Goal: Task Accomplishment & Management: Manage account settings

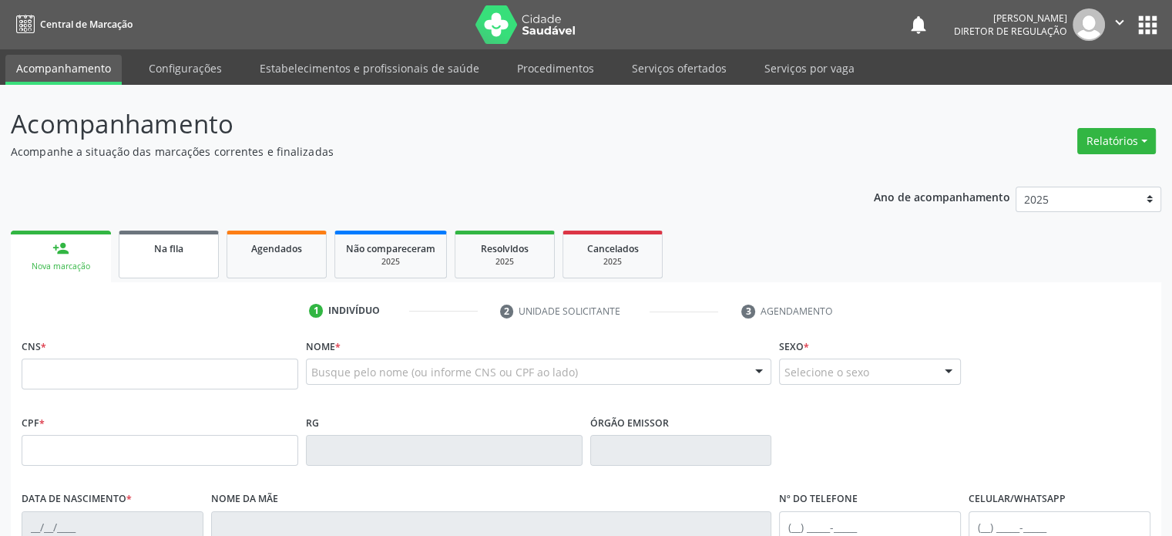
click at [158, 254] on span "Na fila" at bounding box center [168, 248] width 29 height 13
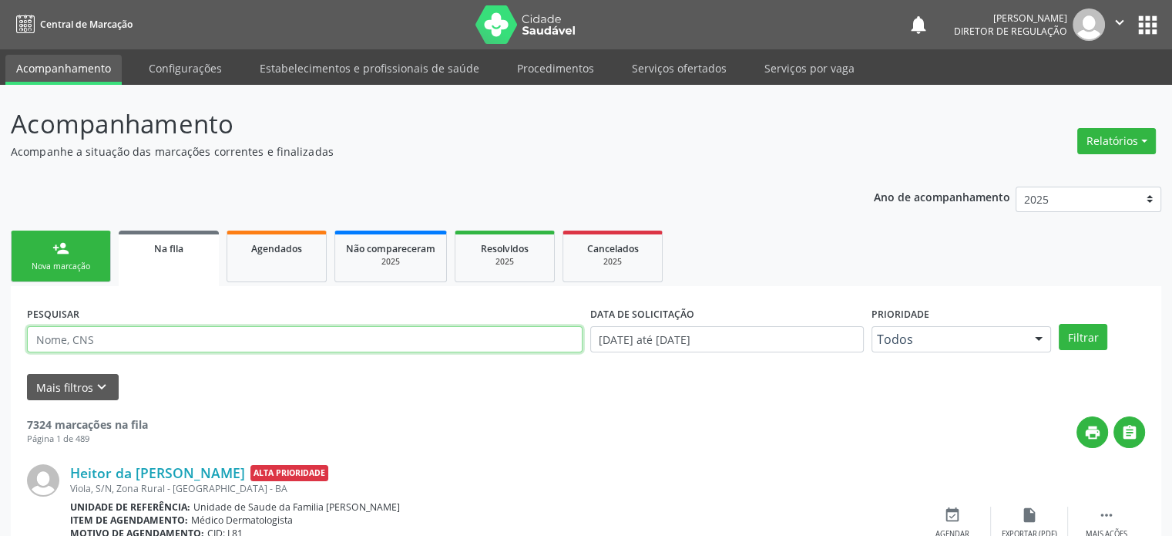
click at [49, 338] on input "text" at bounding box center [305, 339] width 556 height 26
click at [1147, 15] on button "apps" at bounding box center [1147, 25] width 27 height 27
click at [71, 340] on input "text" at bounding box center [305, 339] width 556 height 26
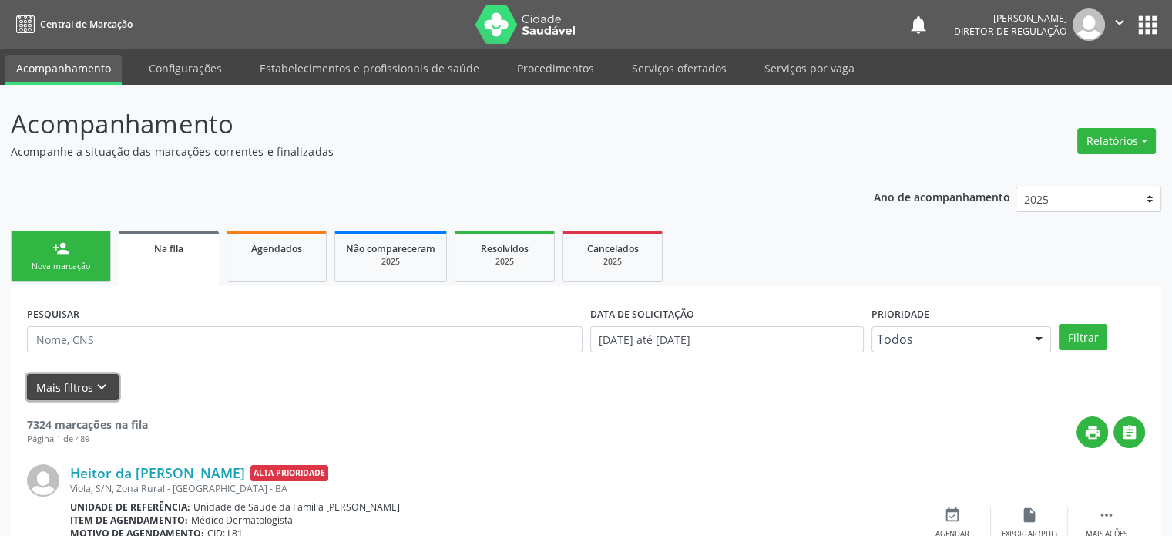
click at [62, 380] on button "Mais filtros keyboard_arrow_down" at bounding box center [73, 387] width 92 height 27
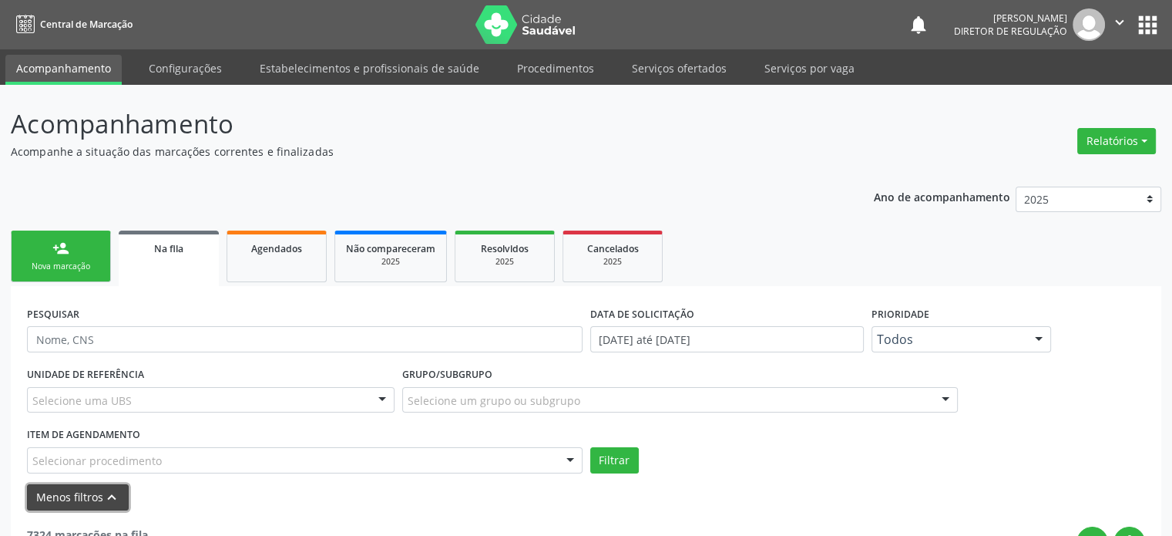
click at [83, 494] on button "Menos filtros keyboard_arrow_up" at bounding box center [78, 497] width 102 height 27
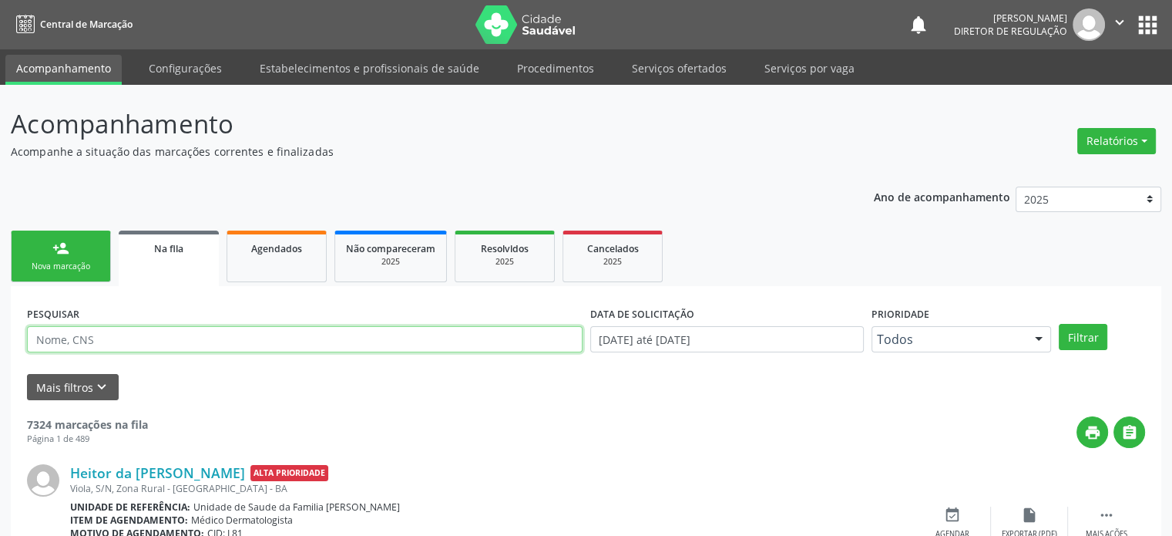
click at [108, 336] on input "text" at bounding box center [305, 339] width 556 height 26
click at [83, 345] on input "text" at bounding box center [305, 339] width 556 height 26
click at [76, 334] on input "text" at bounding box center [305, 339] width 556 height 26
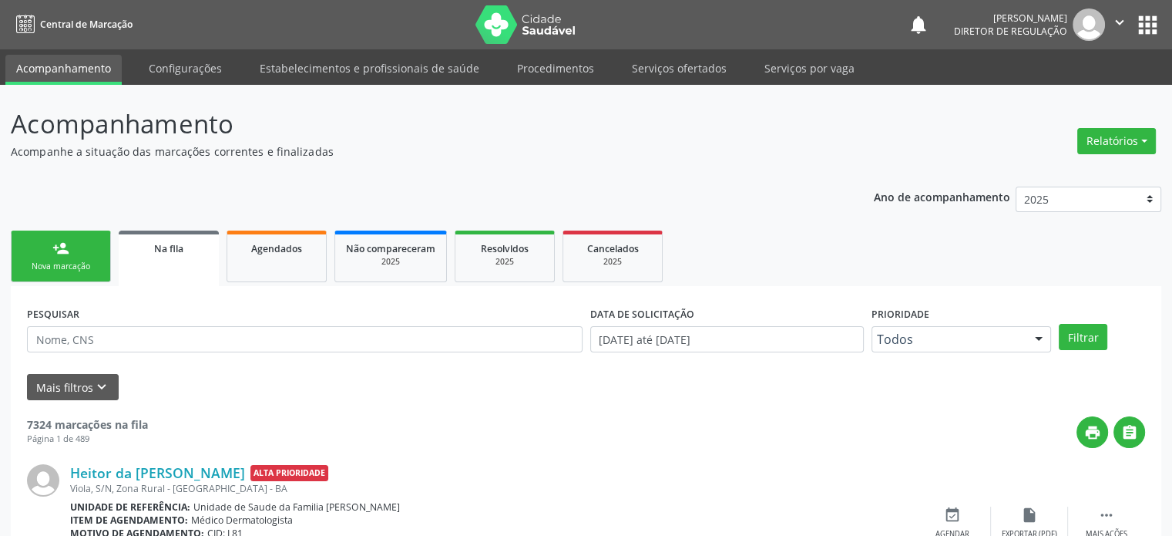
click at [174, 317] on div "PESQUISAR" at bounding box center [304, 332] width 563 height 60
click at [74, 344] on input "text" at bounding box center [305, 339] width 556 height 26
click at [85, 382] on button "Mais filtros keyboard_arrow_down" at bounding box center [73, 387] width 92 height 27
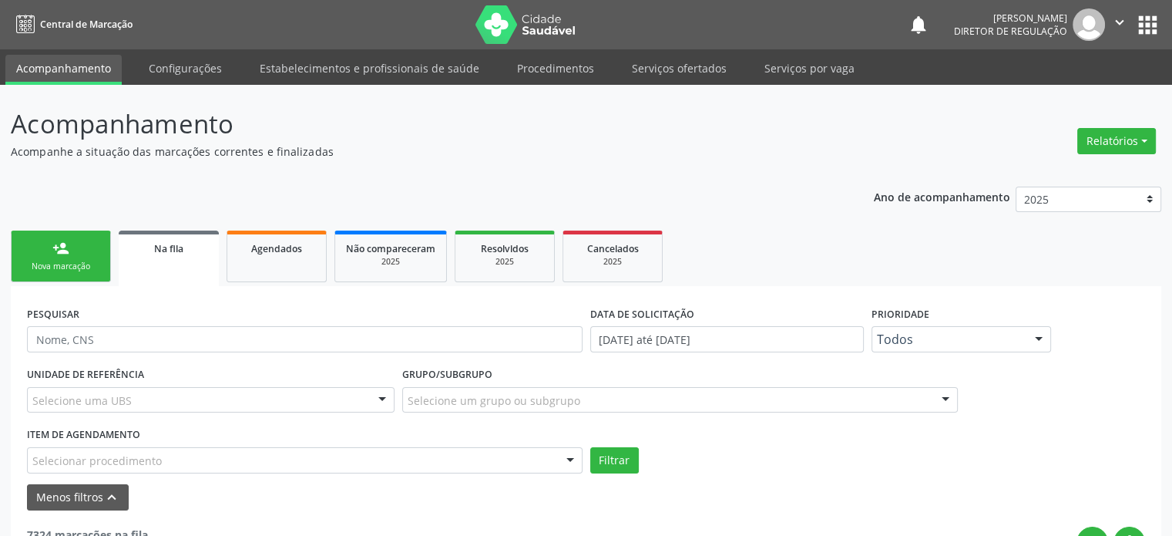
click at [176, 406] on div "Selecione uma UBS" at bounding box center [211, 400] width 368 height 26
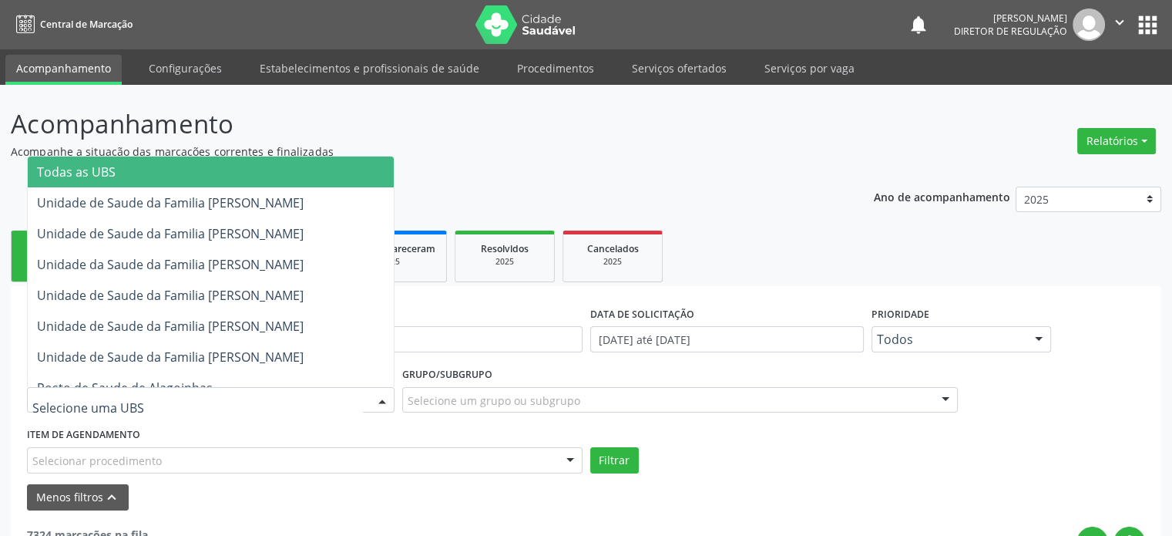
click at [139, 178] on span "Todas as UBS" at bounding box center [211, 171] width 366 height 31
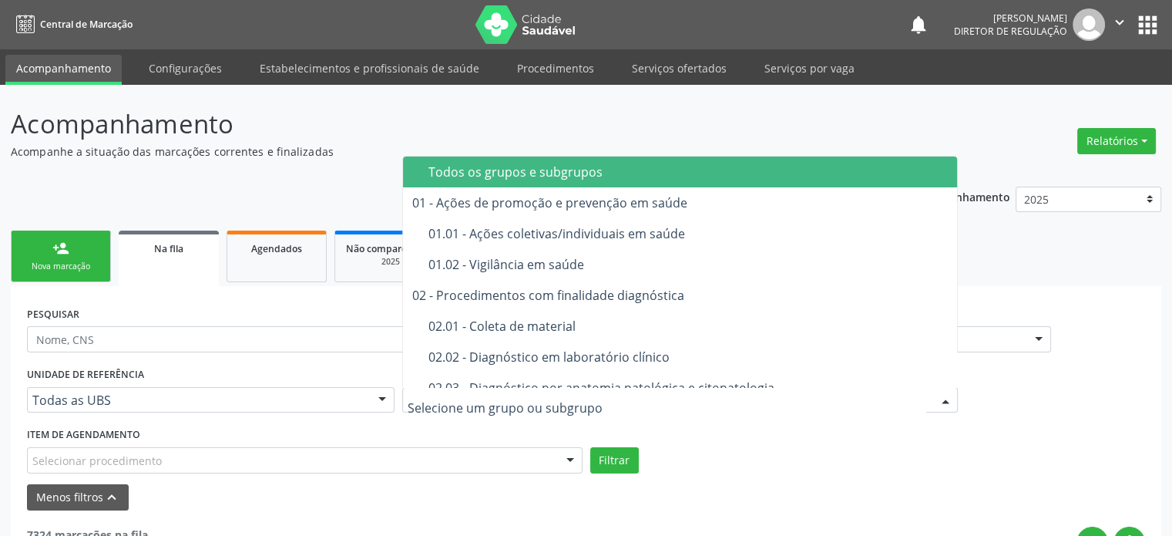
click at [486, 388] on div at bounding box center [680, 400] width 556 height 26
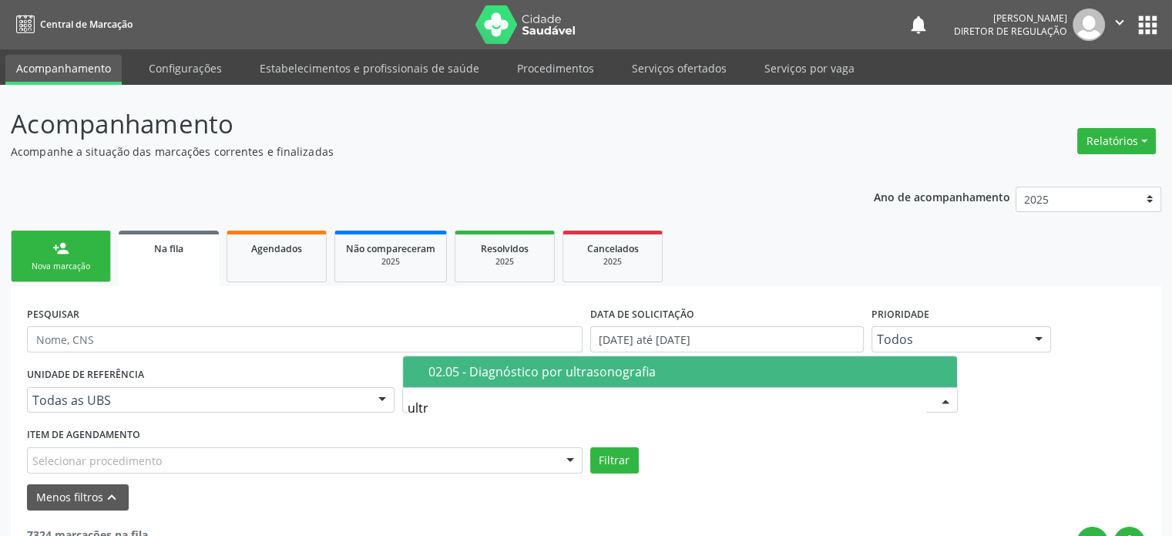
type input "ultra"
click at [516, 380] on span "02.05 - Diagnóstico por ultrasonografia" at bounding box center [680, 371] width 554 height 31
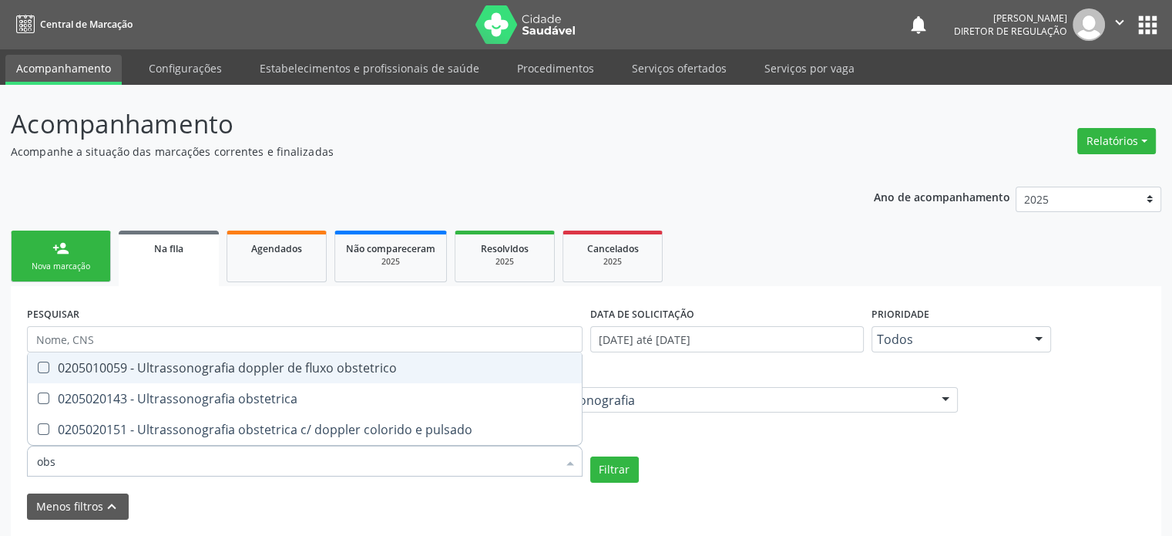
type input "obst"
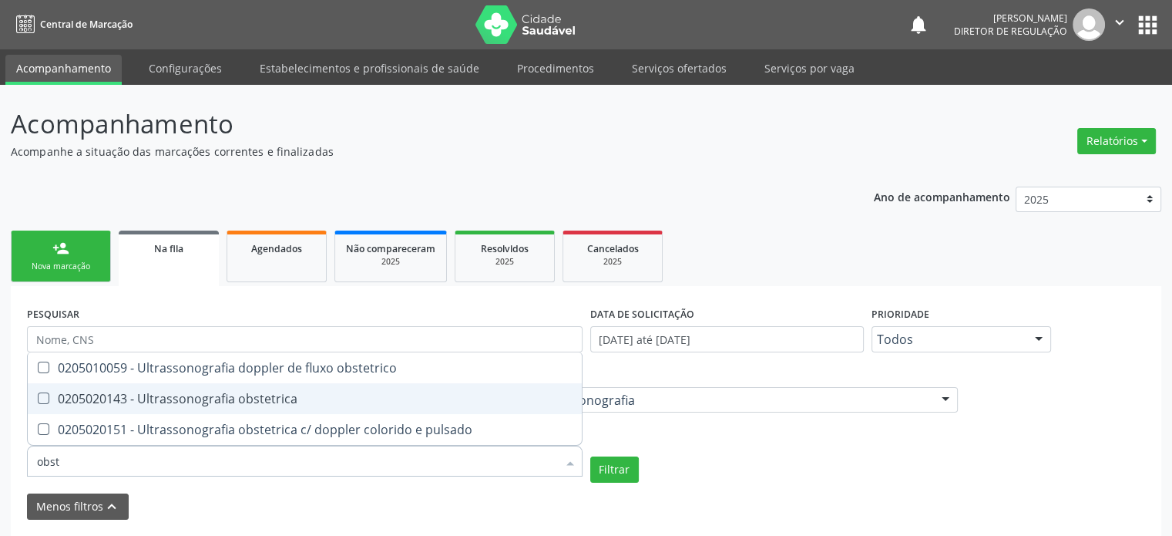
click at [201, 399] on div "0205020143 - Ultrassonografia obstetrica" at bounding box center [305, 398] width 536 height 12
checkbox obstetrica "true"
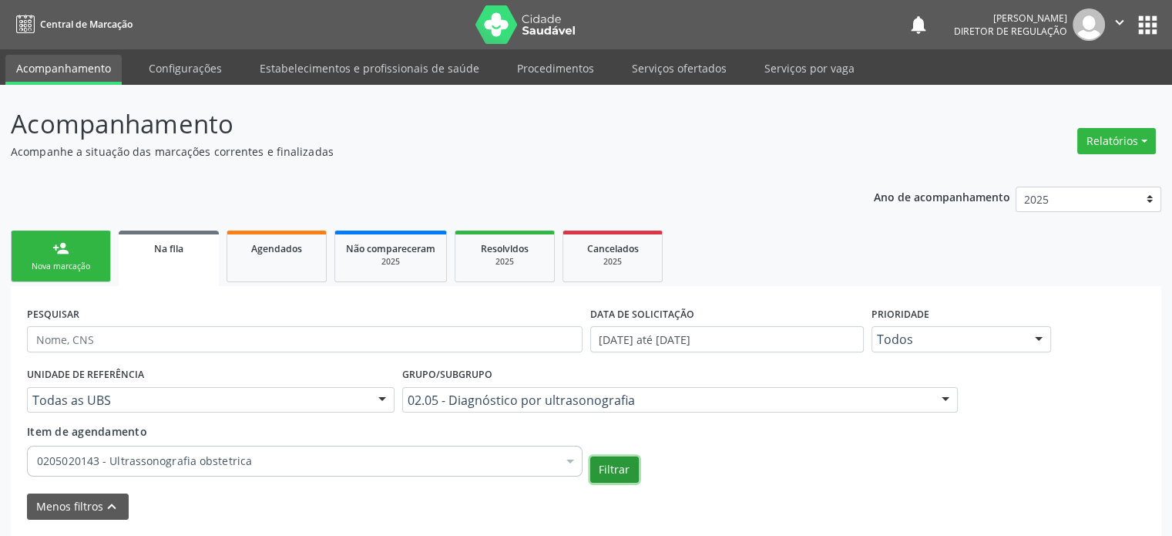
click at [620, 468] on button "Filtrar" at bounding box center [614, 469] width 49 height 26
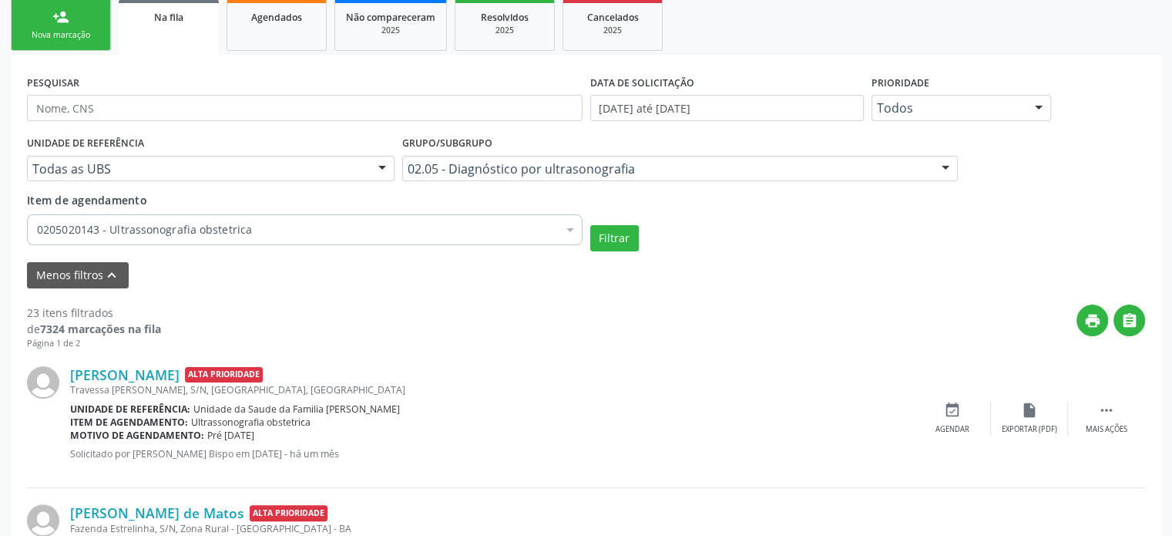
scroll to position [385, 0]
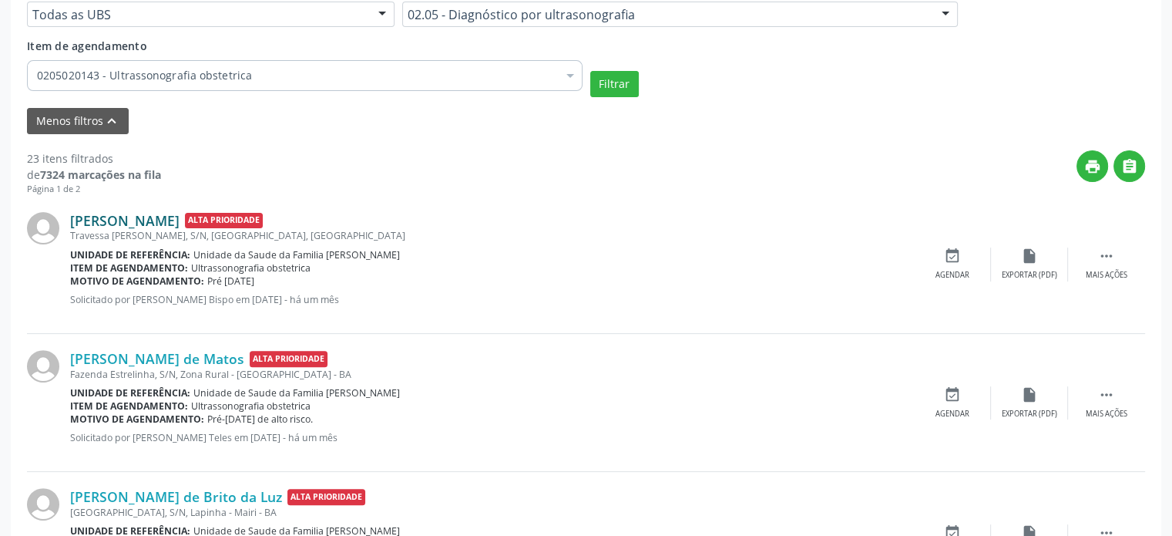
click at [146, 213] on link "[PERSON_NAME]" at bounding box center [124, 220] width 109 height 17
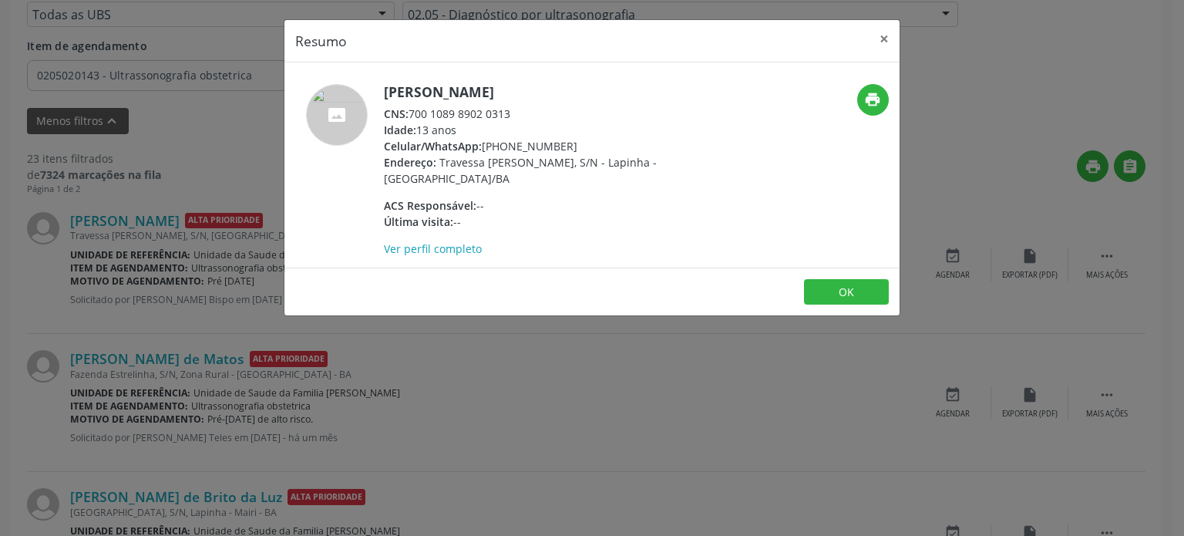
drag, startPoint x: 385, startPoint y: 92, endPoint x: 635, endPoint y: 86, distance: 250.5
click at [635, 86] on h5 "[PERSON_NAME]" at bounding box center [534, 92] width 300 height 16
copy h5 "[PERSON_NAME]"
drag, startPoint x: 482, startPoint y: 145, endPoint x: 569, endPoint y: 144, distance: 86.3
click at [569, 144] on div "Celular/WhatsApp: (74) 99967-6591" at bounding box center [534, 146] width 300 height 16
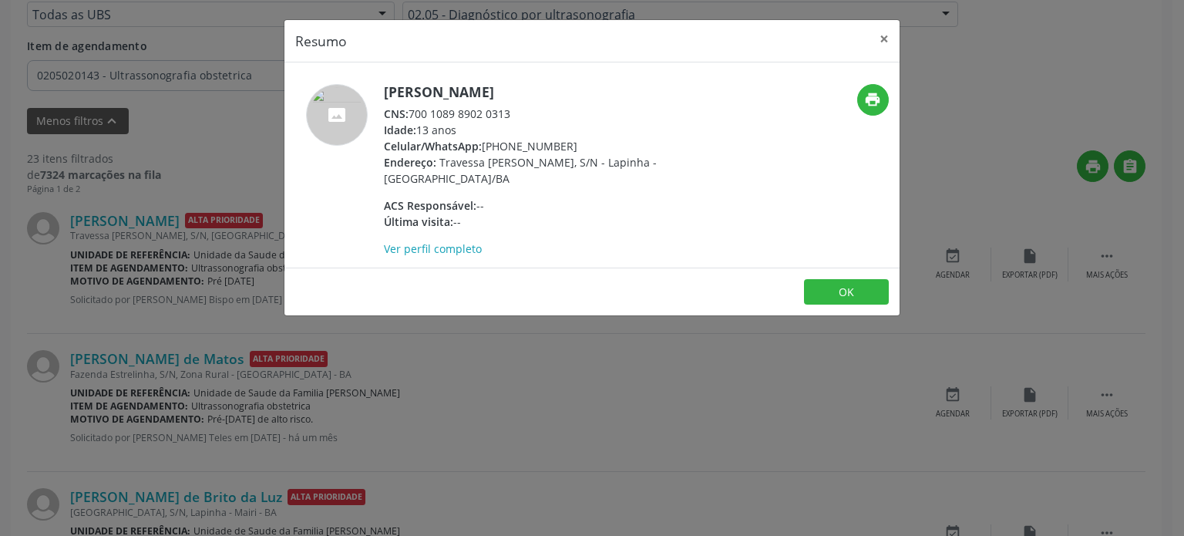
copy div "(74) 99967-6591"
click at [70, 298] on div "Resumo × Maria Vitoria Santana Rosario CNS: 700 1089 8902 0313 Idade: 13 anos C…" at bounding box center [592, 268] width 1184 height 536
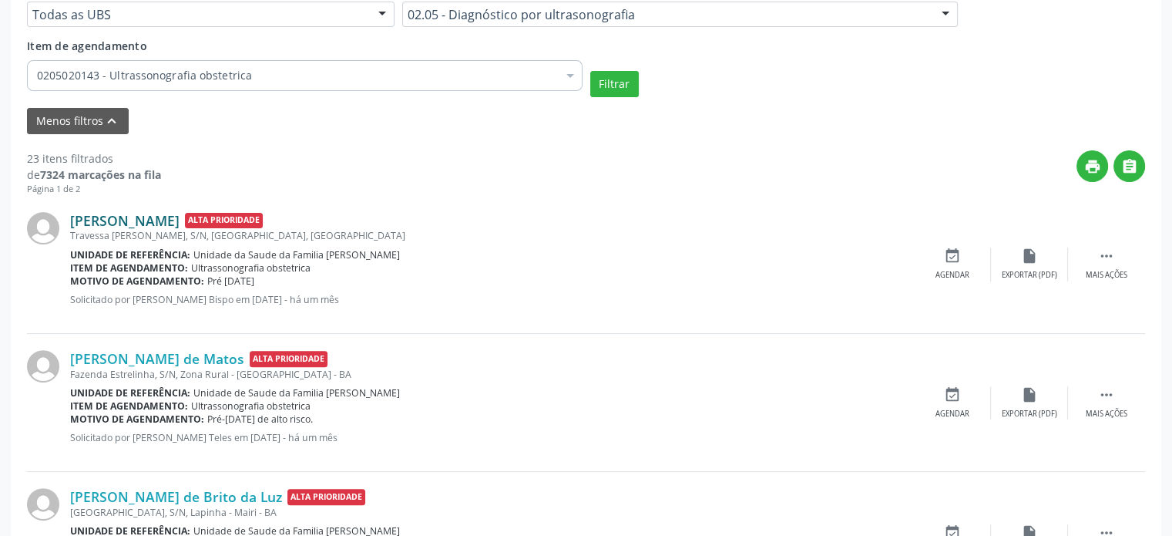
click at [180, 224] on link "[PERSON_NAME]" at bounding box center [124, 220] width 109 height 17
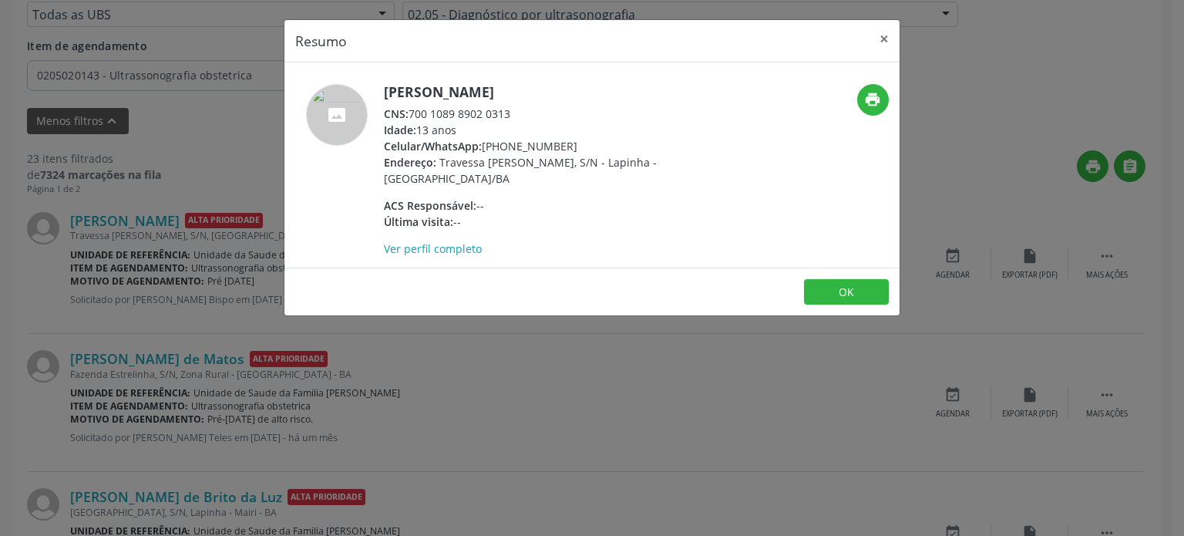
drag, startPoint x: 382, startPoint y: 85, endPoint x: 635, endPoint y: 95, distance: 253.0
click at [635, 95] on div "Maria Vitoria Santana Rosario CNS: 700 1089 8902 0313 Idade: 13 anos Celular/Wh…" at bounding box center [489, 170] width 410 height 173
copy h5 "[PERSON_NAME]"
click at [155, 337] on div "Resumo × Maria Vitoria Santana Rosario CNS: 700 1089 8902 0313 Idade: 13 anos C…" at bounding box center [592, 268] width 1184 height 536
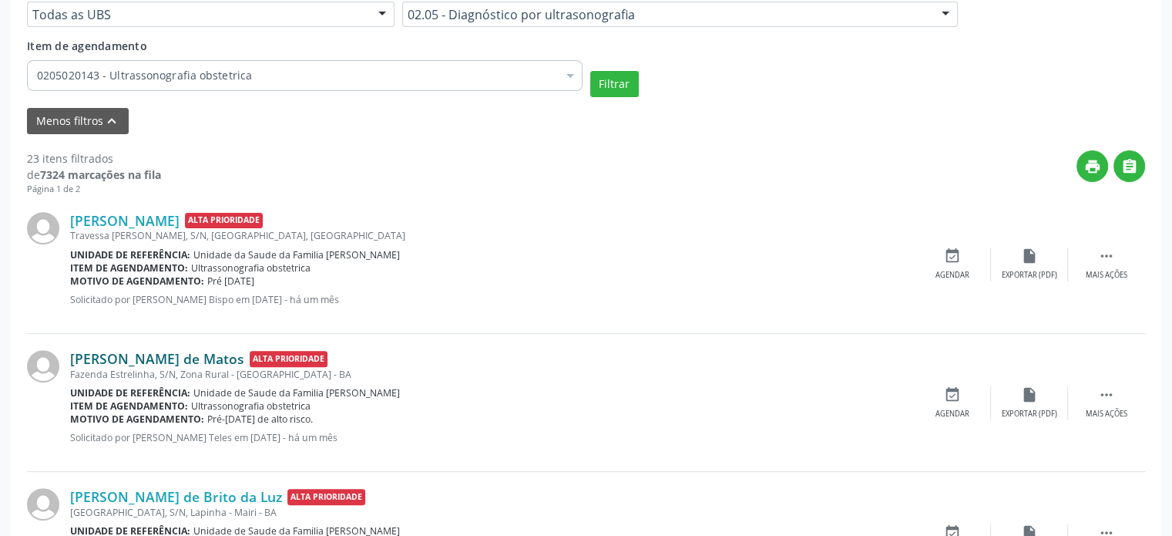
click at [143, 353] on link "[PERSON_NAME] de Matos" at bounding box center [157, 358] width 174 height 17
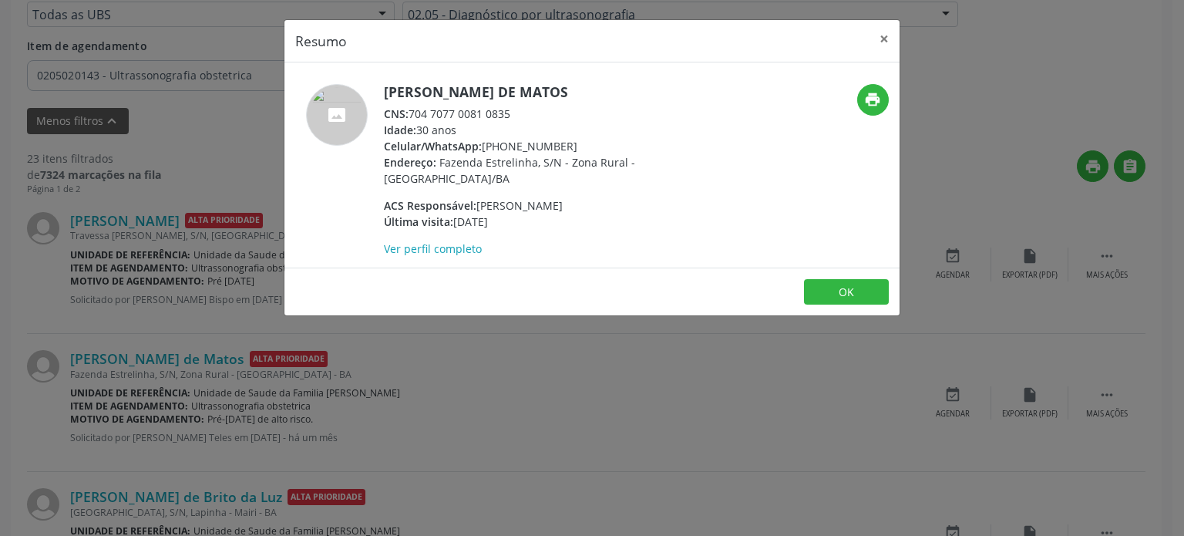
drag, startPoint x: 385, startPoint y: 87, endPoint x: 558, endPoint y: 89, distance: 173.4
click at [558, 89] on h5 "[PERSON_NAME] de Matos" at bounding box center [534, 92] width 300 height 16
copy h5 "[PERSON_NAME] de Matos"
drag, startPoint x: 484, startPoint y: 143, endPoint x: 594, endPoint y: 146, distance: 110.2
click at [594, 146] on div "Celular/WhatsApp: (74) 99965-4959" at bounding box center [534, 146] width 300 height 16
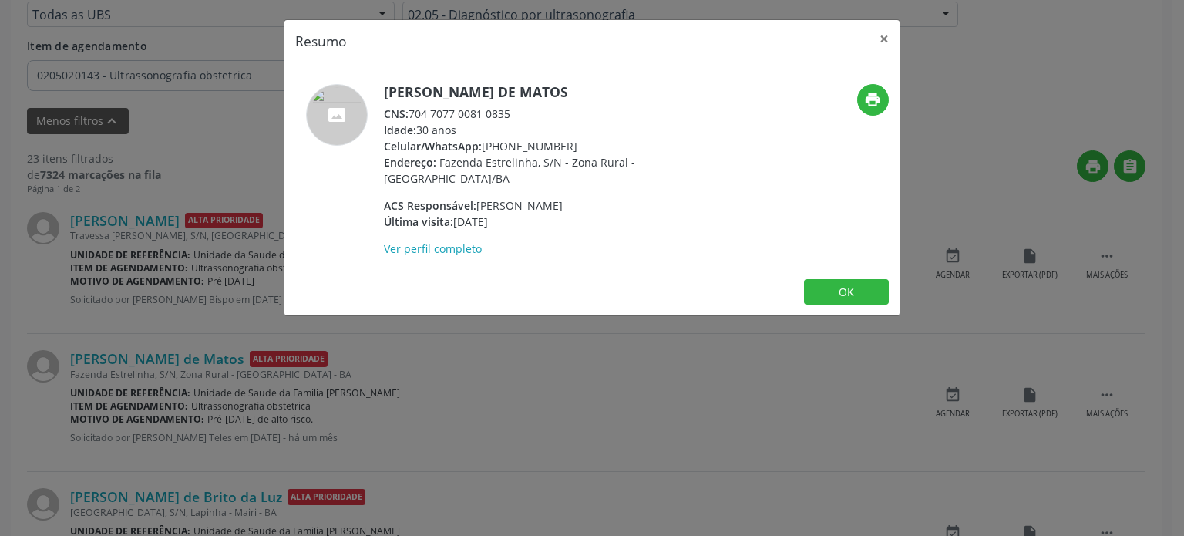
copy div "(74) 99965-4959"
click at [113, 410] on div "Resumo × Leidiane Lima de Matos CNS: 704 7077 0081 0835 Idade: 30 anos Celular/…" at bounding box center [592, 268] width 1184 height 536
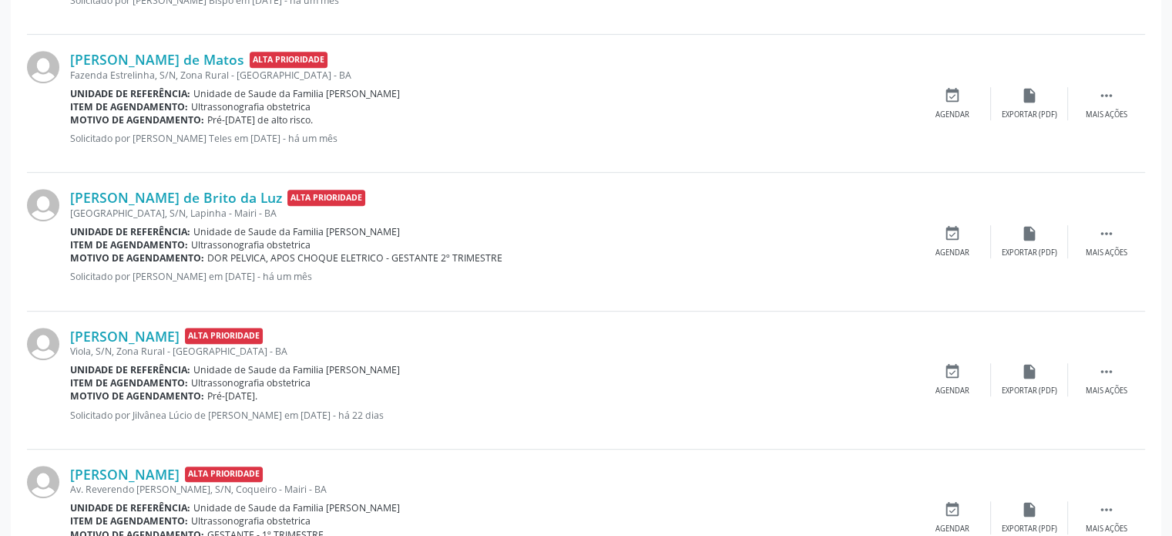
scroll to position [694, 0]
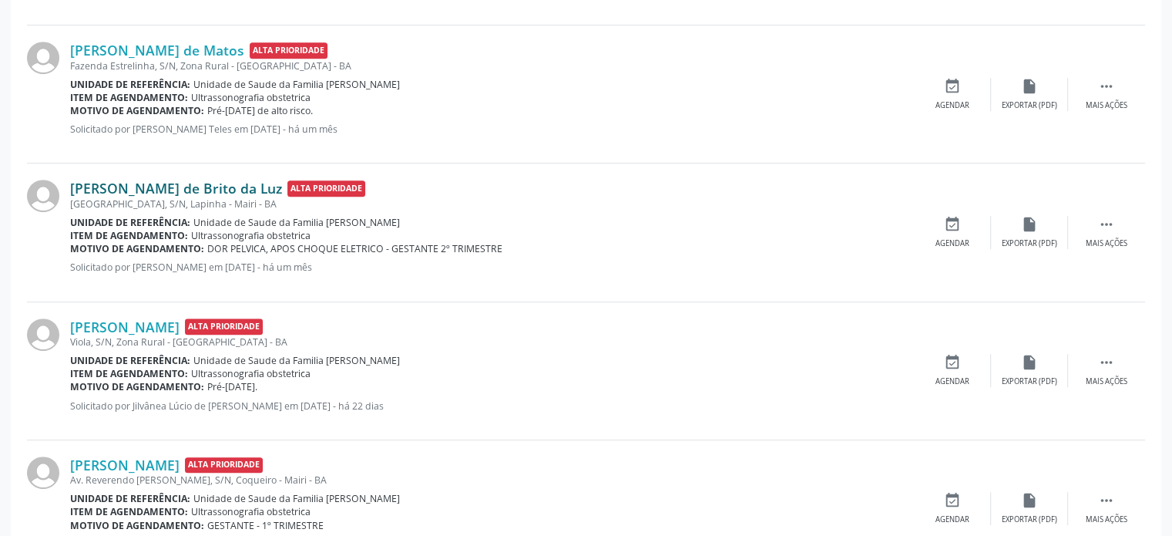
click at [151, 188] on link "[PERSON_NAME] de Brito da Luz" at bounding box center [176, 188] width 212 height 17
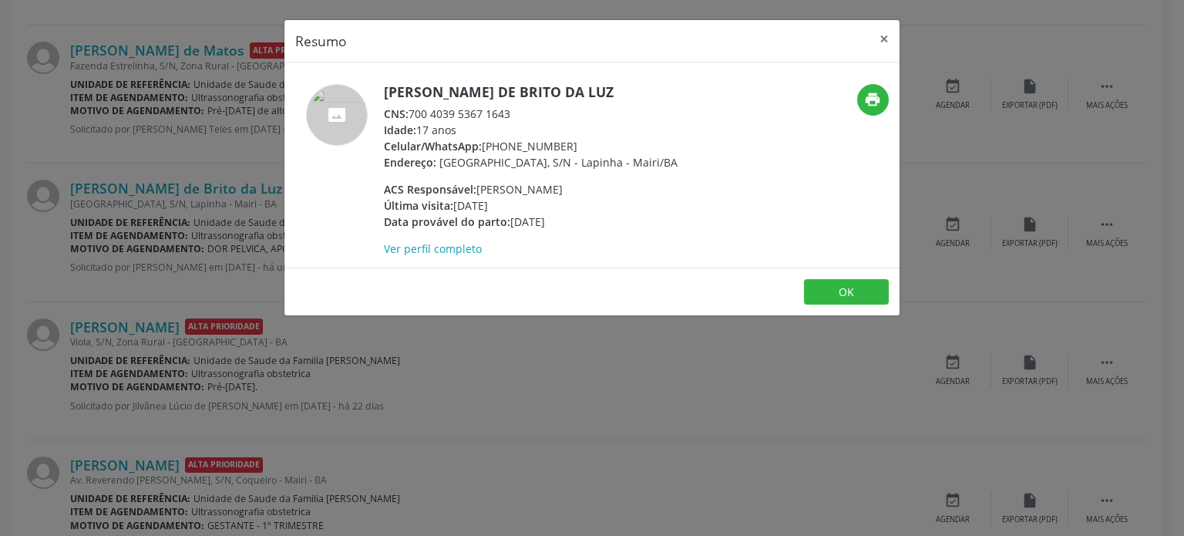
drag, startPoint x: 382, startPoint y: 87, endPoint x: 598, endPoint y: 96, distance: 215.9
click at [598, 96] on div "Sara Amaral de Brito da Luz CNS: 700 4039 5367 1643 Idade: 17 anos Celular/What…" at bounding box center [489, 170] width 410 height 173
copy h5 "[PERSON_NAME] de Brito da Luz"
drag, startPoint x: 483, startPoint y: 144, endPoint x: 580, endPoint y: 143, distance: 96.3
click at [580, 143] on div "Celular/WhatsApp: (74) 99900-0561" at bounding box center [531, 146] width 294 height 16
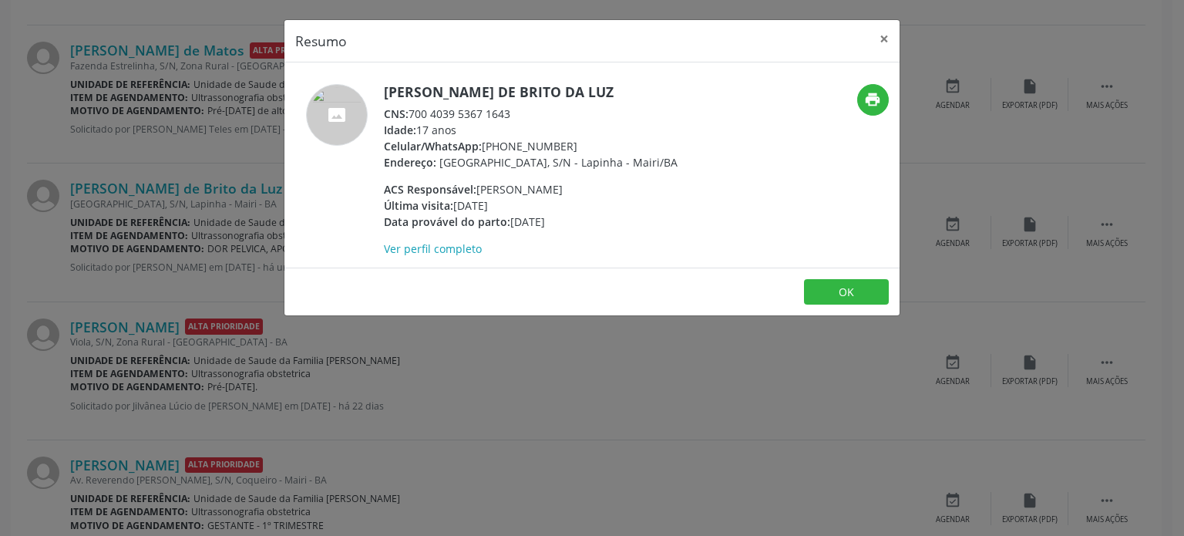
copy div "(74) 99900-0561"
click at [69, 258] on div "Resumo × Sara Amaral de Brito da Luz CNS: 700 4039 5367 1643 Idade: 17 anos Cel…" at bounding box center [592, 268] width 1184 height 536
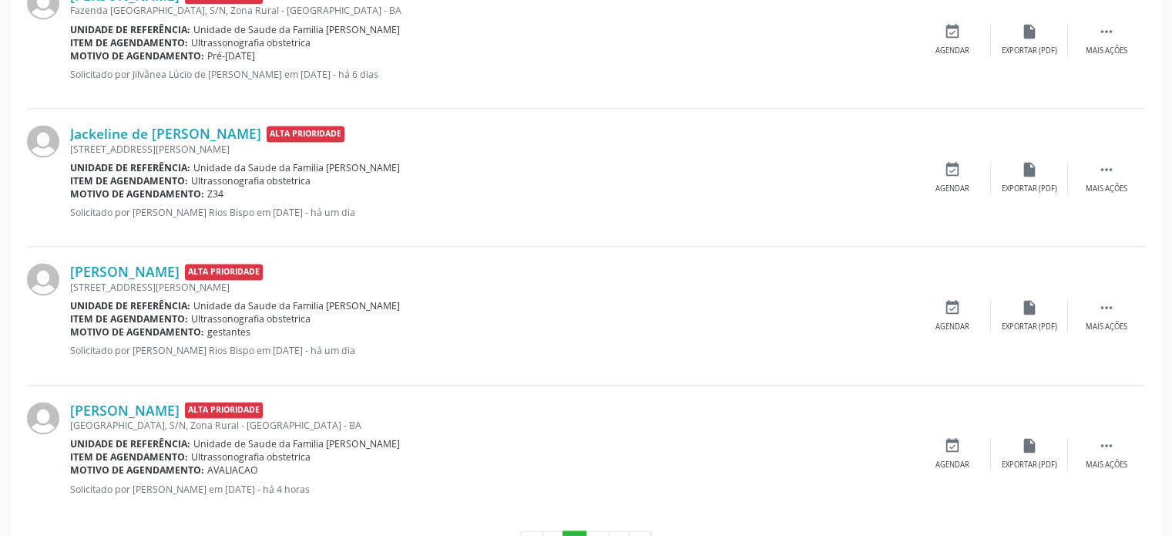
scroll to position [2182, 0]
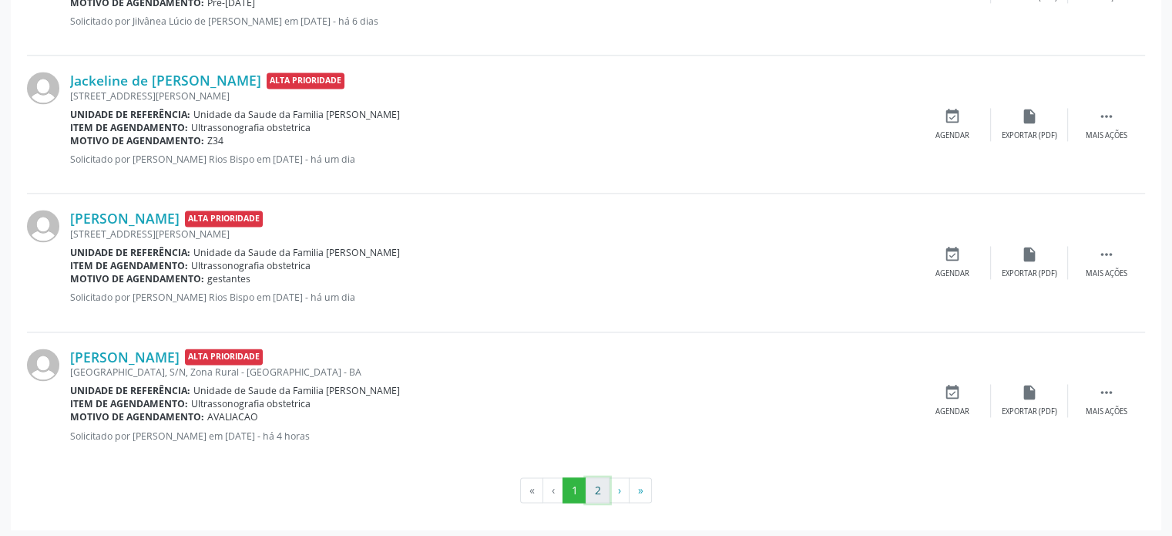
click at [595, 489] on button "2" at bounding box center [598, 490] width 24 height 26
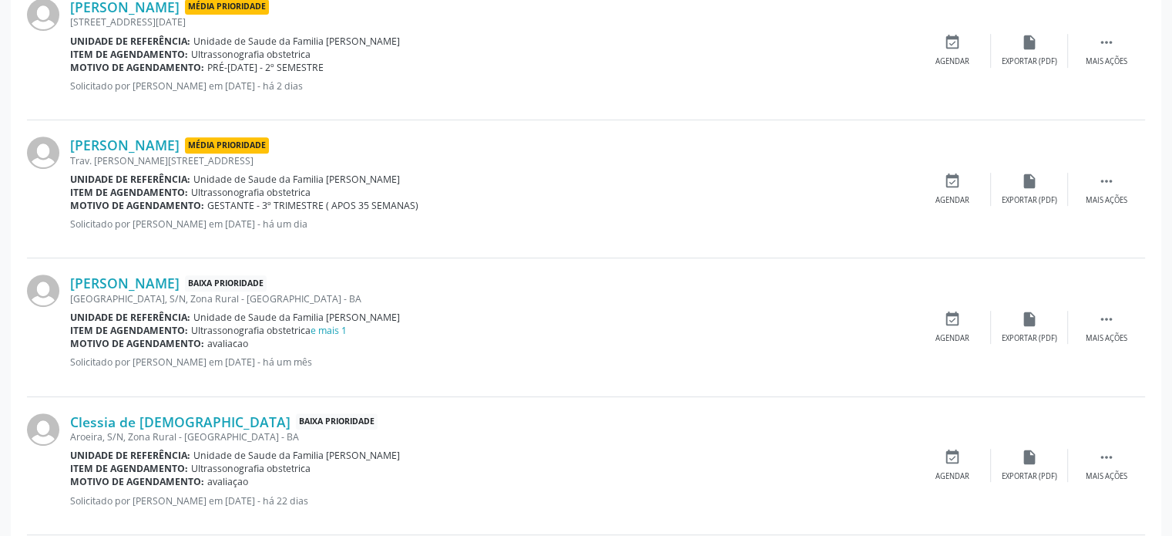
scroll to position [573, 0]
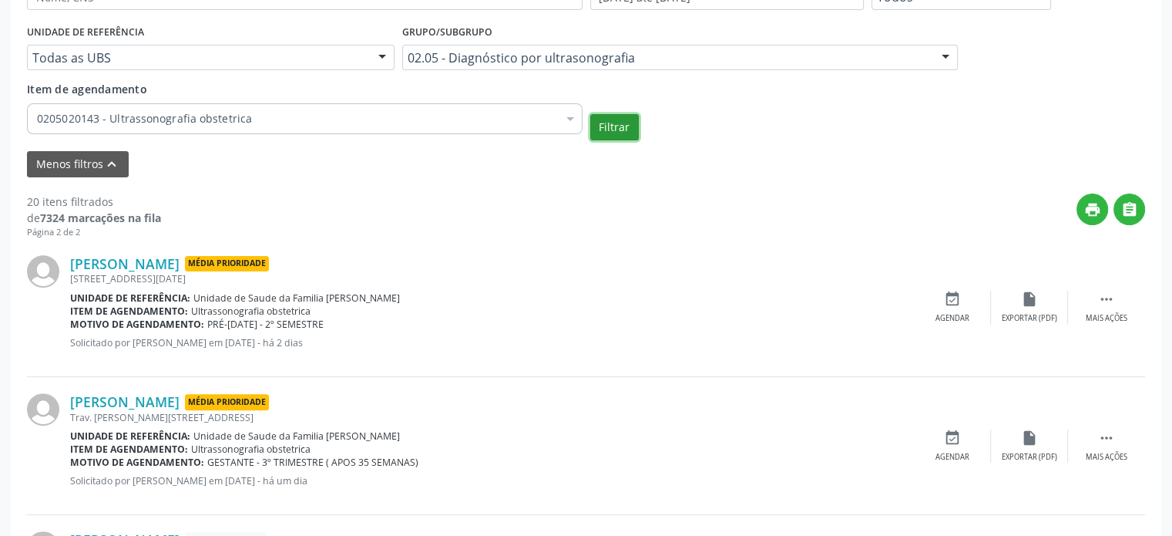
click at [627, 114] on button "Filtrar" at bounding box center [614, 127] width 49 height 26
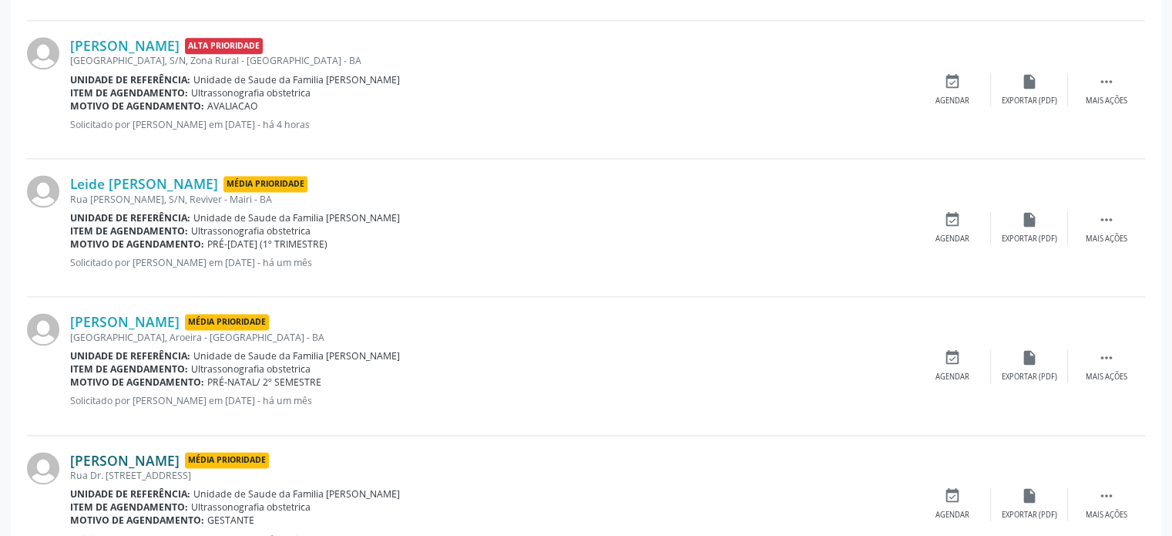
scroll to position [2182, 0]
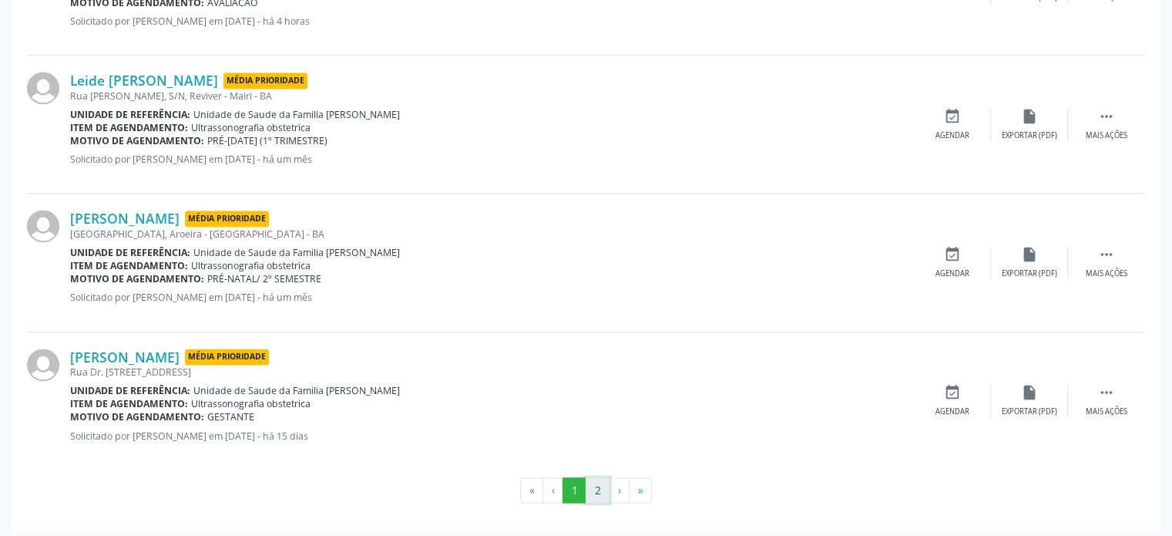
click at [595, 496] on button "2" at bounding box center [598, 490] width 24 height 26
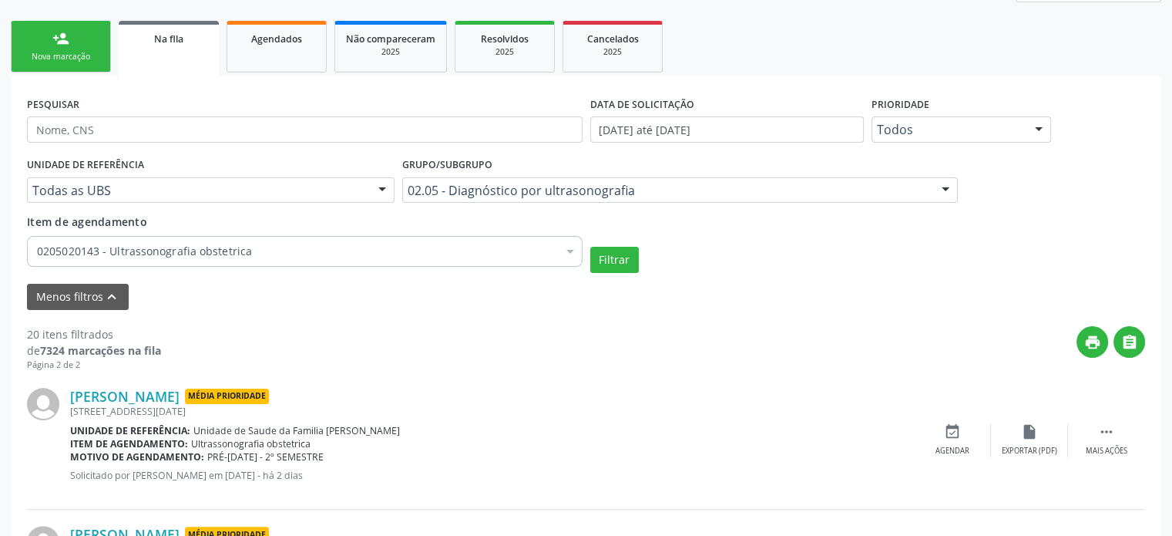
scroll to position [0, 0]
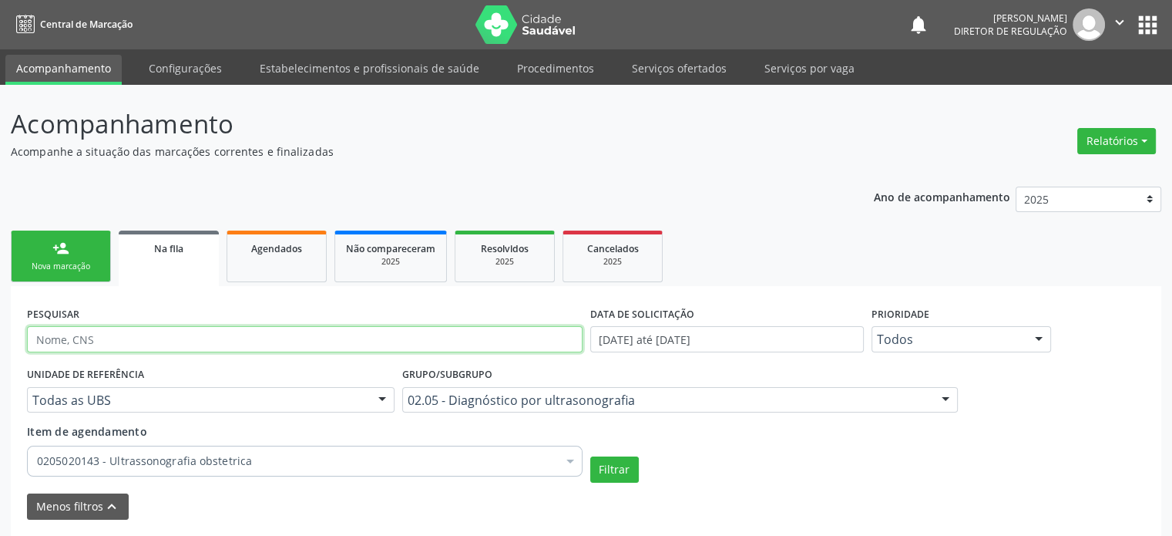
click at [95, 331] on input "text" at bounding box center [305, 339] width 556 height 26
type input "70820861928"
click at [590, 456] on button "Filtrar" at bounding box center [614, 469] width 49 height 26
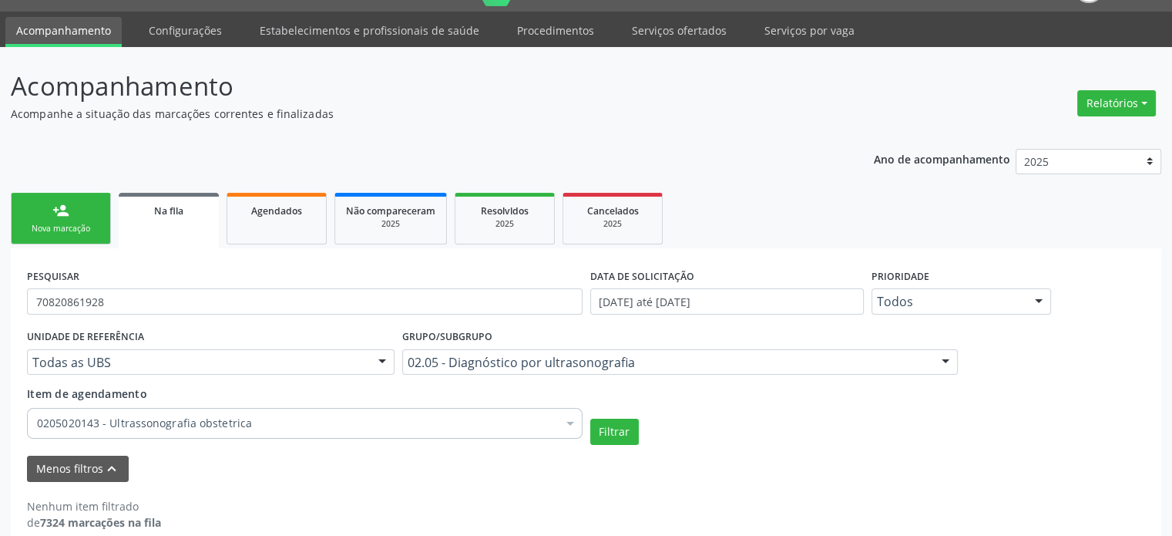
scroll to position [59, 0]
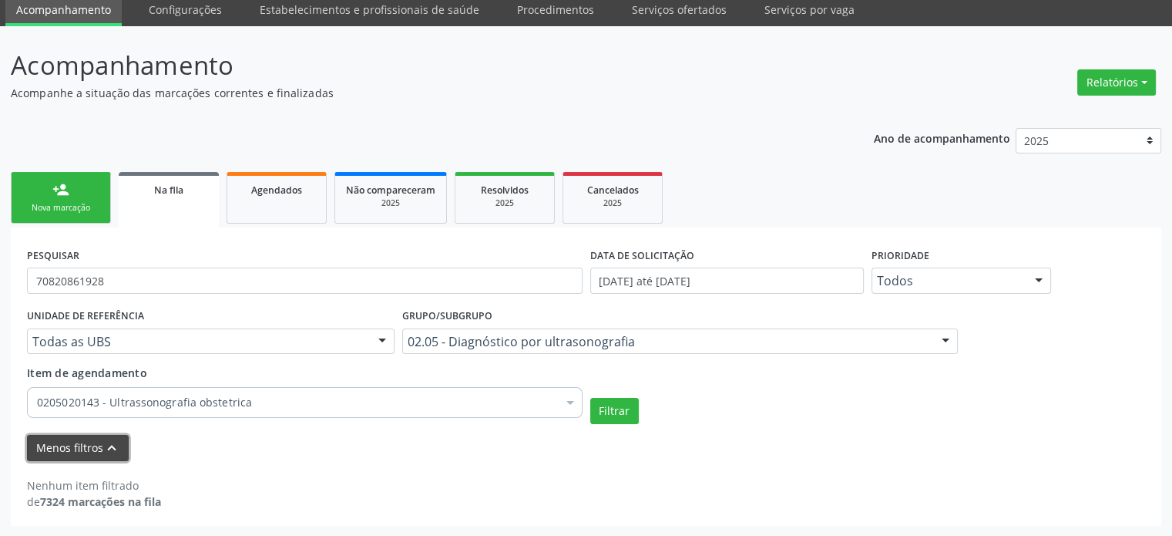
click at [103, 443] on icon "keyboard_arrow_up" at bounding box center [111, 447] width 17 height 17
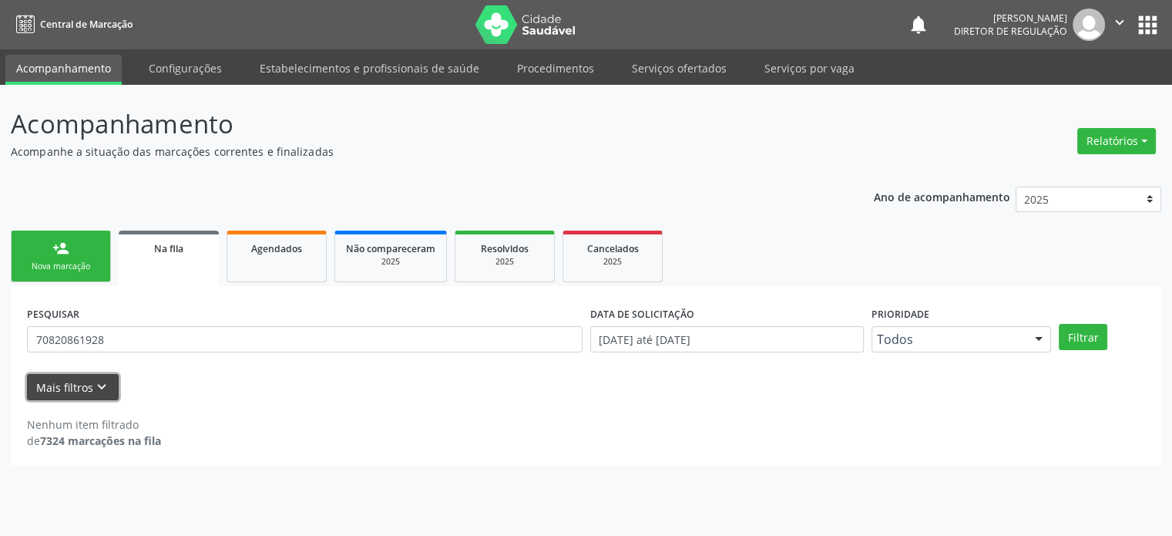
scroll to position [0, 0]
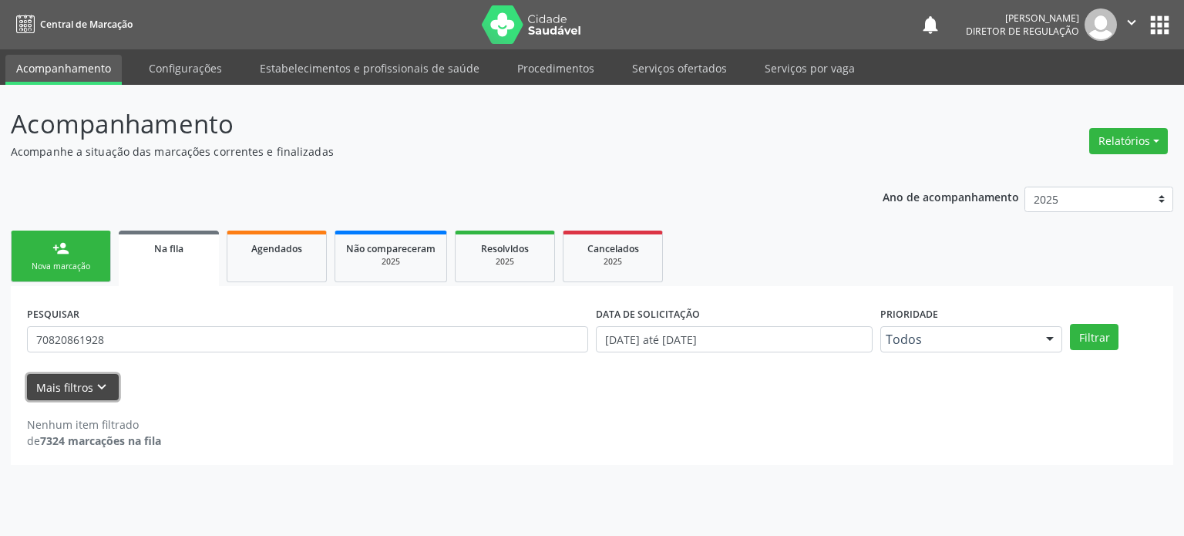
click at [57, 395] on button "Mais filtros keyboard_arrow_down" at bounding box center [73, 387] width 92 height 27
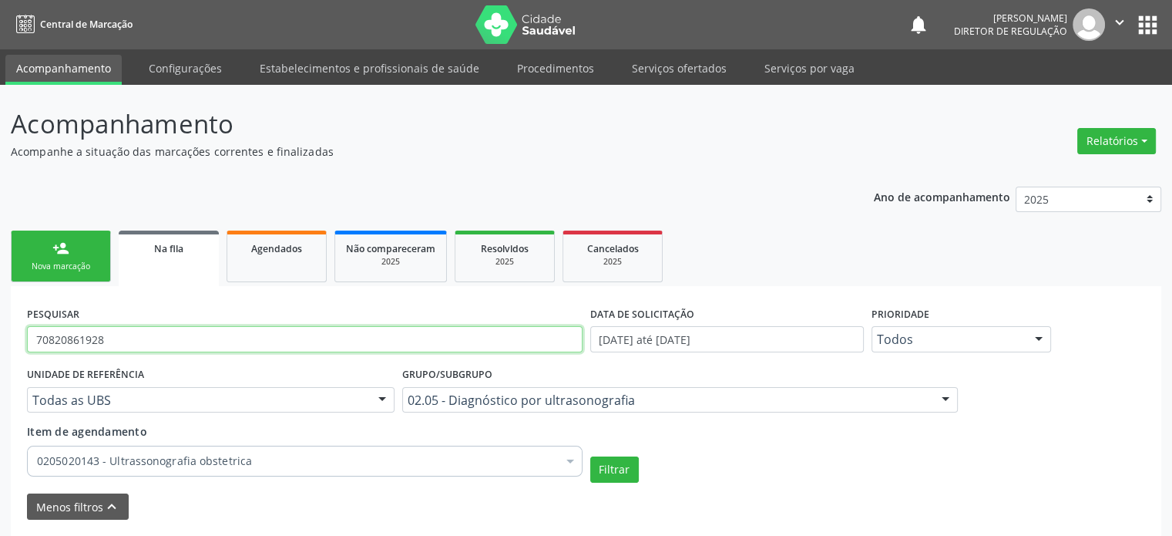
click at [92, 341] on input "70820861928" at bounding box center [305, 339] width 556 height 26
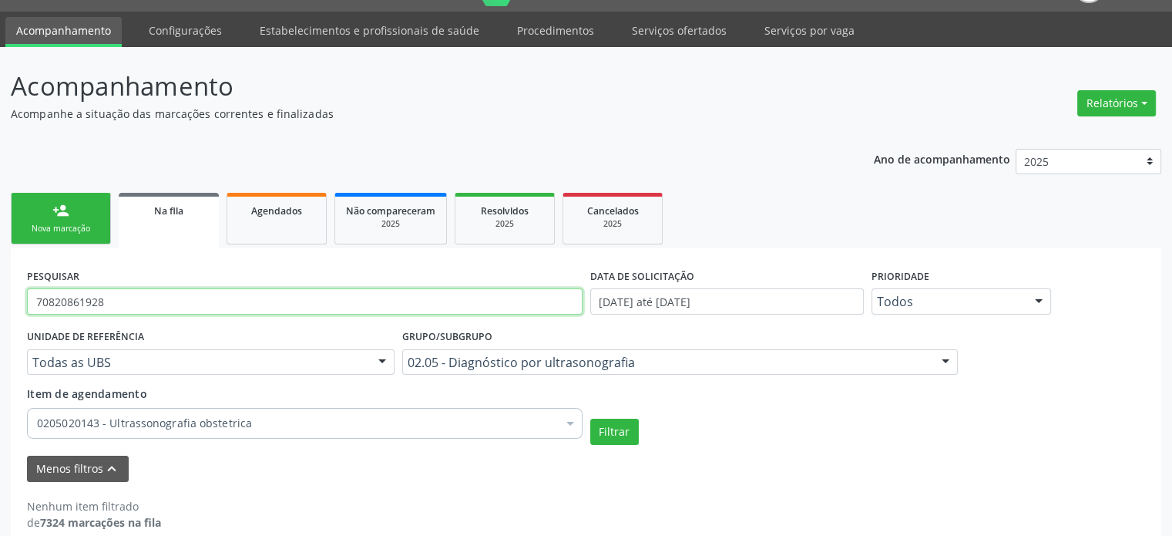
scroll to position [59, 0]
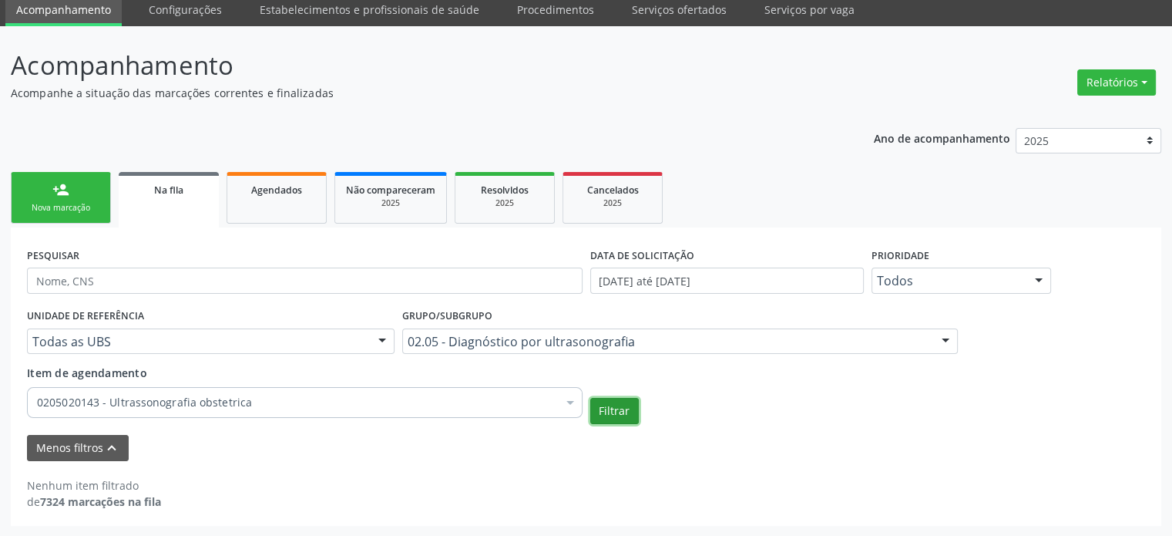
click at [614, 408] on button "Filtrar" at bounding box center [614, 411] width 49 height 26
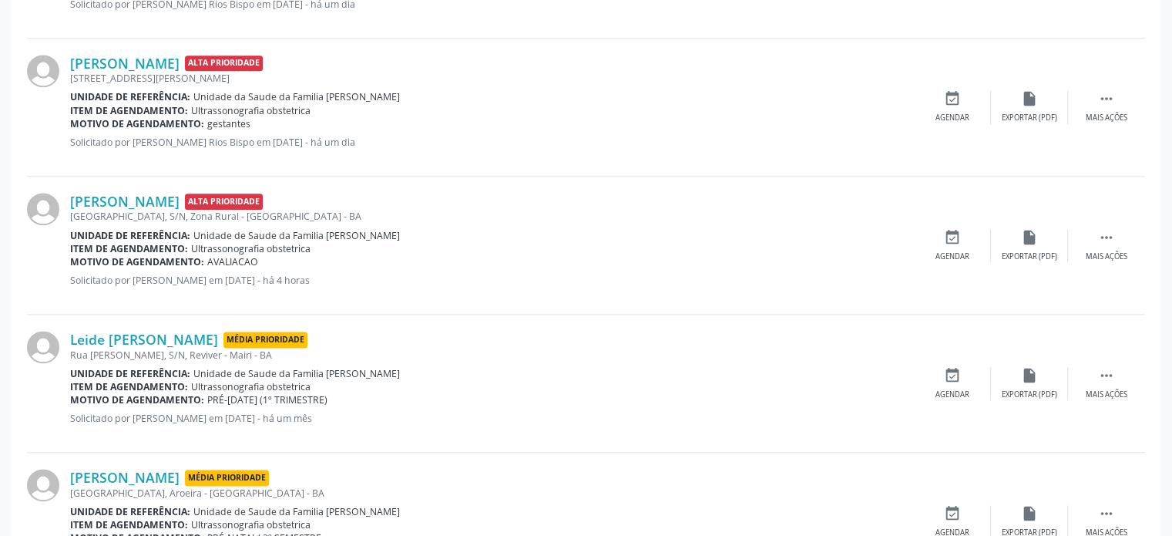
scroll to position [2062, 0]
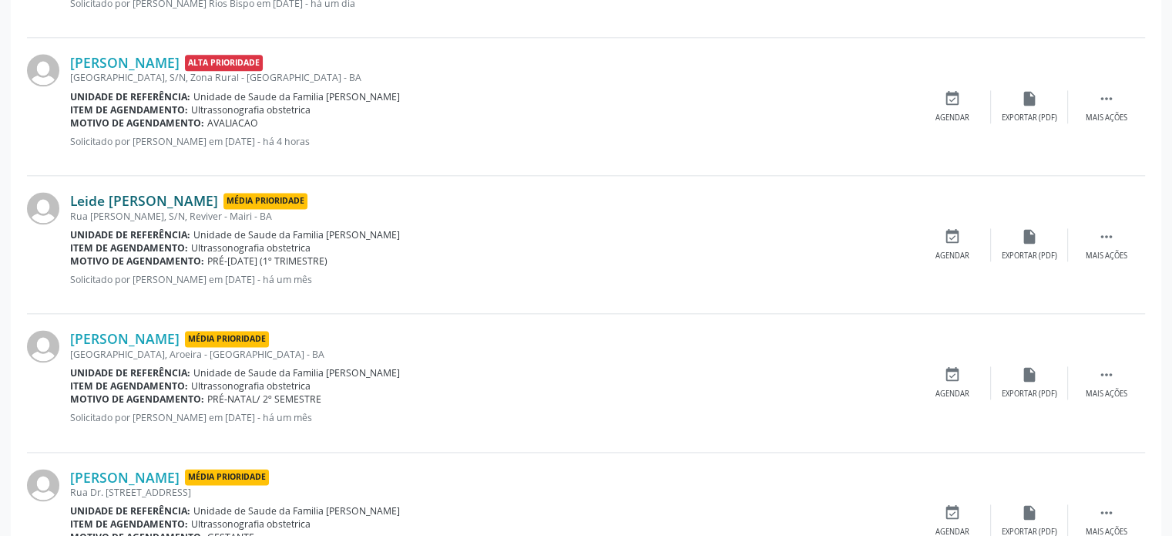
click at [99, 197] on link "Leide Darly Santos Silva" at bounding box center [144, 200] width 148 height 17
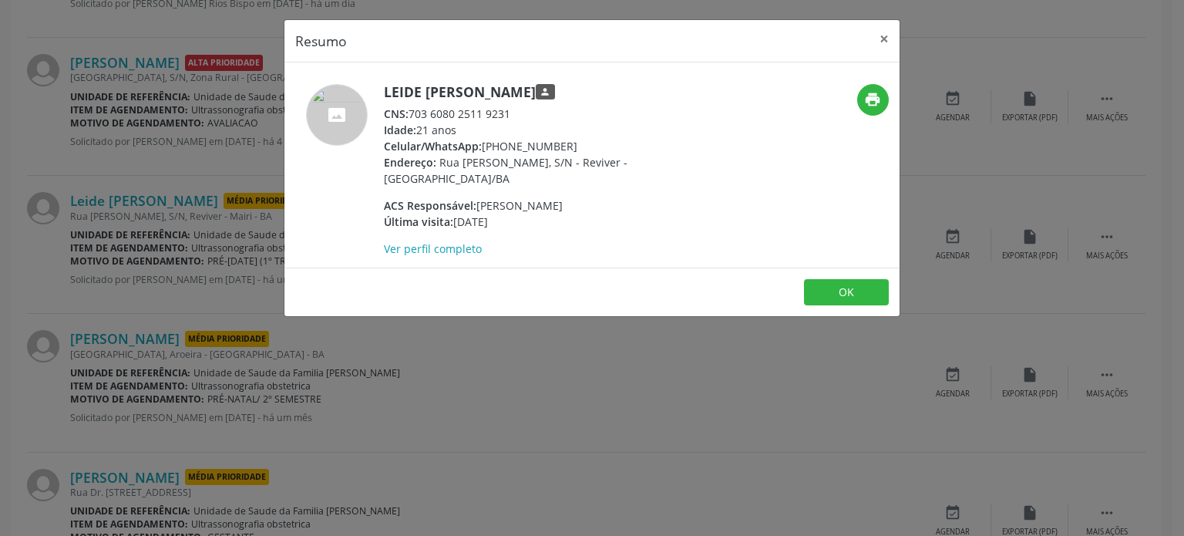
drag, startPoint x: 395, startPoint y: 87, endPoint x: 563, endPoint y: 89, distance: 168.8
click at [563, 89] on div "Leide Darly Santos Silva person CNS: 703 6080 2511 9231 Idade: 21 anos Celular/…" at bounding box center [489, 170] width 410 height 173
click at [160, 261] on div "Resumo × Leide Darly Santos Silva person CNS: 703 6080 2511 9231 Idade: 21 anos…" at bounding box center [592, 268] width 1184 height 536
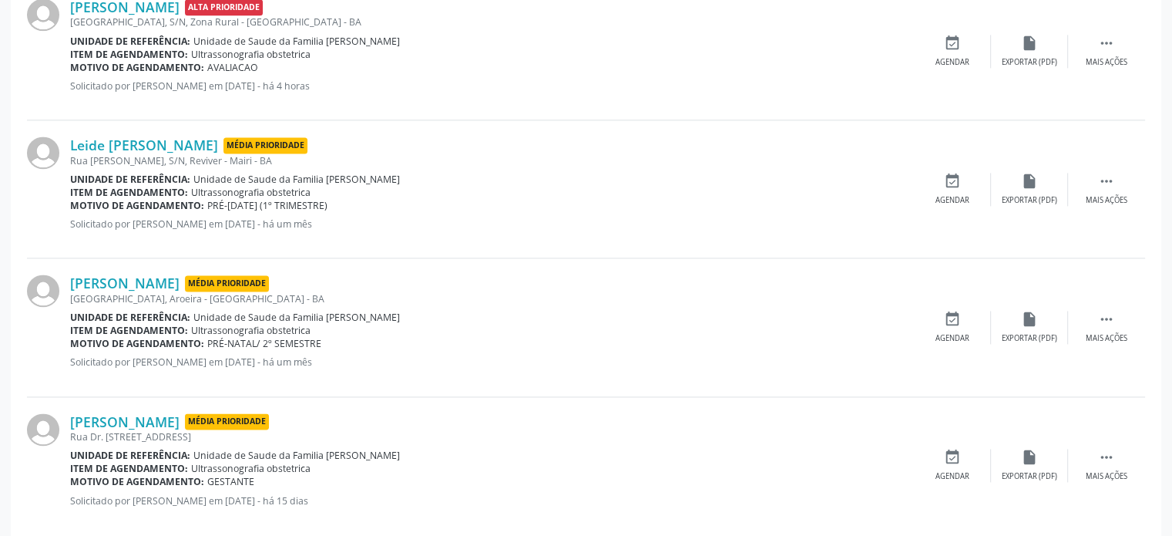
scroll to position [2182, 0]
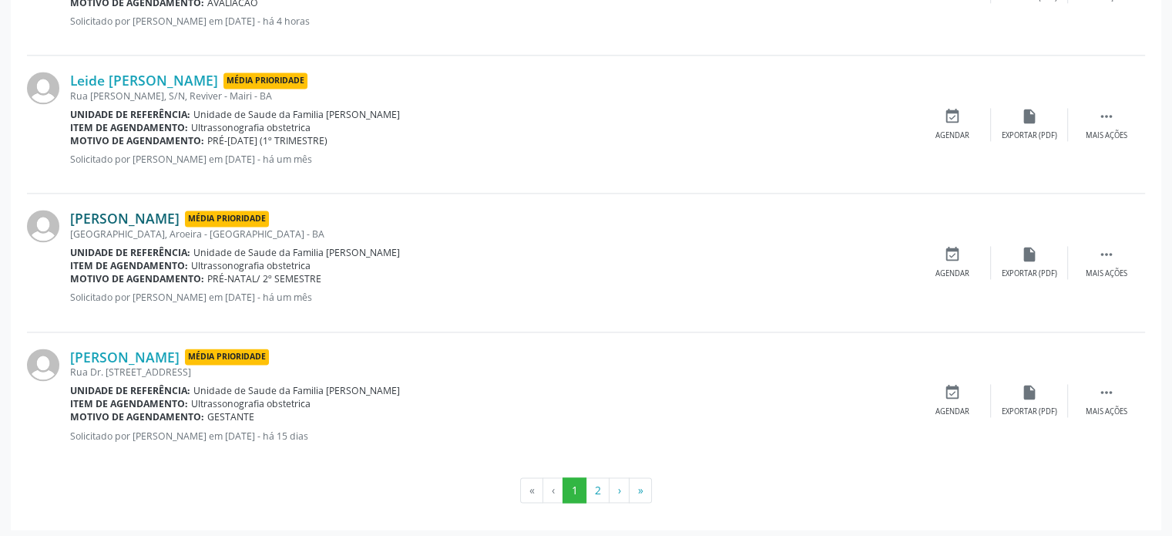
click at [126, 210] on link "[PERSON_NAME]" at bounding box center [124, 218] width 109 height 17
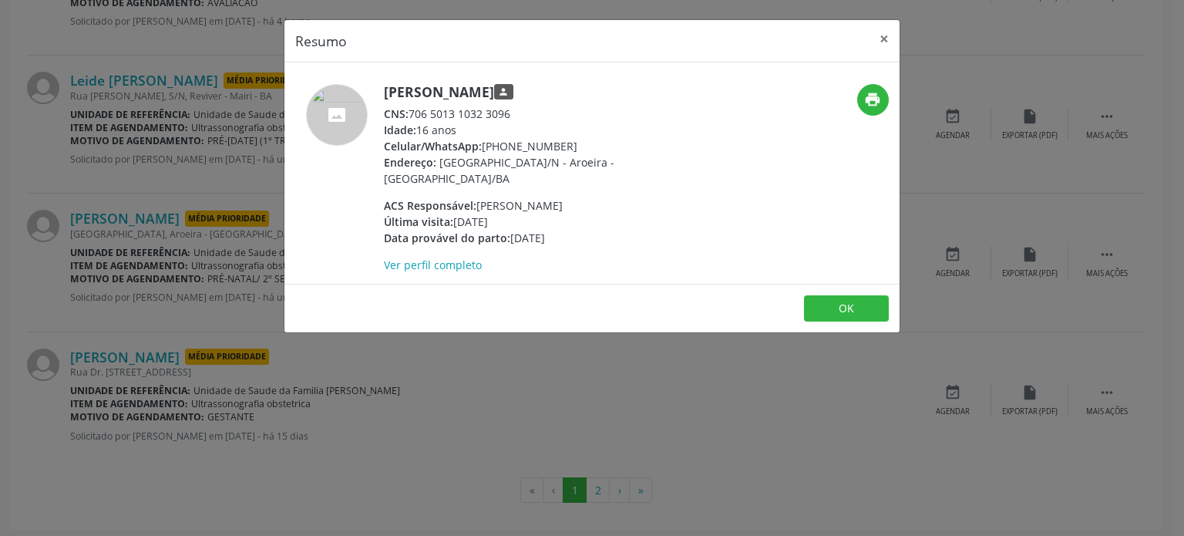
drag, startPoint x: 385, startPoint y: 93, endPoint x: 535, endPoint y: 89, distance: 149.6
click at [535, 89] on h5 "Manuela Lima Souza person" at bounding box center [534, 92] width 300 height 16
copy h5 "[PERSON_NAME]"
drag, startPoint x: 484, startPoint y: 143, endPoint x: 614, endPoint y: 145, distance: 130.3
click at [614, 145] on div "Celular/WhatsApp: (74) 98140-2242" at bounding box center [534, 146] width 300 height 16
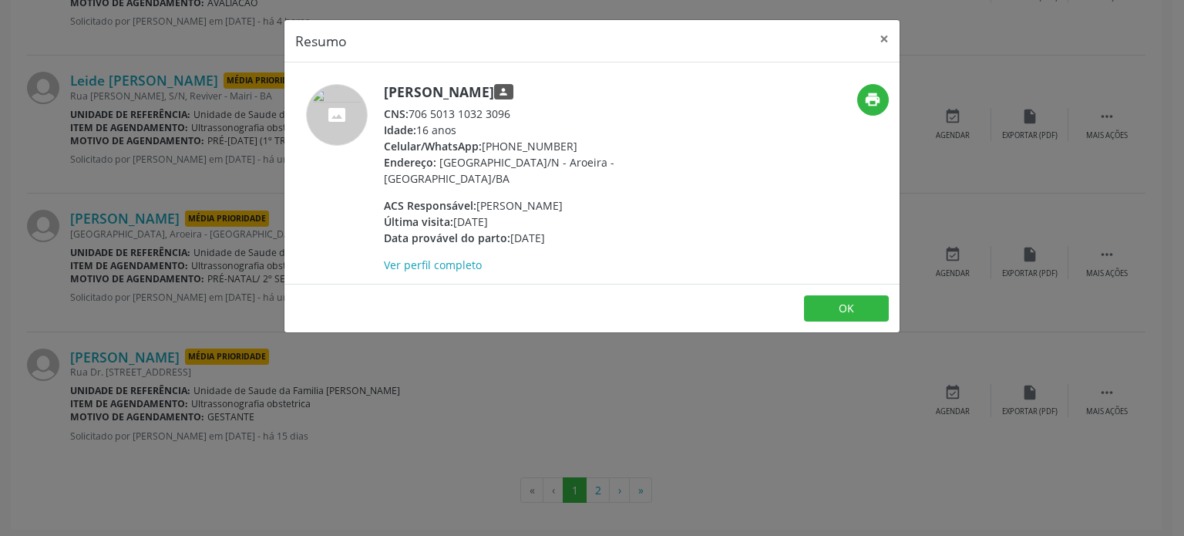
copy div "(74) 98140-2242"
drag, startPoint x: 384, startPoint y: 92, endPoint x: 530, endPoint y: 86, distance: 146.6
click at [530, 86] on h5 "Manuela Lima Souza person" at bounding box center [534, 92] width 300 height 16
copy h5 "[PERSON_NAME]"
click at [132, 375] on div "Resumo × Manuela Lima Souza person CNS: 706 5013 1032 3096 Idade: 16 anos Celul…" at bounding box center [592, 268] width 1184 height 536
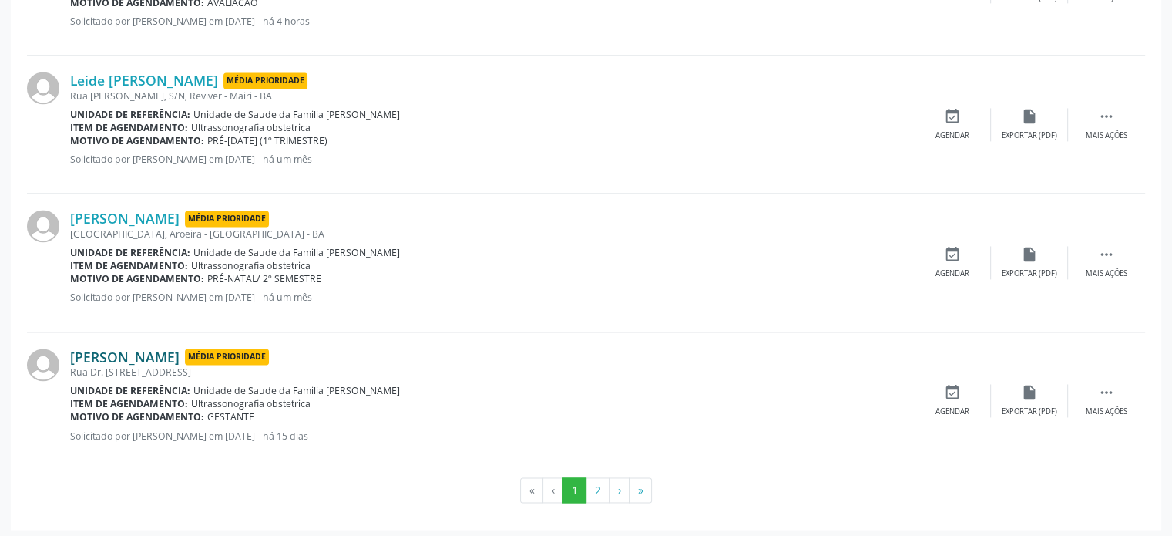
click at [160, 350] on link "Ana Paula de Oliveira Rios" at bounding box center [124, 356] width 109 height 17
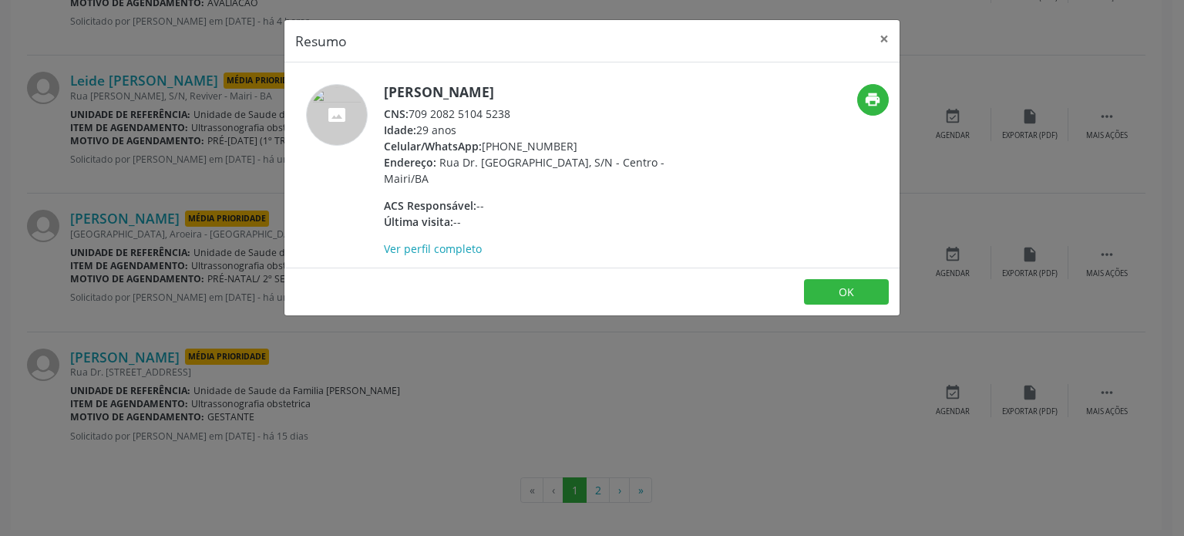
click at [142, 226] on div "Resumo × Ana Paula de Oliveira Rios CNS: 709 2082 5104 5238 Idade: 29 anos Celu…" at bounding box center [592, 268] width 1184 height 536
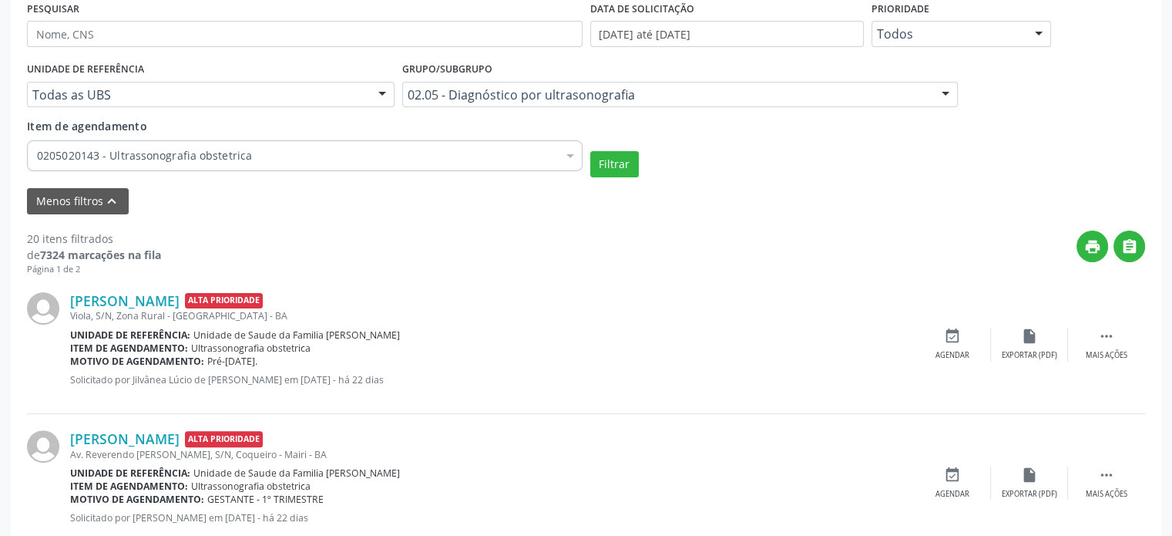
scroll to position [256, 0]
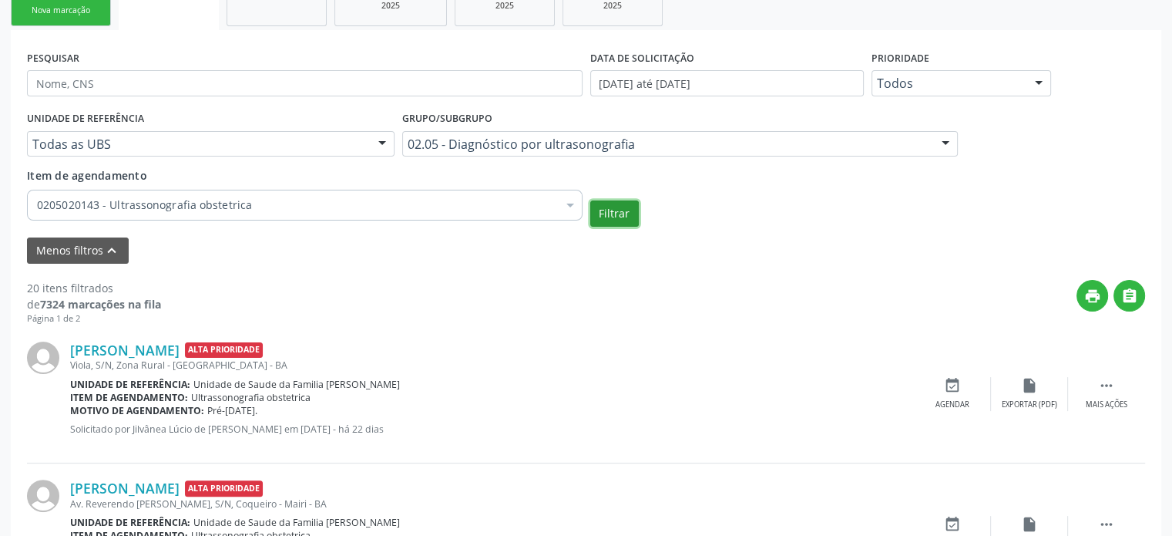
click at [614, 209] on button "Filtrar" at bounding box center [614, 213] width 49 height 26
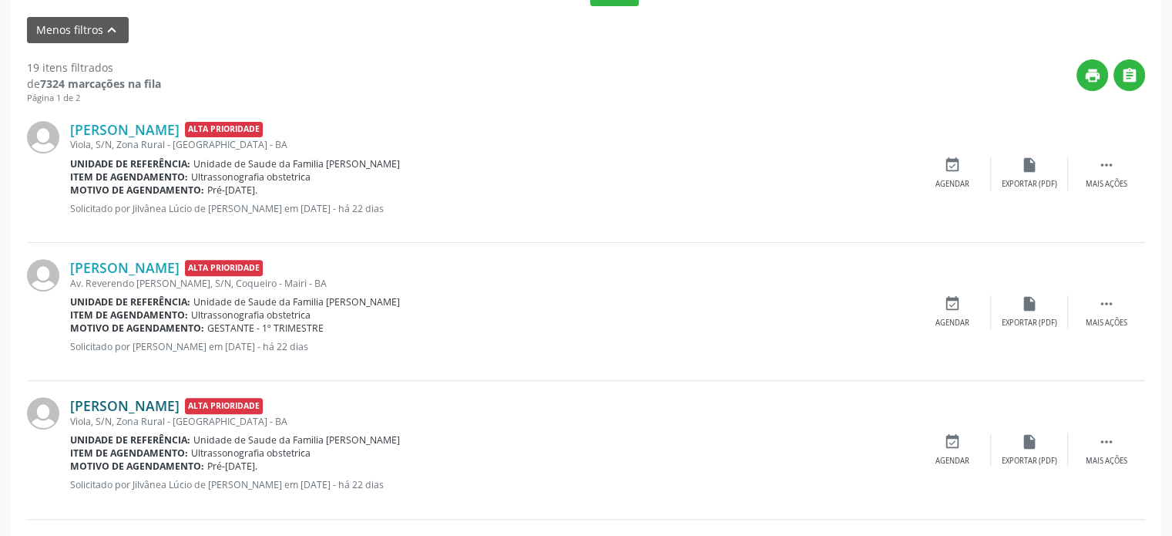
scroll to position [487, 0]
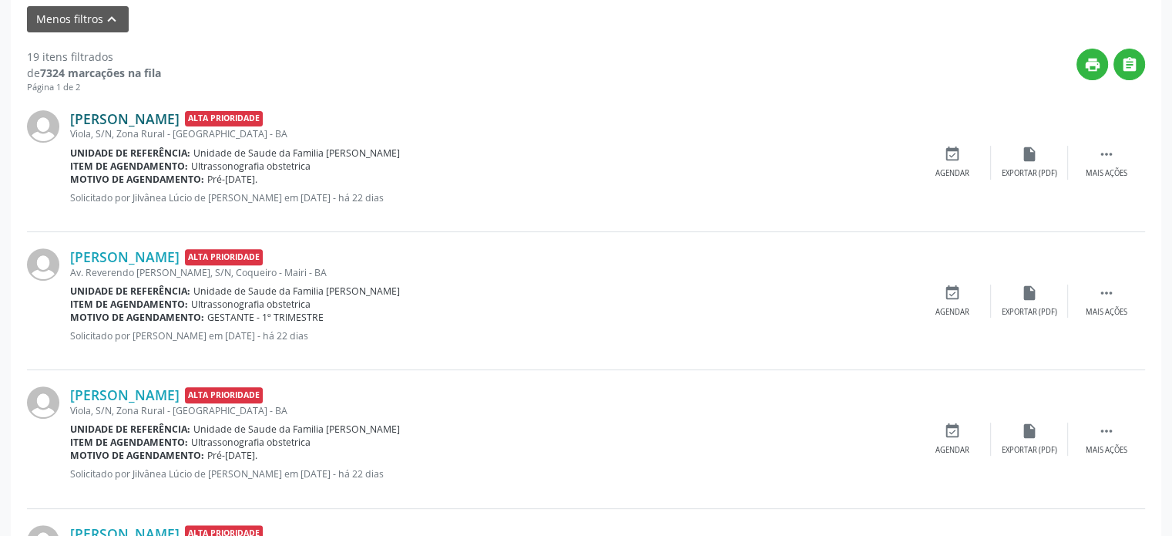
click at [117, 113] on link "[PERSON_NAME]" at bounding box center [124, 118] width 109 height 17
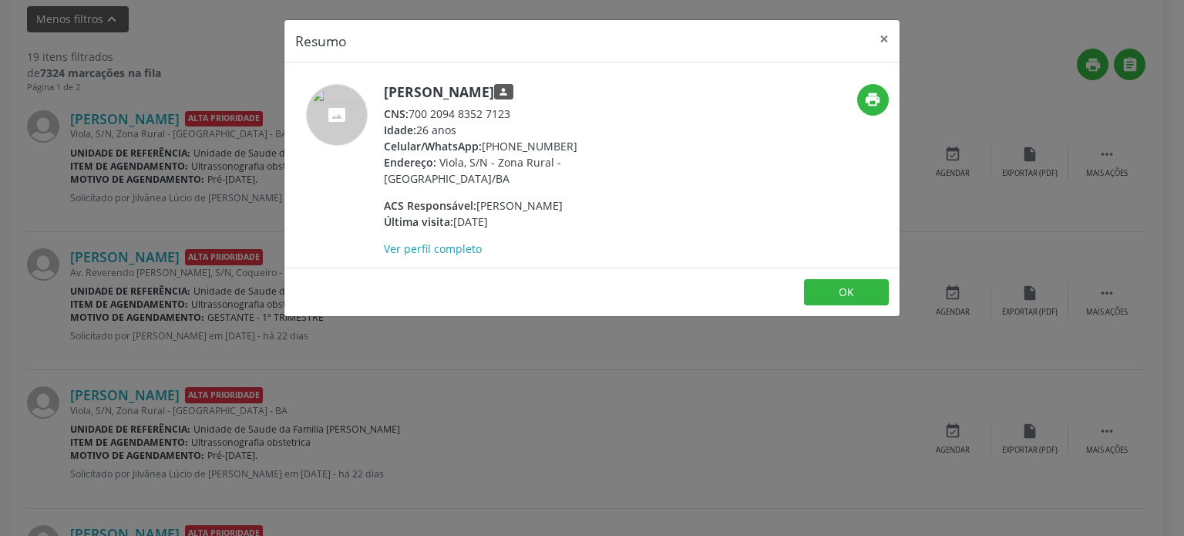
drag, startPoint x: 379, startPoint y: 91, endPoint x: 552, endPoint y: 90, distance: 172.6
click at [552, 90] on div "Ilmara Santos da Cruz person CNS: 700 2094 8352 7123 Idade: 26 anos Celular/Wha…" at bounding box center [489, 170] width 410 height 173
drag, startPoint x: 132, startPoint y: 237, endPoint x: 112, endPoint y: 267, distance: 36.8
click at [132, 236] on div "Resumo × Ilmara Santos da Cruz person CNS: 700 2094 8352 7123 Idade: 26 anos Ce…" at bounding box center [592, 268] width 1184 height 536
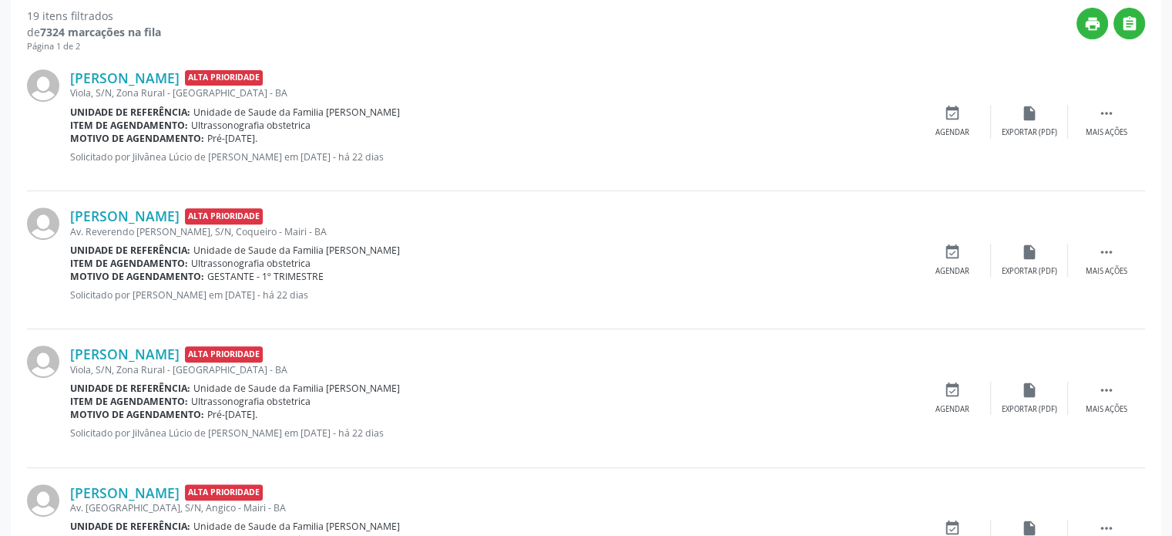
scroll to position [564, 0]
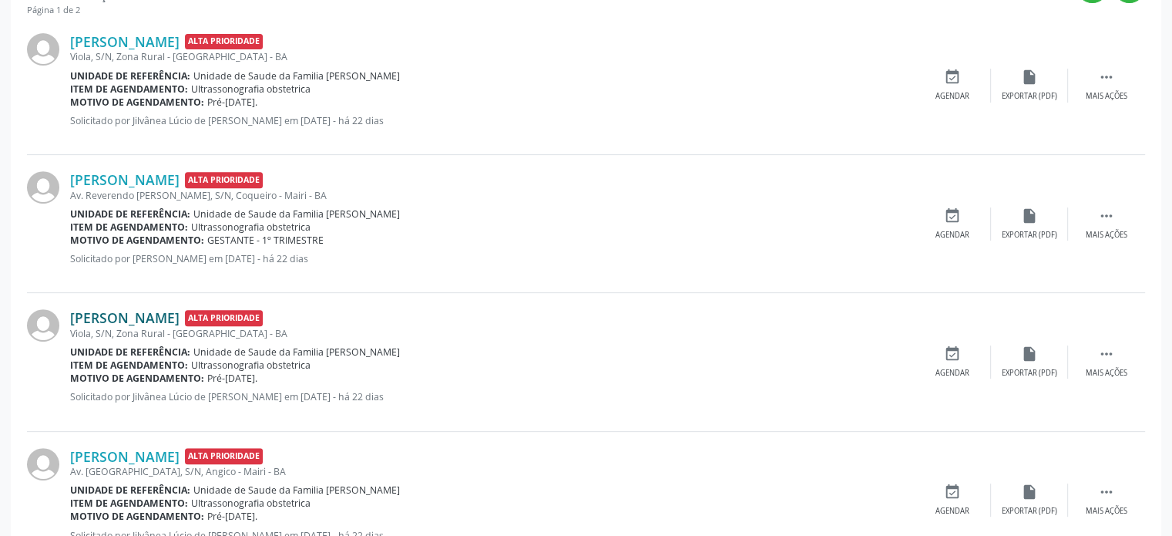
click at [126, 313] on link "[PERSON_NAME]" at bounding box center [124, 317] width 109 height 17
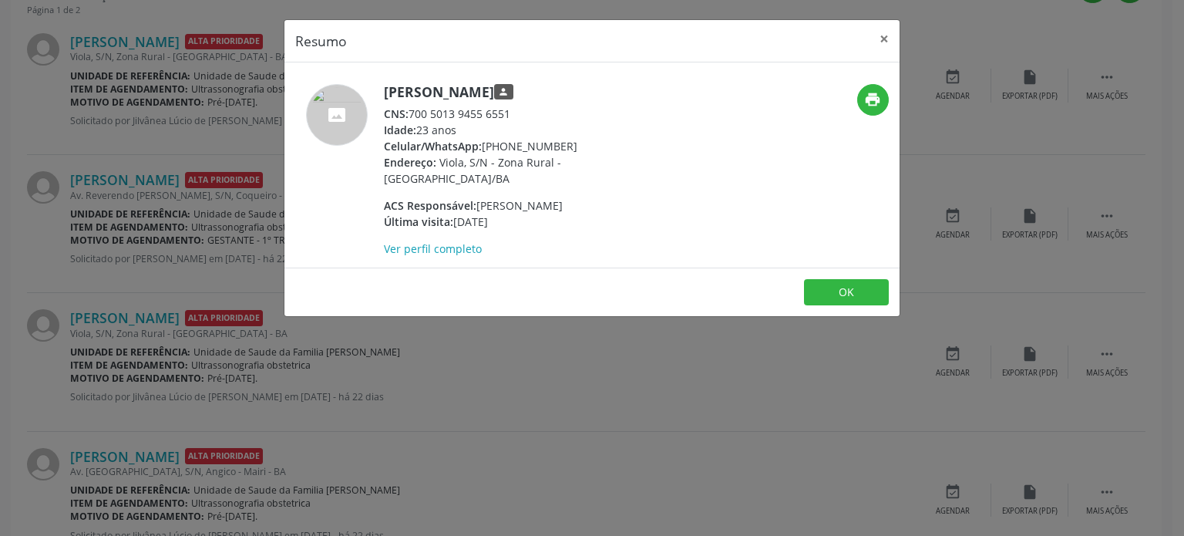
drag, startPoint x: 385, startPoint y: 92, endPoint x: 533, endPoint y: 95, distance: 148.0
click at [533, 95] on h5 "Patrícia Silva Freire person" at bounding box center [534, 92] width 300 height 16
click at [139, 105] on div "Resumo × Patrícia Silva Freire person CNS: 700 5013 9455 6551 Idade: 23 anos Ce…" at bounding box center [592, 268] width 1184 height 536
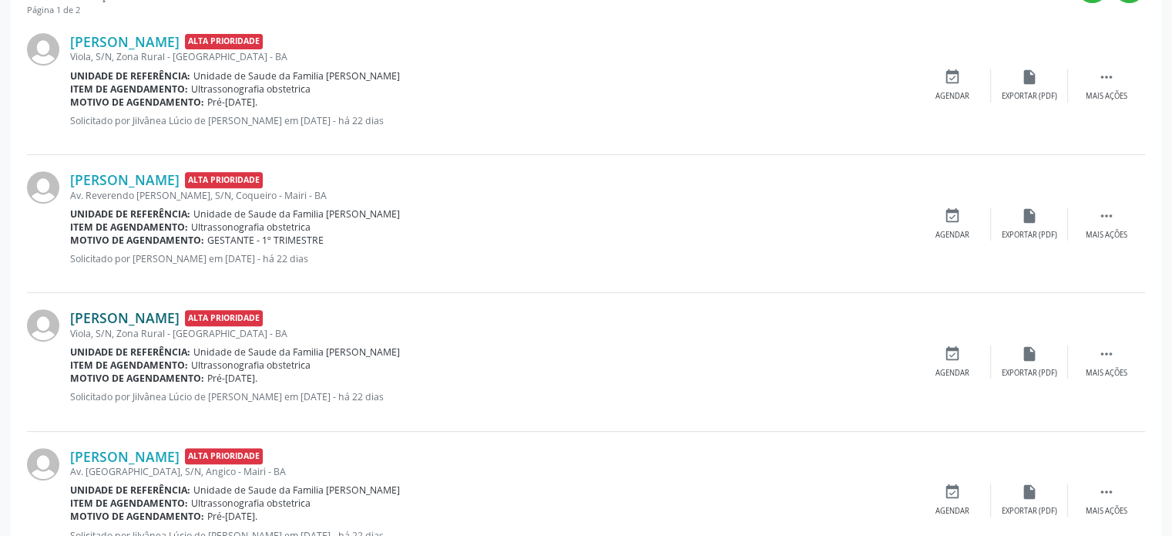
click at [107, 316] on link "[PERSON_NAME]" at bounding box center [124, 317] width 109 height 17
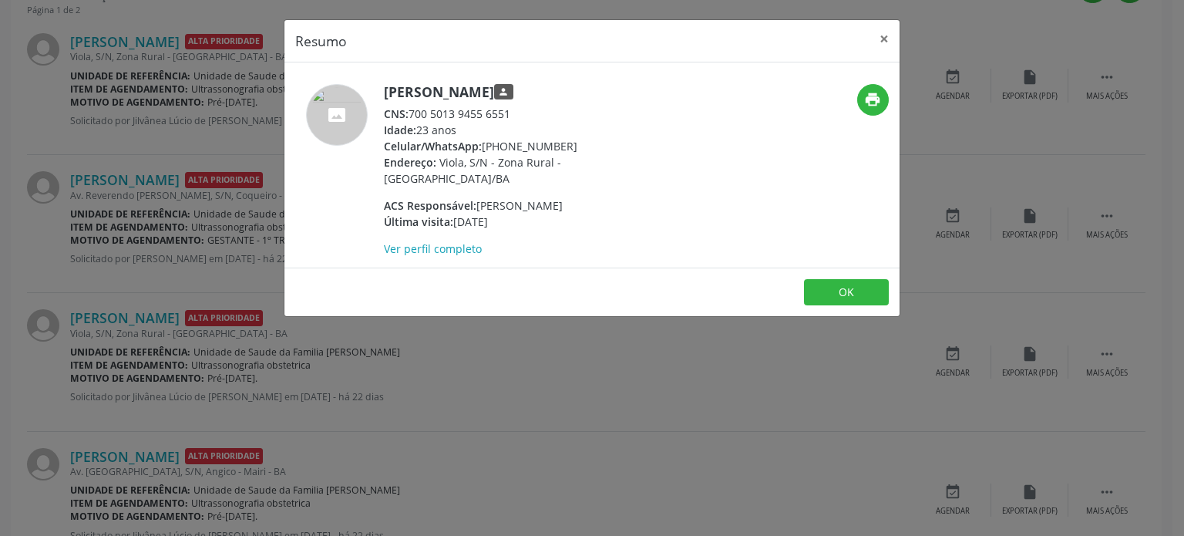
drag, startPoint x: 383, startPoint y: 87, endPoint x: 530, endPoint y: 85, distance: 147.2
click at [530, 85] on h5 "Patrícia Silva Freire person" at bounding box center [534, 92] width 300 height 16
click at [66, 249] on div "Resumo × Patrícia Silva Freire person CNS: 700 5013 9455 6551 Idade: 23 anos Ce…" at bounding box center [592, 268] width 1184 height 536
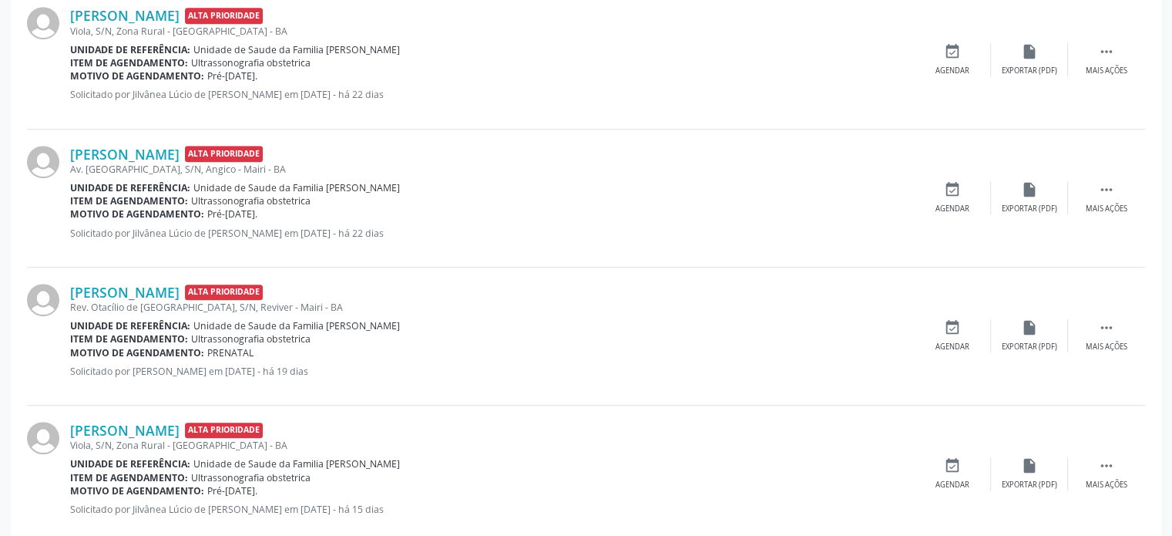
scroll to position [872, 0]
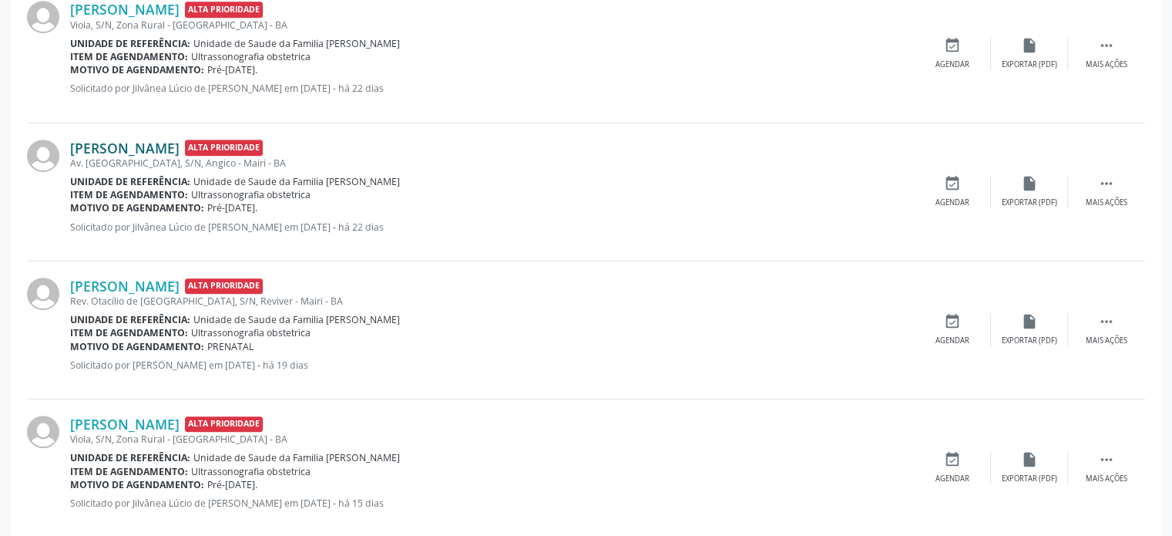
click at [136, 149] on link "[PERSON_NAME]" at bounding box center [124, 147] width 109 height 17
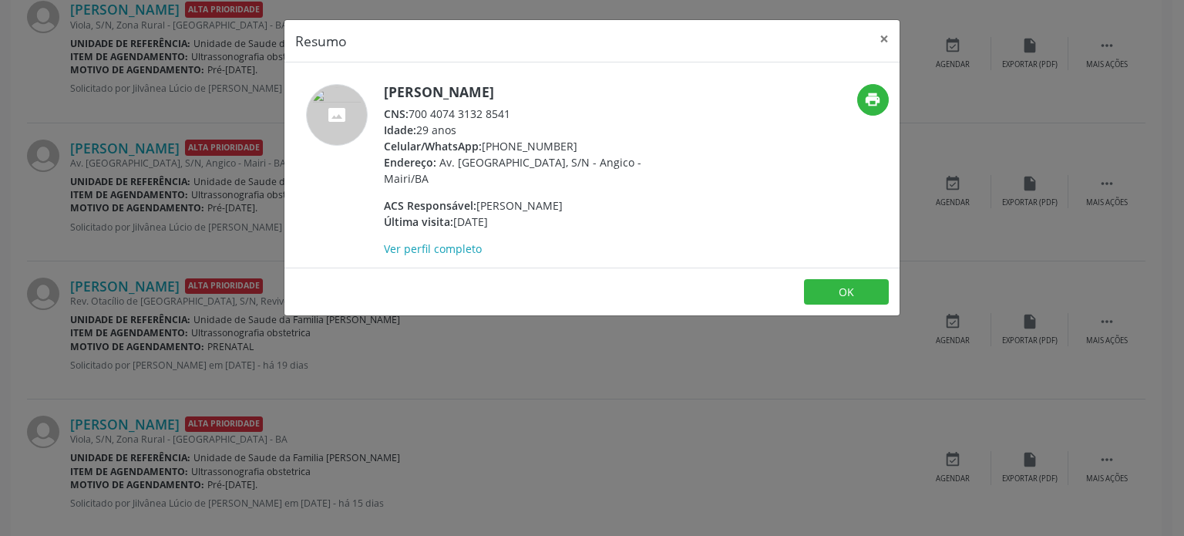
click at [133, 224] on div "Resumo × Gislaine dos Santos Costas CNS: 700 4074 3132 8541 Idade: 29 anos Celu…" at bounding box center [592, 268] width 1184 height 536
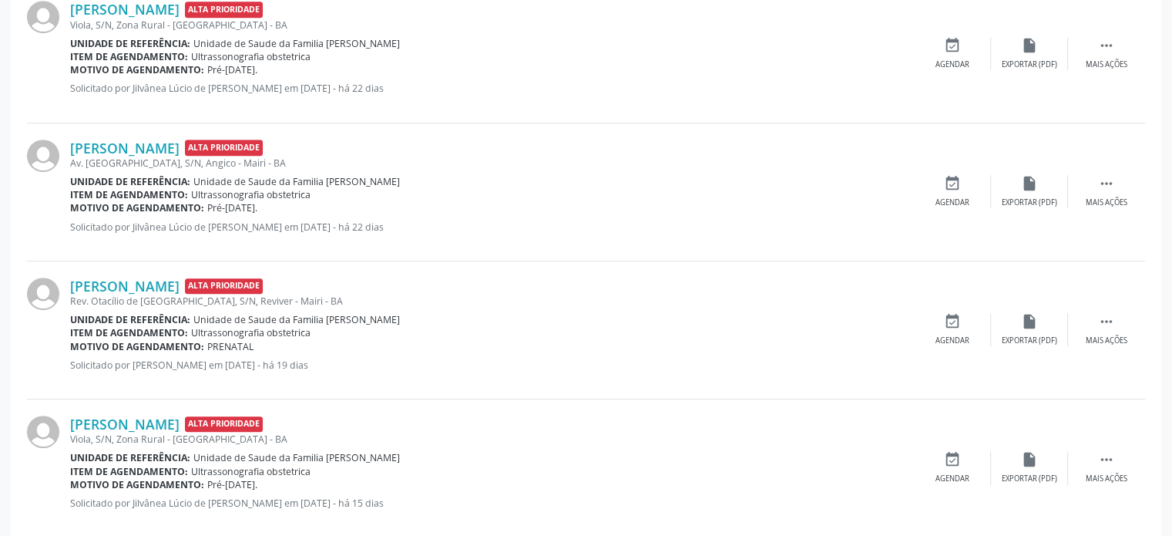
click at [129, 156] on div "Av. [GEOGRAPHIC_DATA], S/N, Angico - Mairi - BA" at bounding box center [492, 162] width 844 height 13
click at [145, 147] on link "[PERSON_NAME]" at bounding box center [124, 147] width 109 height 17
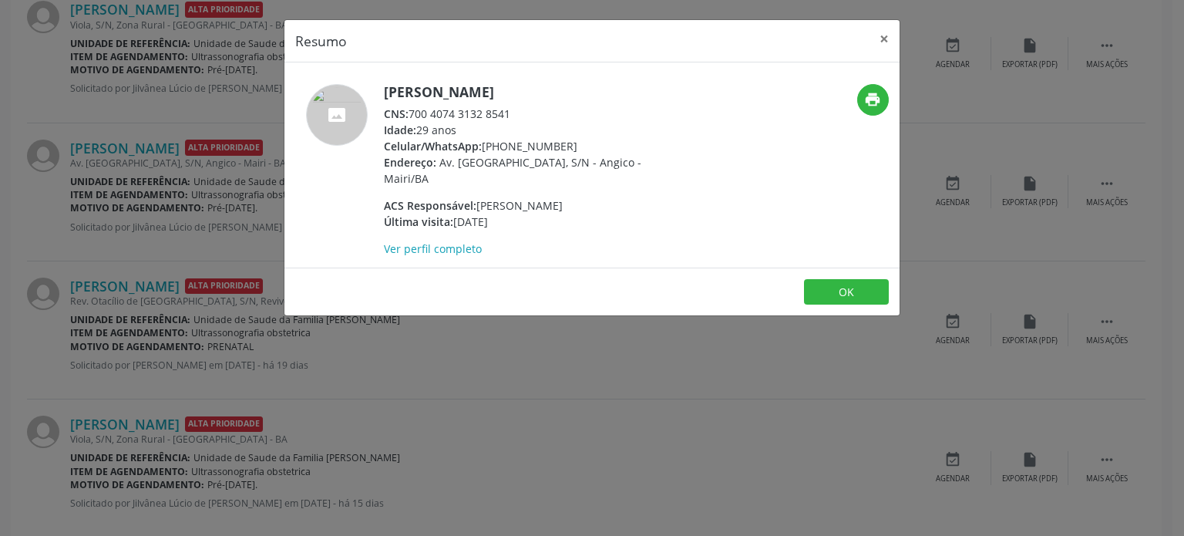
drag, startPoint x: 385, startPoint y: 91, endPoint x: 586, endPoint y: 85, distance: 202.0
click at [586, 85] on h5 "[PERSON_NAME]" at bounding box center [534, 92] width 300 height 16
click at [122, 282] on div "Resumo × Gislaine dos Santos Costas CNS: 700 4074 3132 8541 Idade: 29 anos Celu…" at bounding box center [592, 268] width 1184 height 536
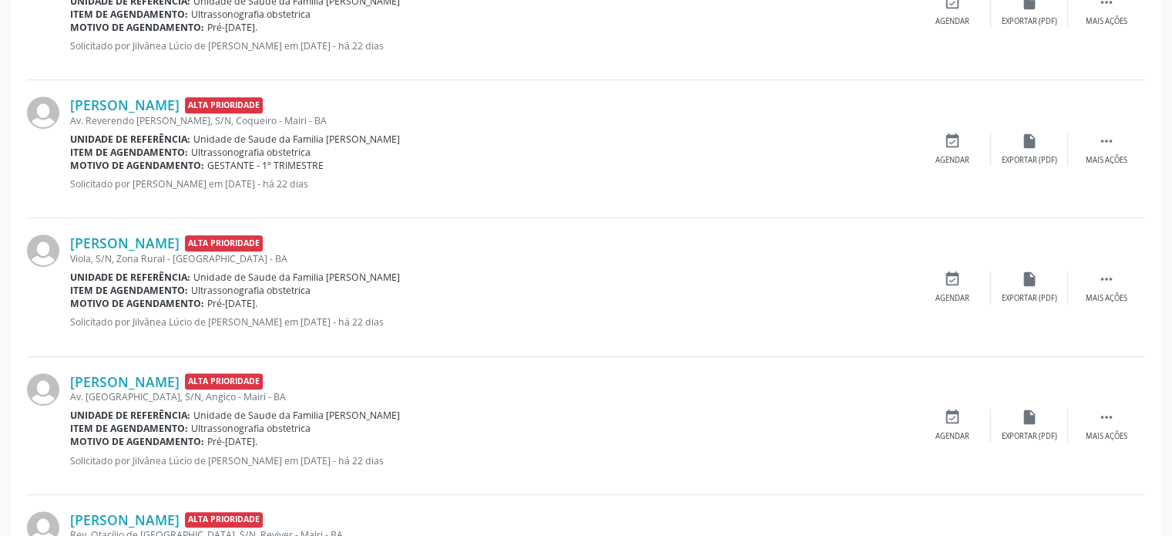
scroll to position [641, 0]
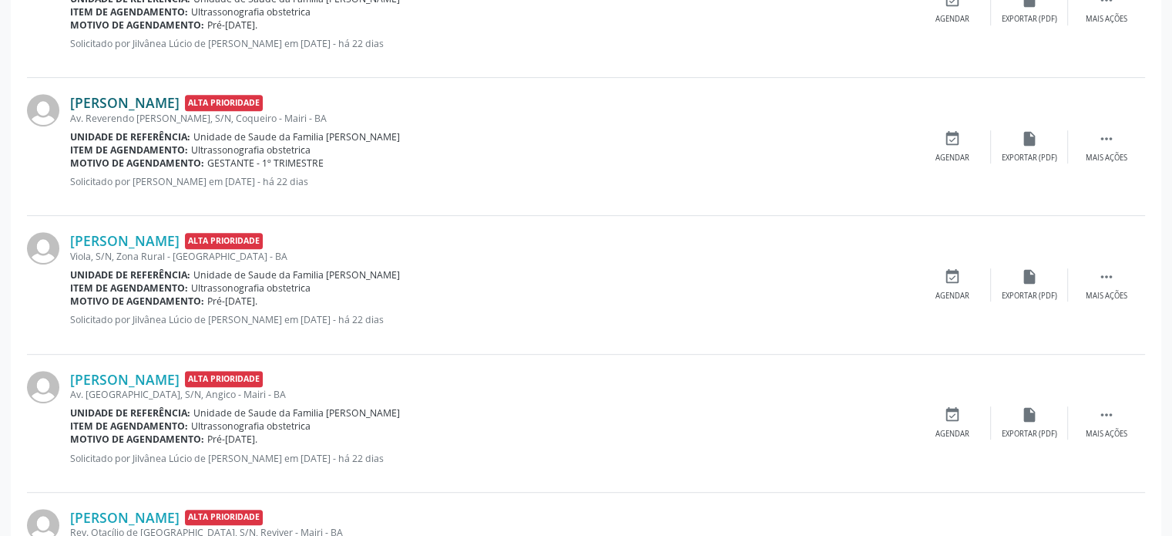
click at [139, 104] on link "[PERSON_NAME]" at bounding box center [124, 102] width 109 height 17
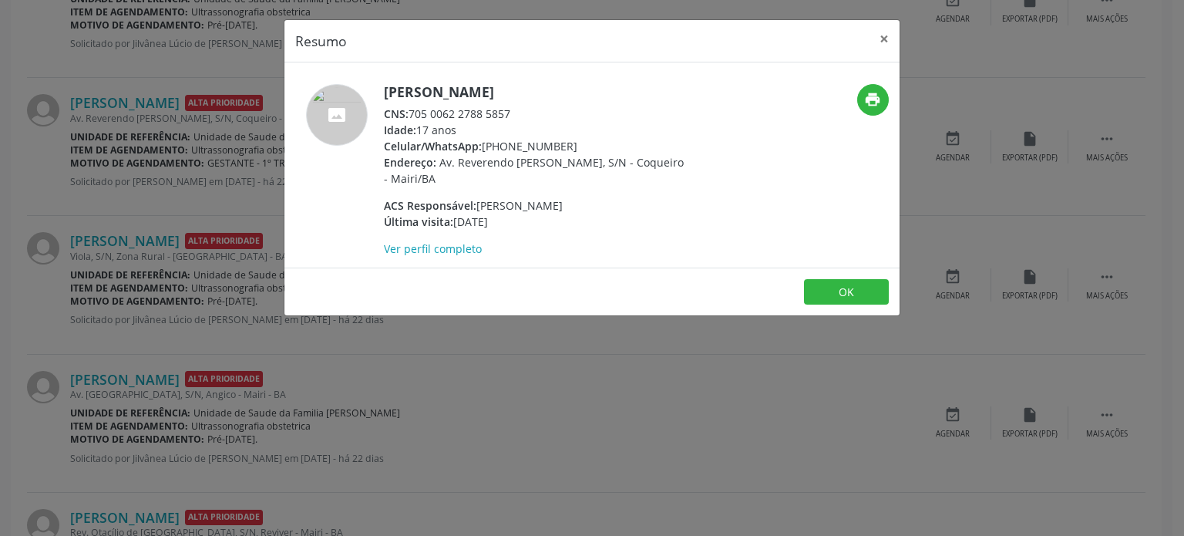
drag, startPoint x: 382, startPoint y: 92, endPoint x: 559, endPoint y: 96, distance: 177.3
click at [559, 96] on div "Sabrina Sena Freire CNS: 705 0062 2788 5857 Idade: 17 anos Celular/WhatsApp: (7…" at bounding box center [489, 170] width 410 height 173
drag, startPoint x: 484, startPoint y: 144, endPoint x: 569, endPoint y: 145, distance: 84.8
click at [569, 145] on div "Celular/WhatsApp: (74) 99973-9107" at bounding box center [534, 146] width 300 height 16
click at [447, 86] on h5 "[PERSON_NAME]" at bounding box center [534, 92] width 300 height 16
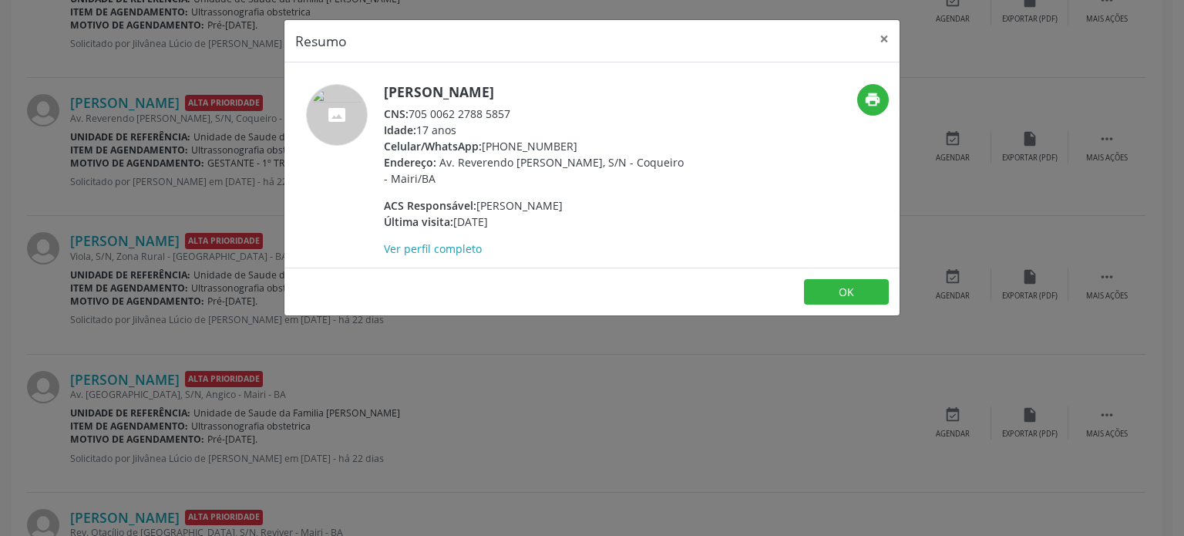
click at [447, 86] on h5 "[PERSON_NAME]" at bounding box center [534, 92] width 300 height 16
click at [193, 330] on div "Resumo × Sabrina Sena Freire CNS: 705 0062 2788 5857 Idade: 17 anos Celular/Wha…" at bounding box center [592, 268] width 1184 height 536
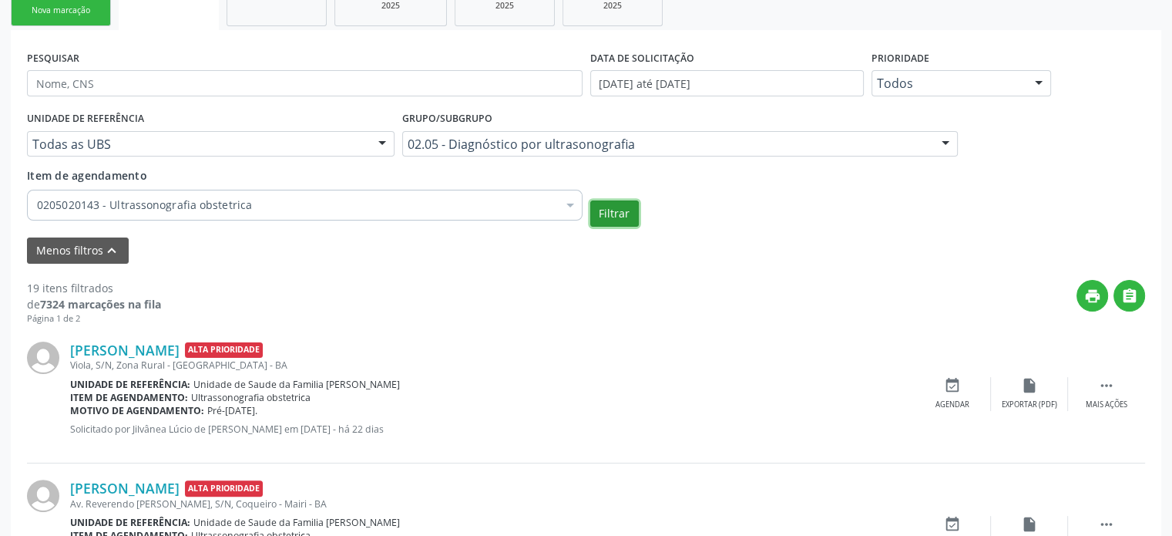
click at [621, 215] on button "Filtrar" at bounding box center [614, 213] width 49 height 26
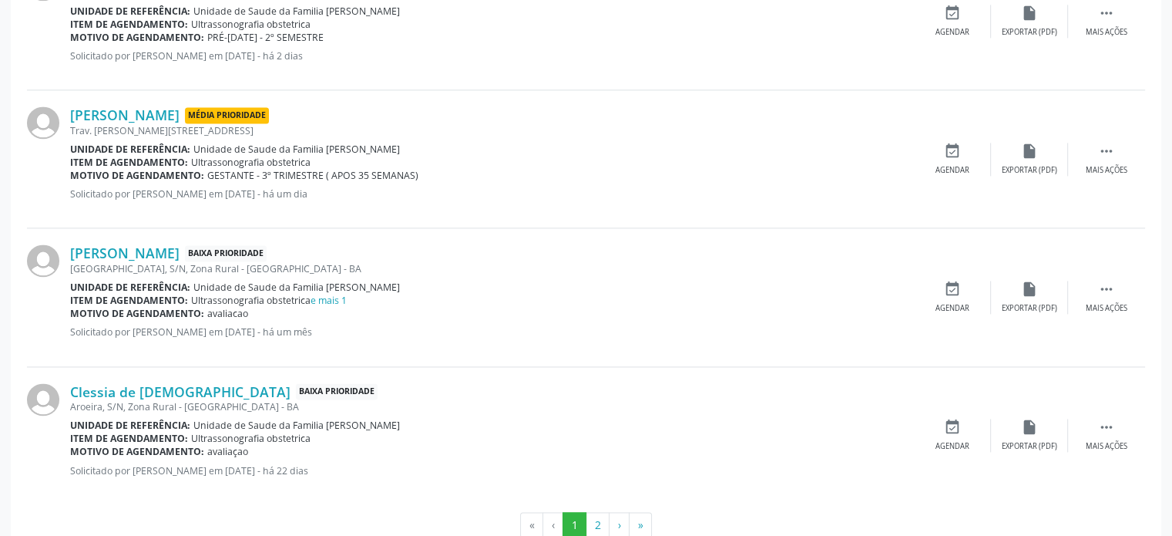
scroll to position [2182, 0]
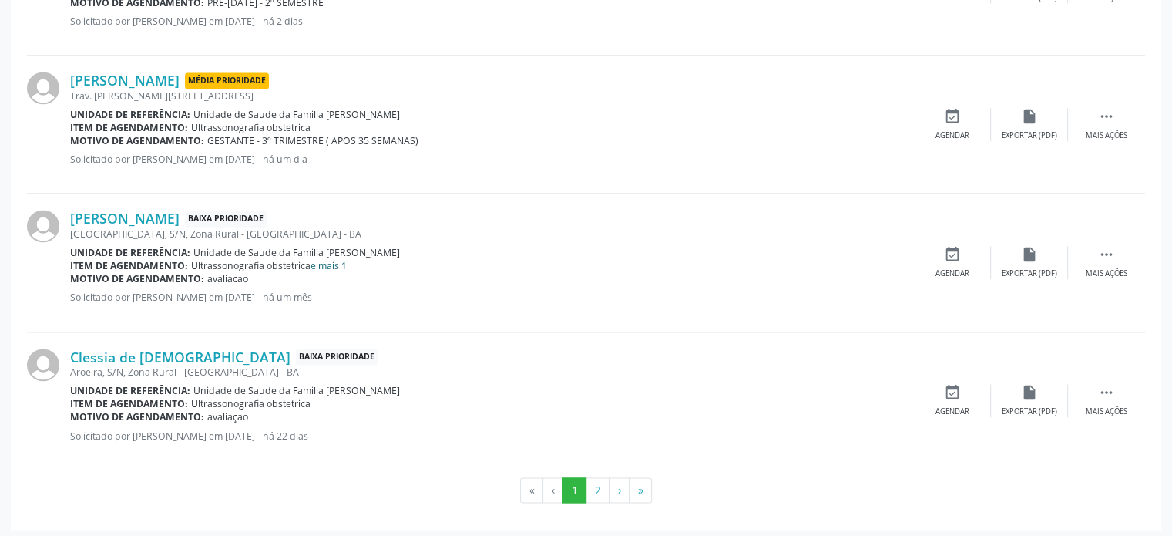
click at [327, 263] on link "e mais 1" at bounding box center [329, 265] width 36 height 13
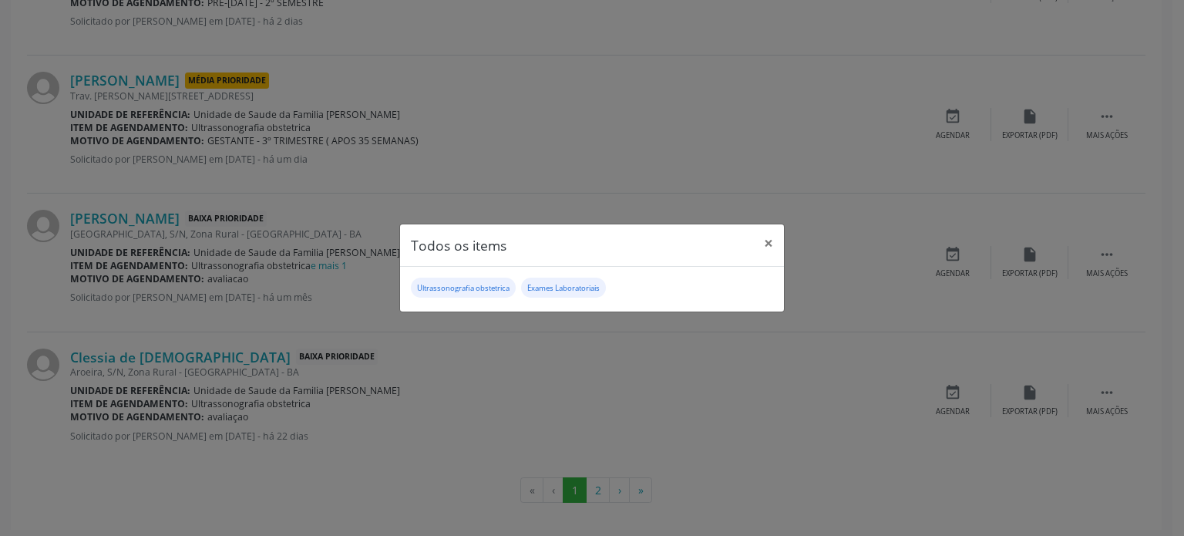
click at [244, 270] on div "Todos os items × Ultrassonografia obstetrica Exames Laboratoriais" at bounding box center [592, 268] width 1184 height 536
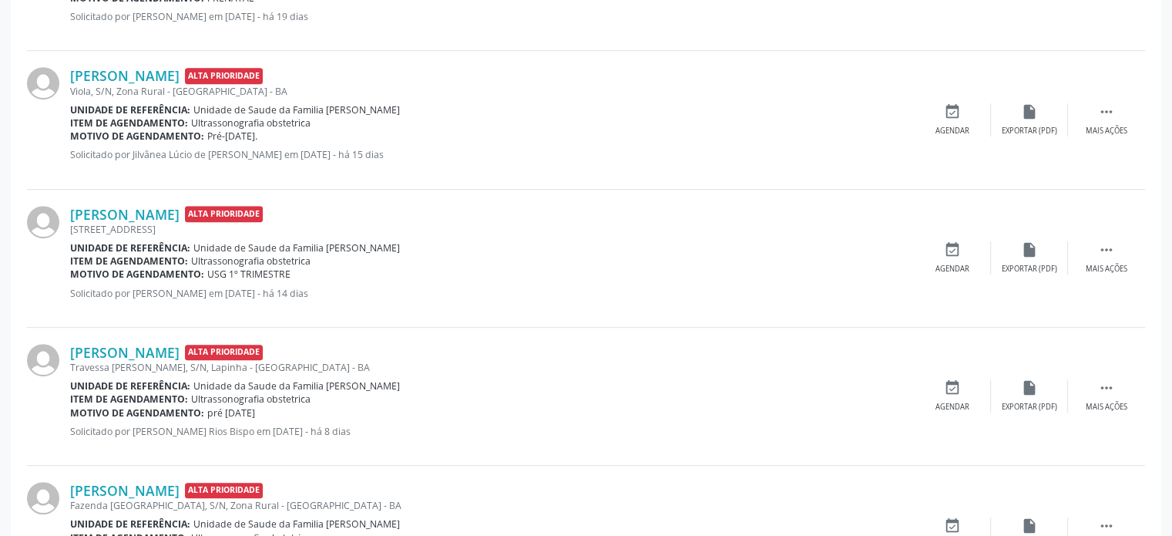
scroll to position [487, 0]
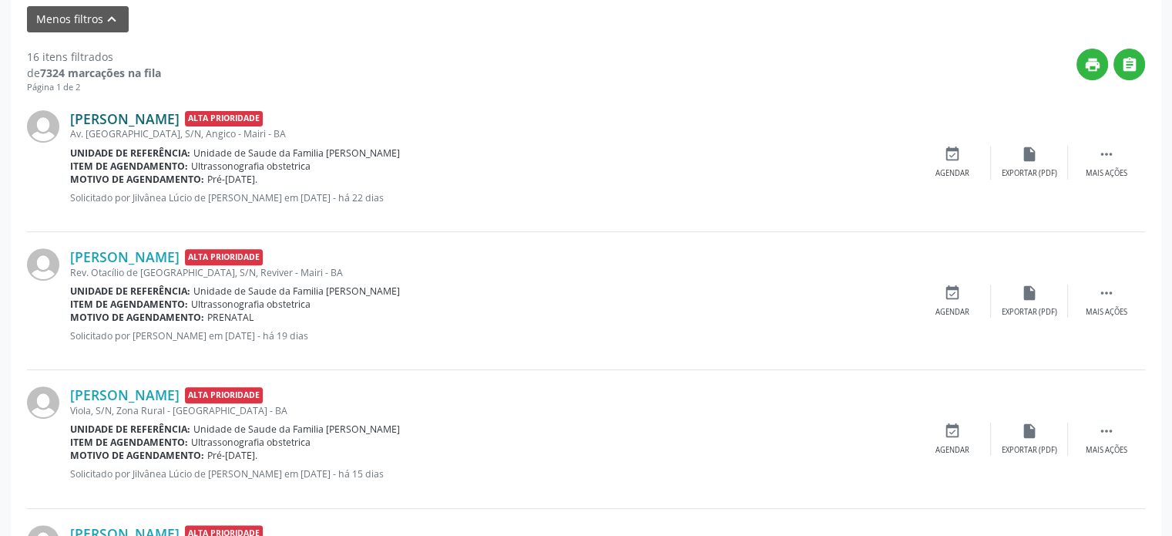
click at [177, 122] on link "[PERSON_NAME]" at bounding box center [124, 118] width 109 height 17
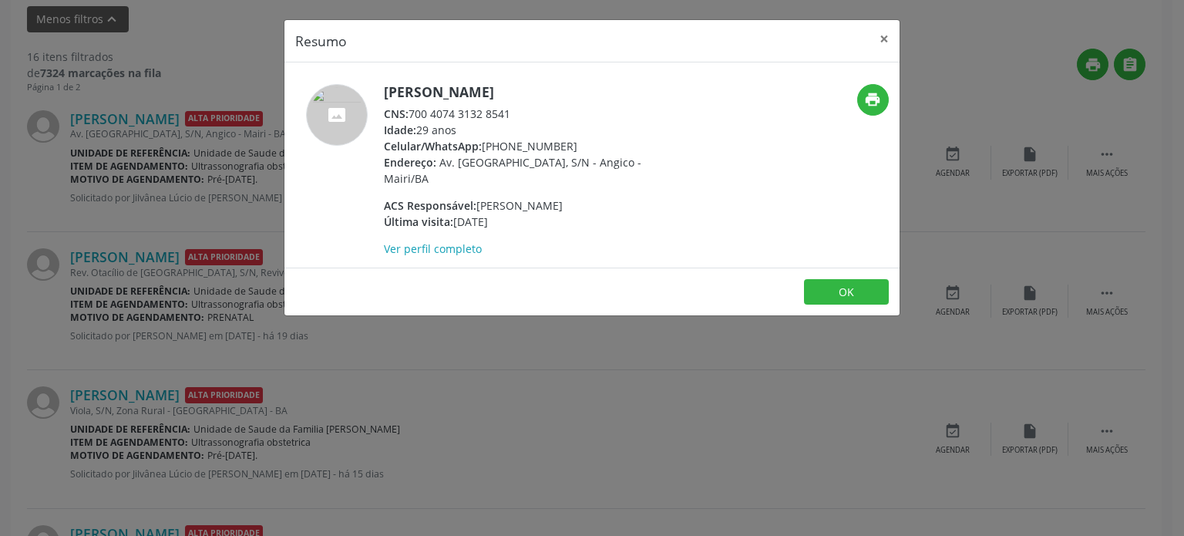
drag, startPoint x: 385, startPoint y: 93, endPoint x: 592, endPoint y: 99, distance: 206.6
click at [592, 99] on h5 "[PERSON_NAME]" at bounding box center [534, 92] width 300 height 16
click at [163, 274] on div "Resumo × Gislaine dos Santos Costas CNS: 700 4074 3132 8541 Idade: 29 anos Celu…" at bounding box center [592, 268] width 1184 height 536
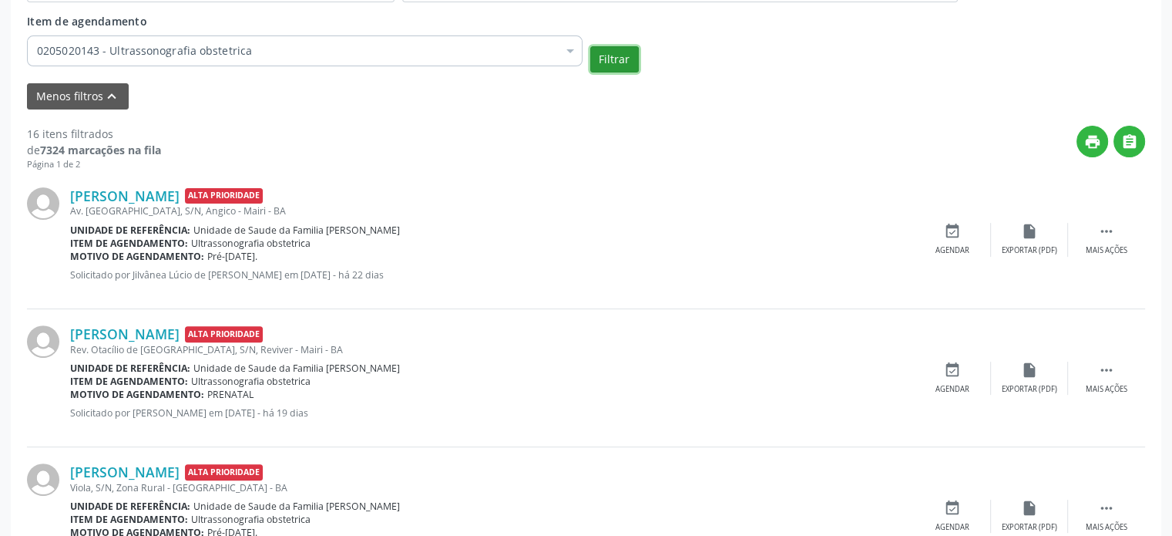
click at [603, 64] on button "Filtrar" at bounding box center [614, 59] width 49 height 26
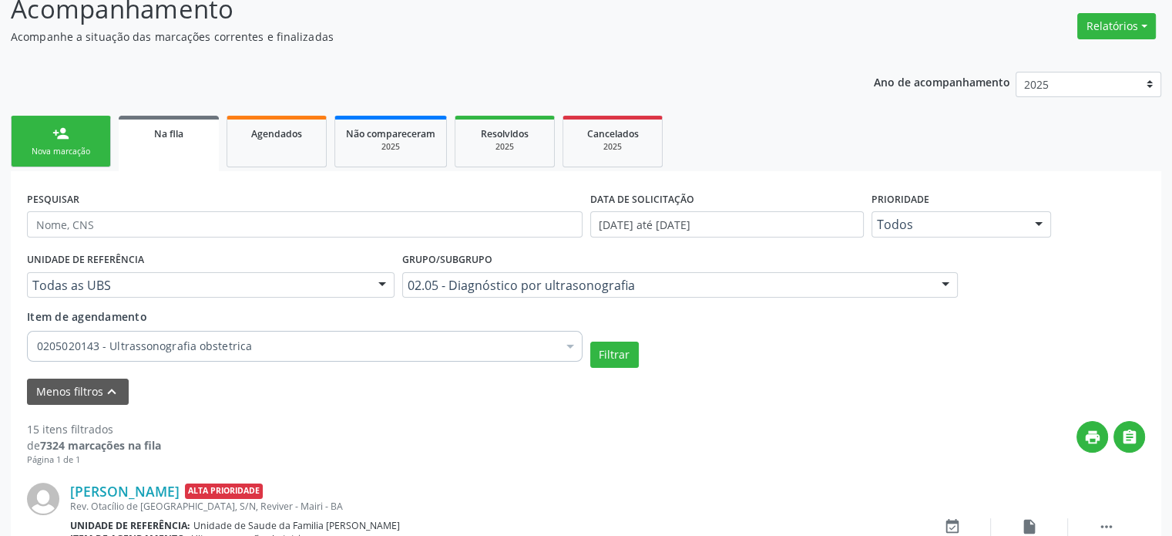
scroll to position [0, 0]
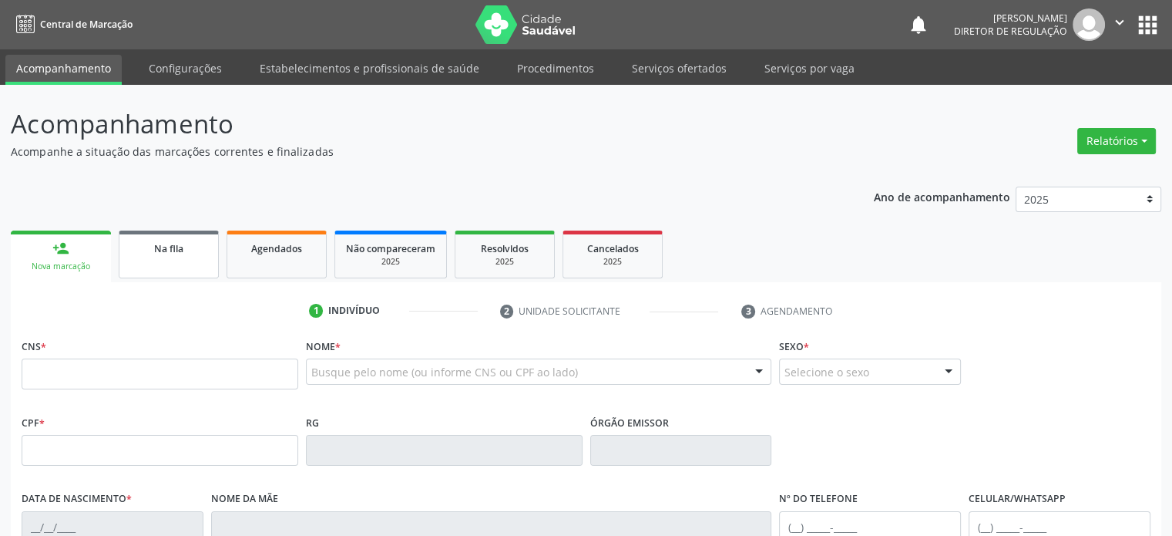
click at [166, 246] on span "Na fila" at bounding box center [168, 248] width 29 height 13
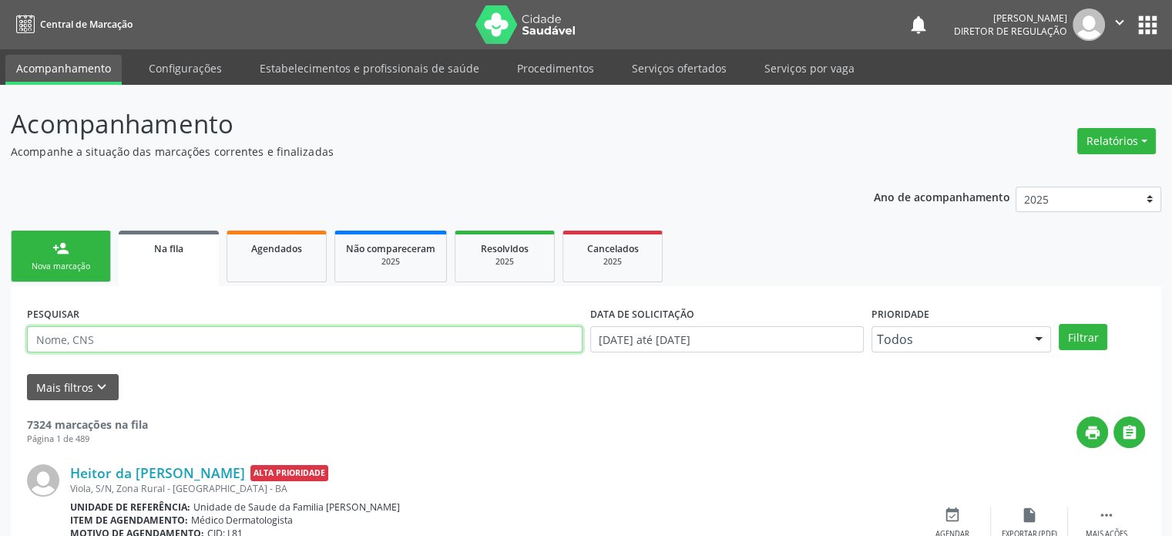
click at [92, 336] on input "text" at bounding box center [305, 339] width 556 height 26
paste input "[PERSON_NAME]"
click at [1059, 324] on button "Filtrar" at bounding box center [1083, 337] width 49 height 26
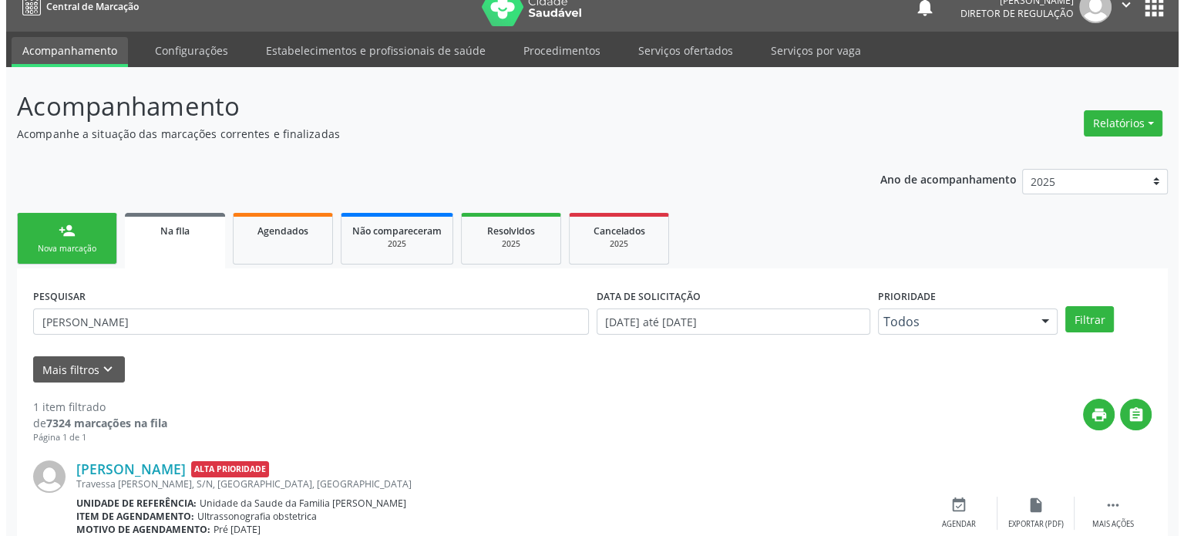
scroll to position [89, 0]
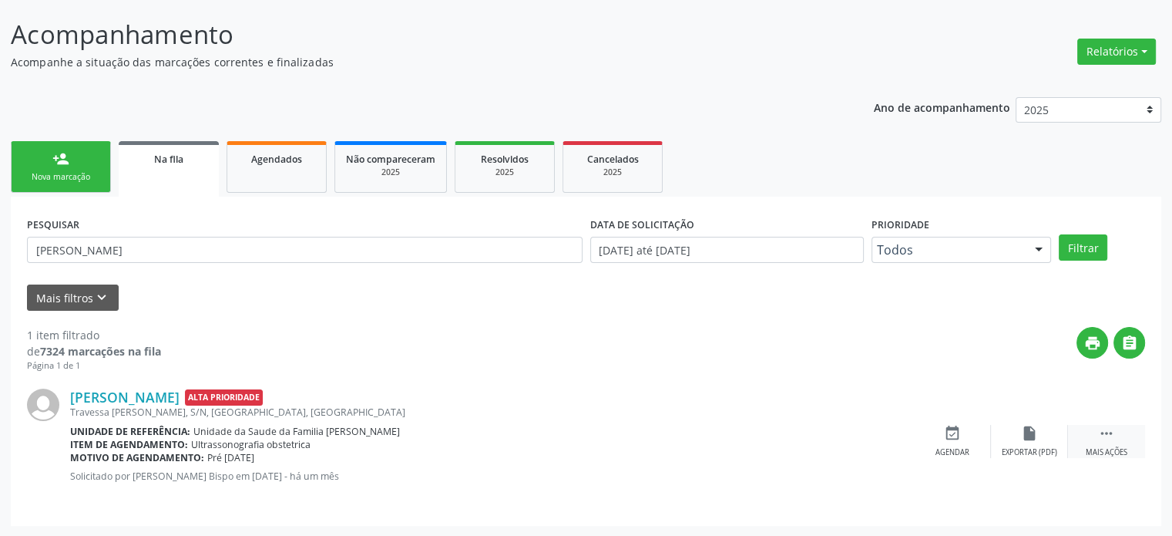
click at [1105, 428] on icon "" at bounding box center [1106, 433] width 17 height 17
click at [962, 439] on div "cancel Cancelar" at bounding box center [952, 441] width 77 height 33
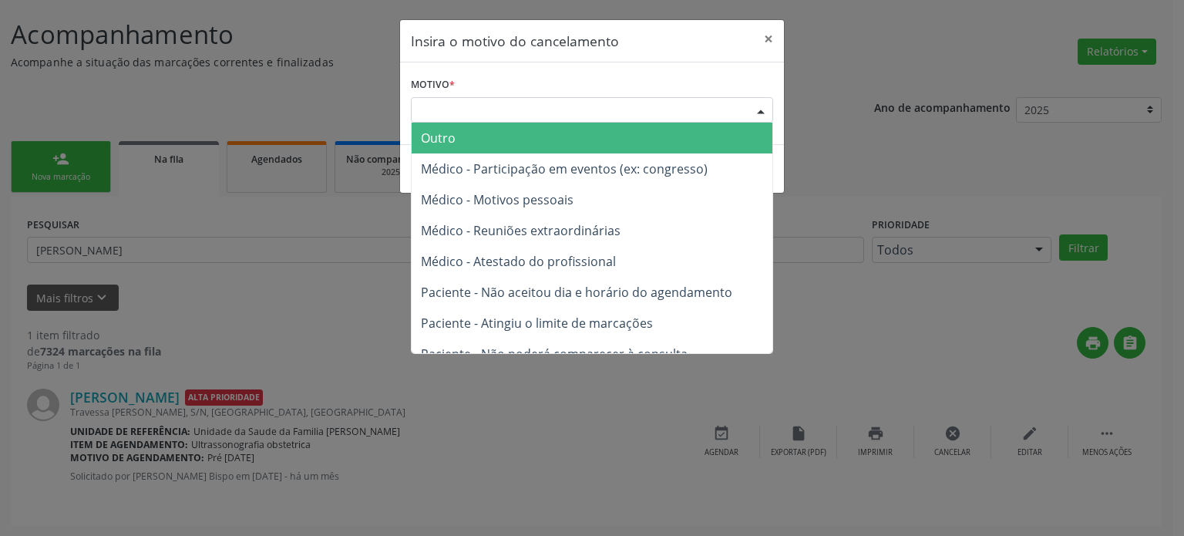
click at [443, 115] on div "Escolha o motivo" at bounding box center [592, 110] width 362 height 26
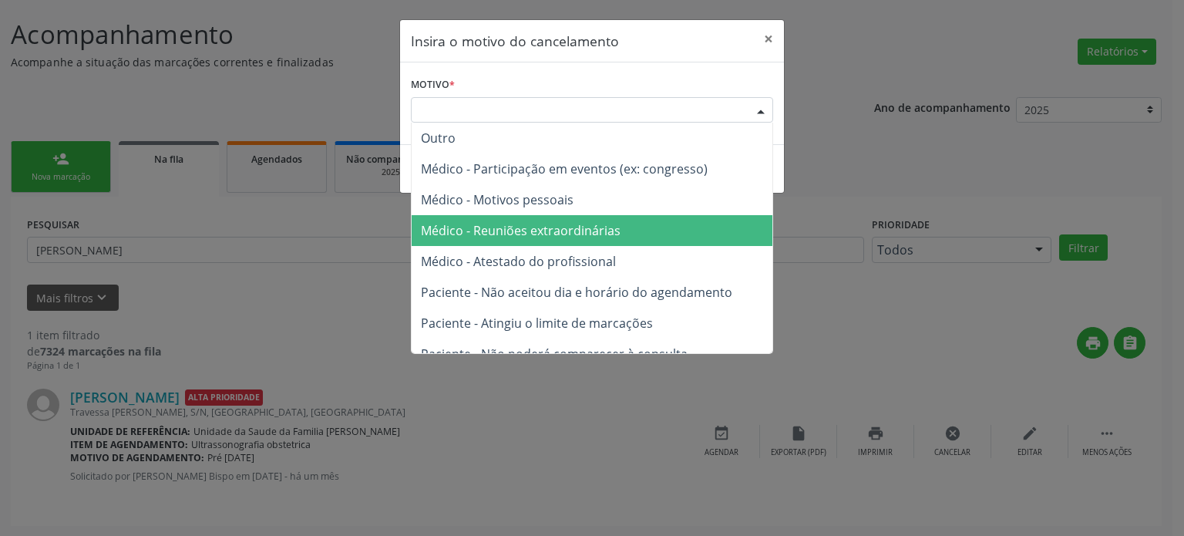
click at [543, 234] on span "Médico - Reuniões extraordinárias" at bounding box center [521, 230] width 200 height 17
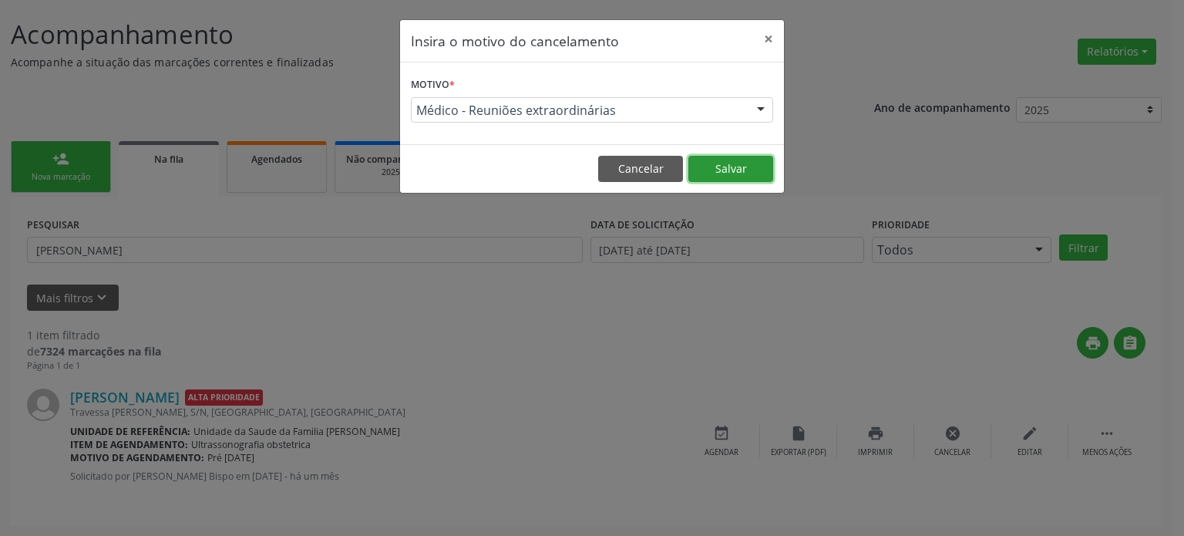
click at [737, 171] on button "Salvar" at bounding box center [730, 169] width 85 height 26
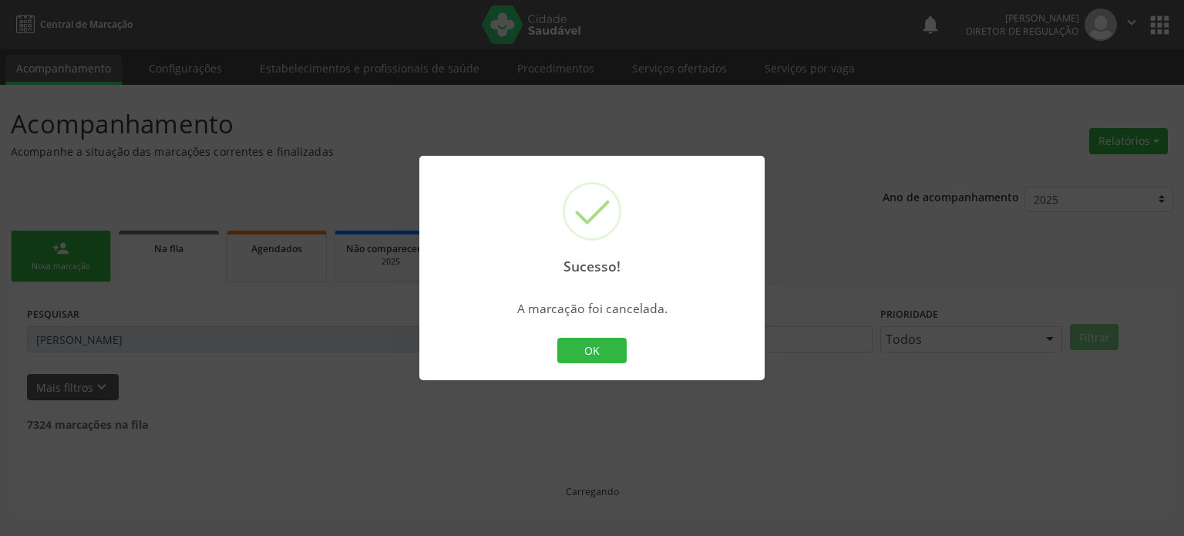
scroll to position [0, 0]
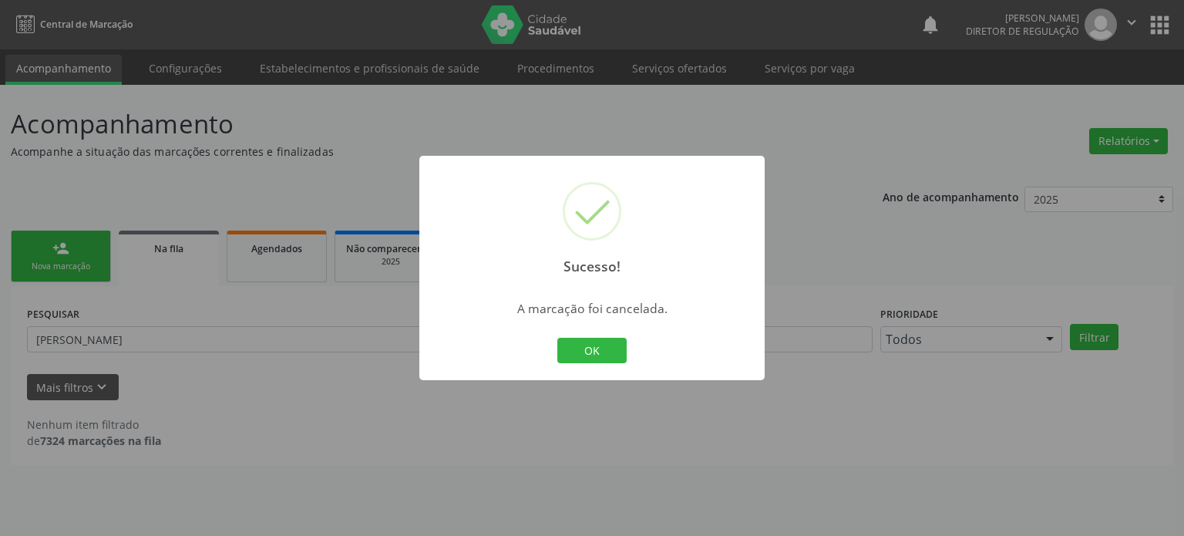
click at [146, 331] on div "Sucesso! × A marcação foi cancelada. OK Cancel" at bounding box center [592, 268] width 1184 height 536
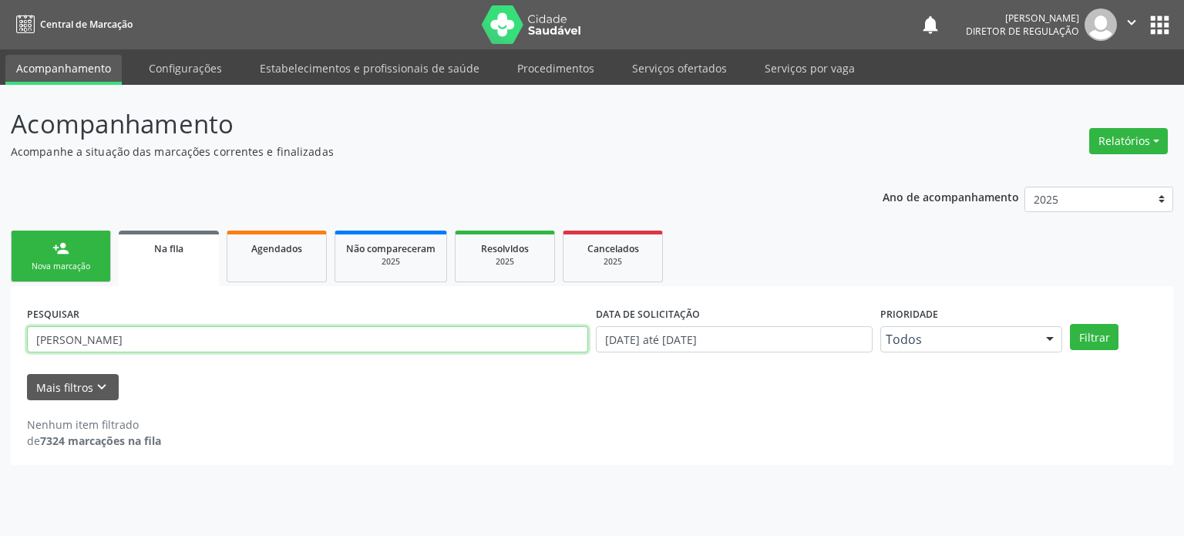
click at [146, 331] on input "[PERSON_NAME]" at bounding box center [307, 339] width 561 height 26
paste input "[PERSON_NAME] de Matos"
click at [1070, 324] on button "Filtrar" at bounding box center [1094, 337] width 49 height 26
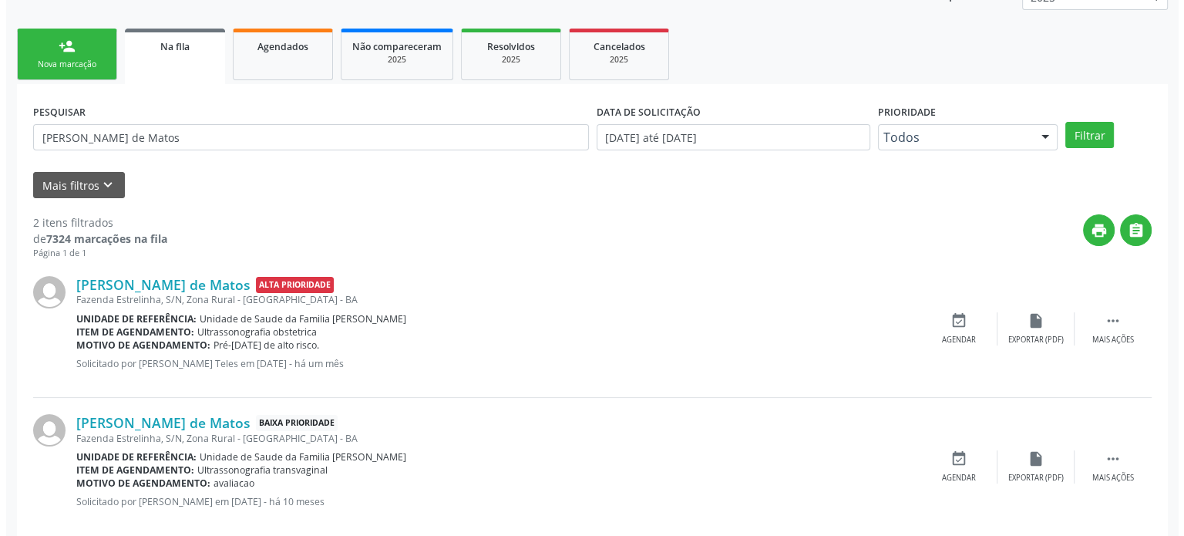
scroll to position [227, 0]
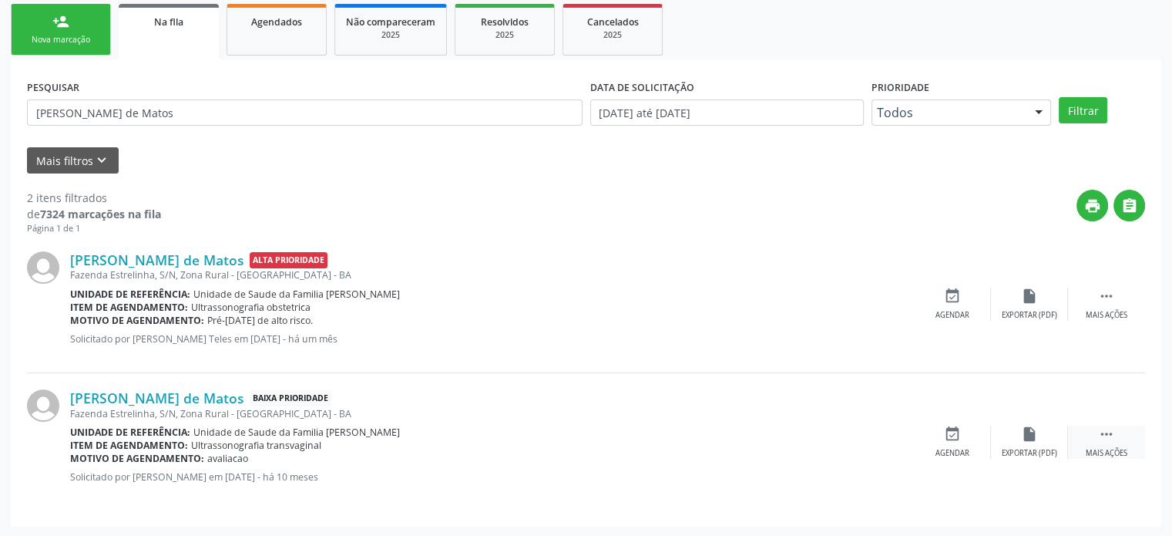
click at [1100, 431] on icon "" at bounding box center [1106, 433] width 17 height 17
click at [952, 434] on icon "cancel" at bounding box center [952, 433] width 17 height 17
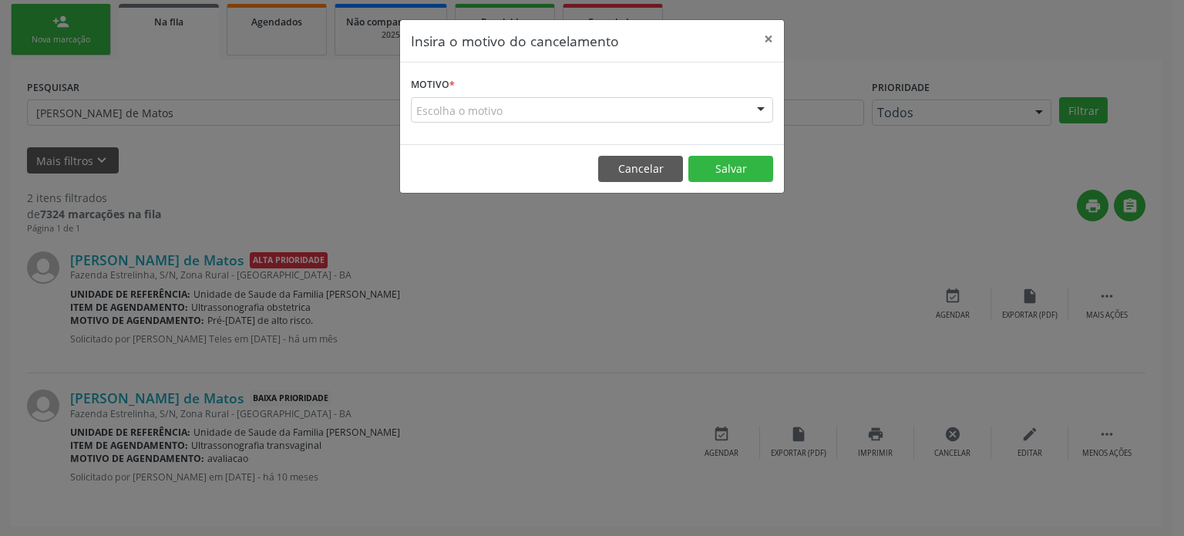
click at [573, 114] on div "Escolha o motivo" at bounding box center [592, 110] width 362 height 26
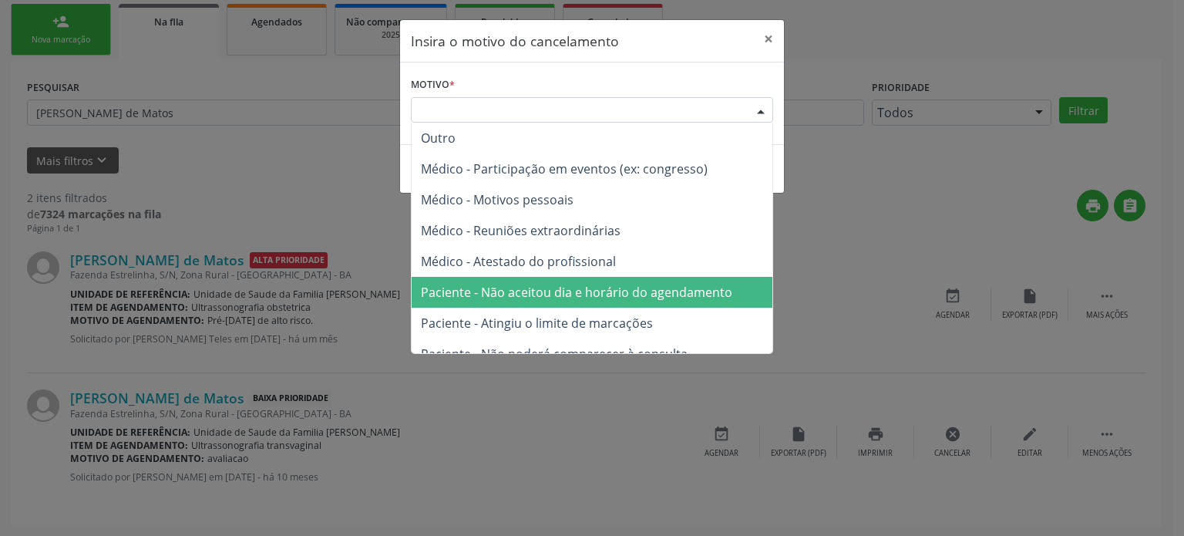
click at [558, 285] on span "Paciente - Não aceitou dia e horário do agendamento" at bounding box center [576, 292] width 311 height 17
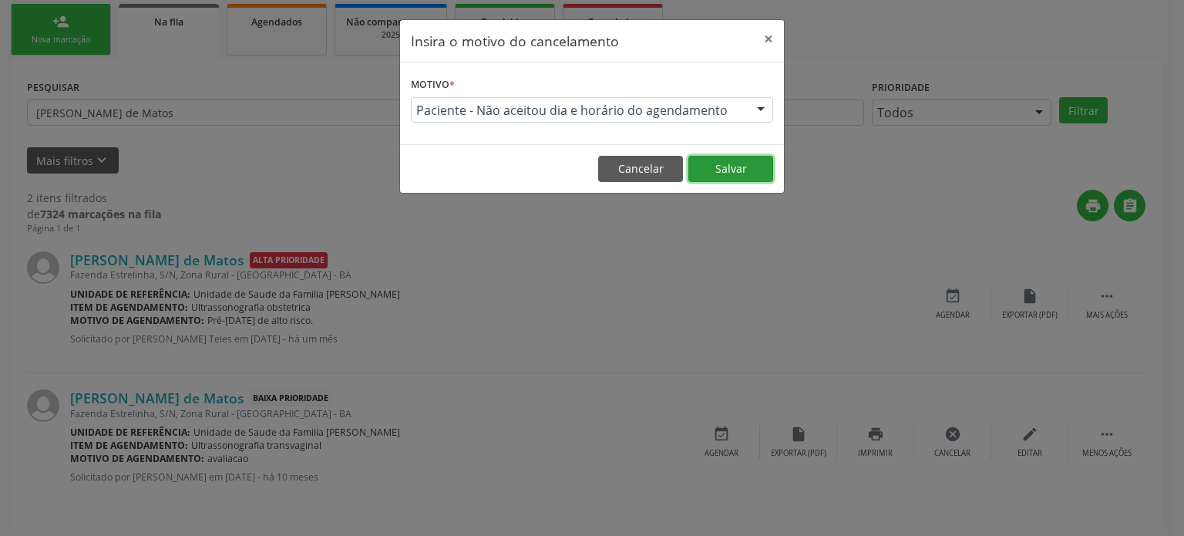
click at [766, 164] on button "Salvar" at bounding box center [730, 169] width 85 height 26
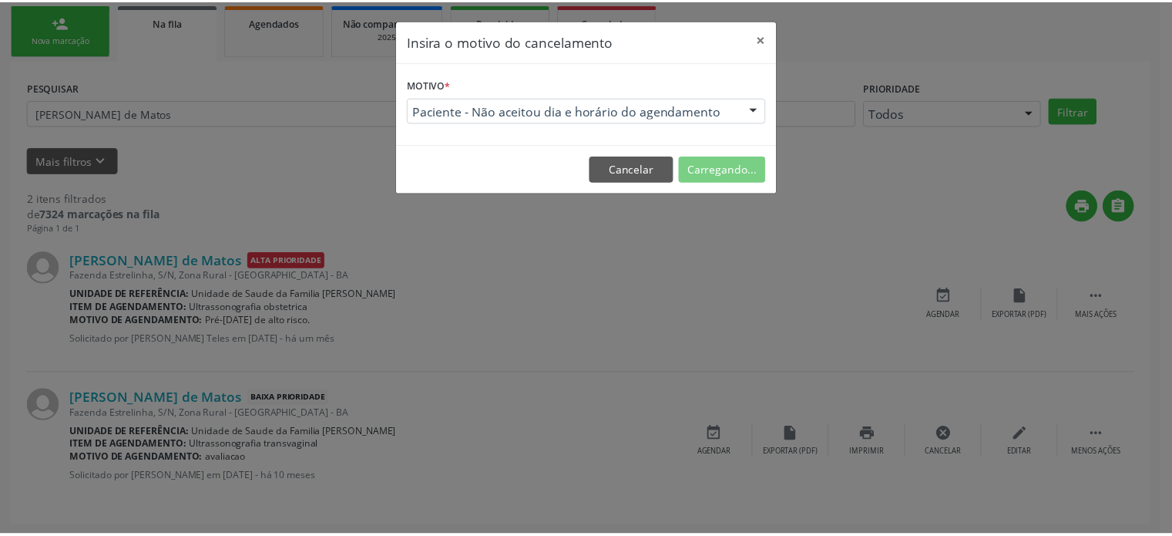
scroll to position [0, 0]
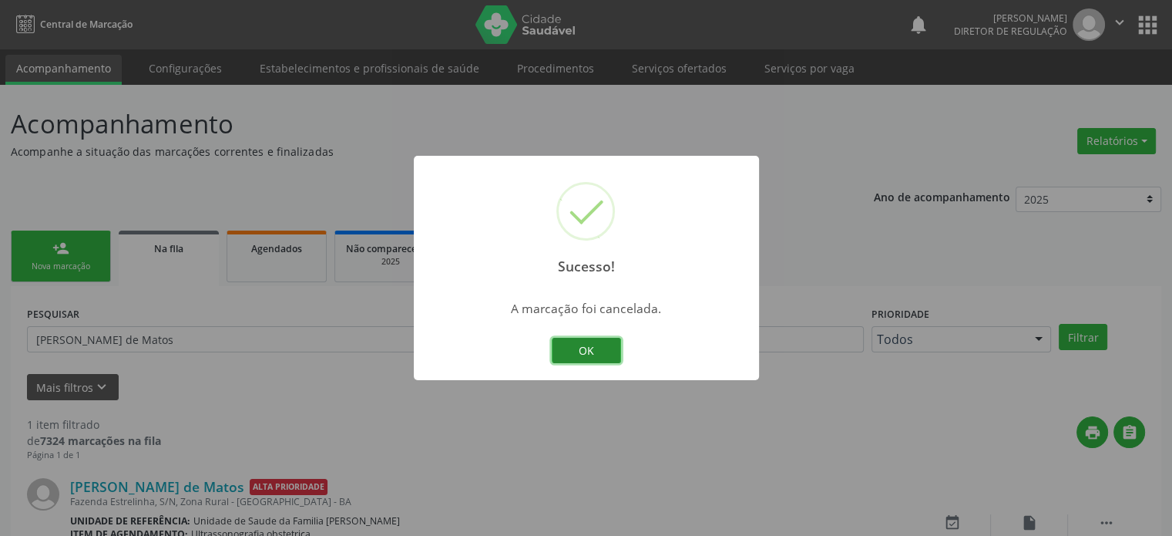
click at [589, 356] on button "OK" at bounding box center [586, 351] width 69 height 26
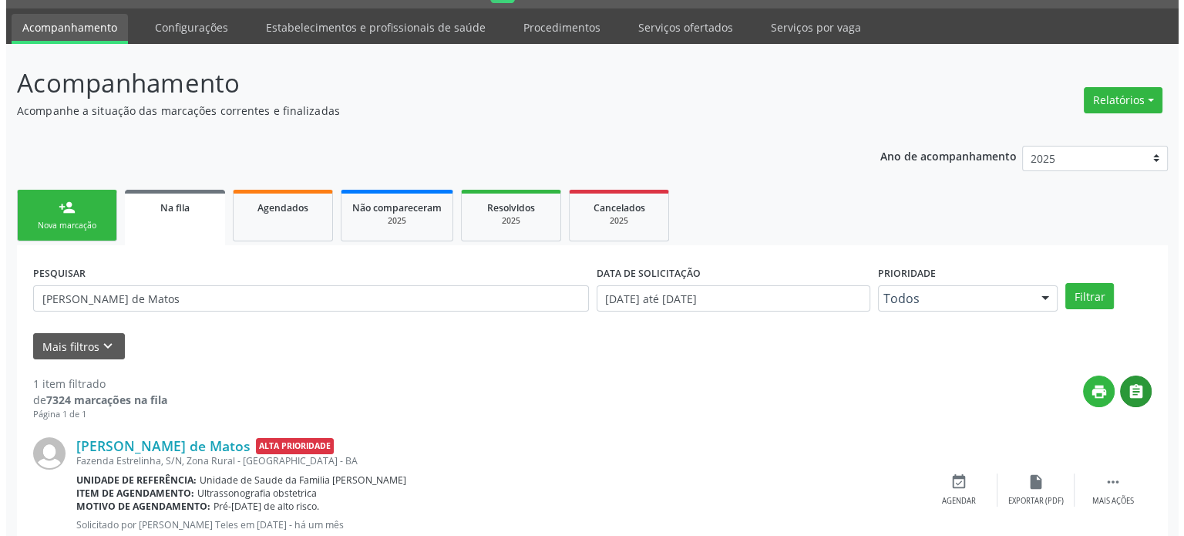
scroll to position [89, 0]
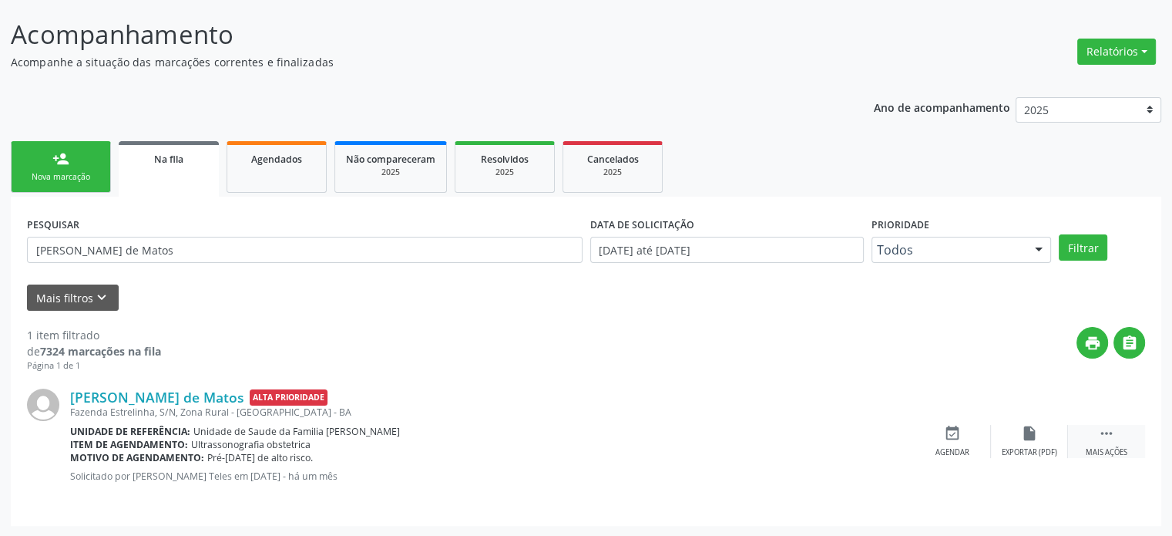
click at [1104, 431] on icon "" at bounding box center [1106, 433] width 17 height 17
click at [936, 431] on div "cancel Cancelar" at bounding box center [952, 441] width 77 height 33
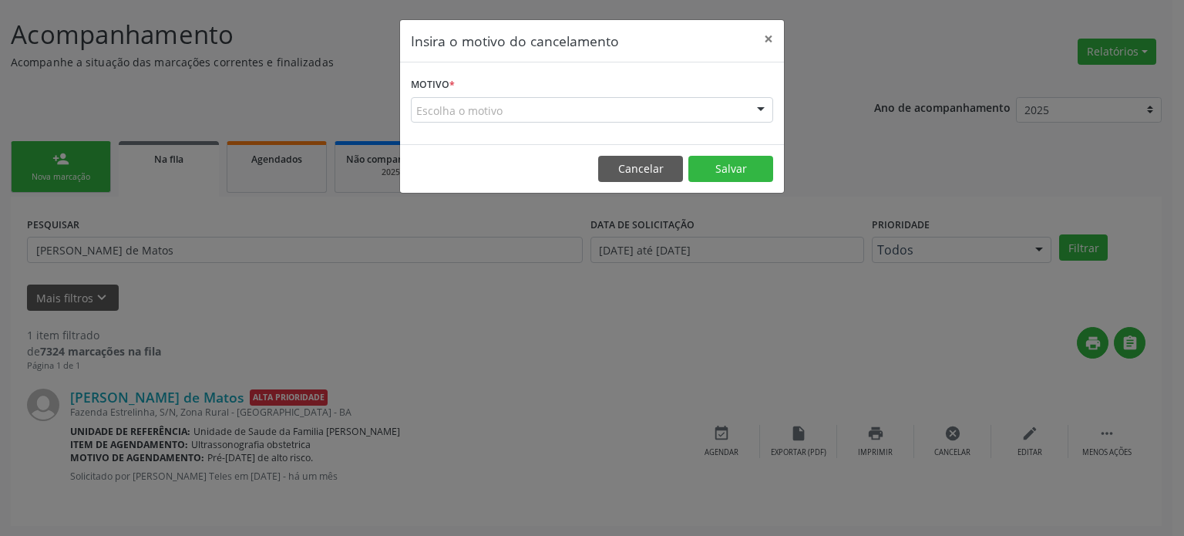
click at [422, 109] on div "Escolha o motivo" at bounding box center [592, 110] width 362 height 26
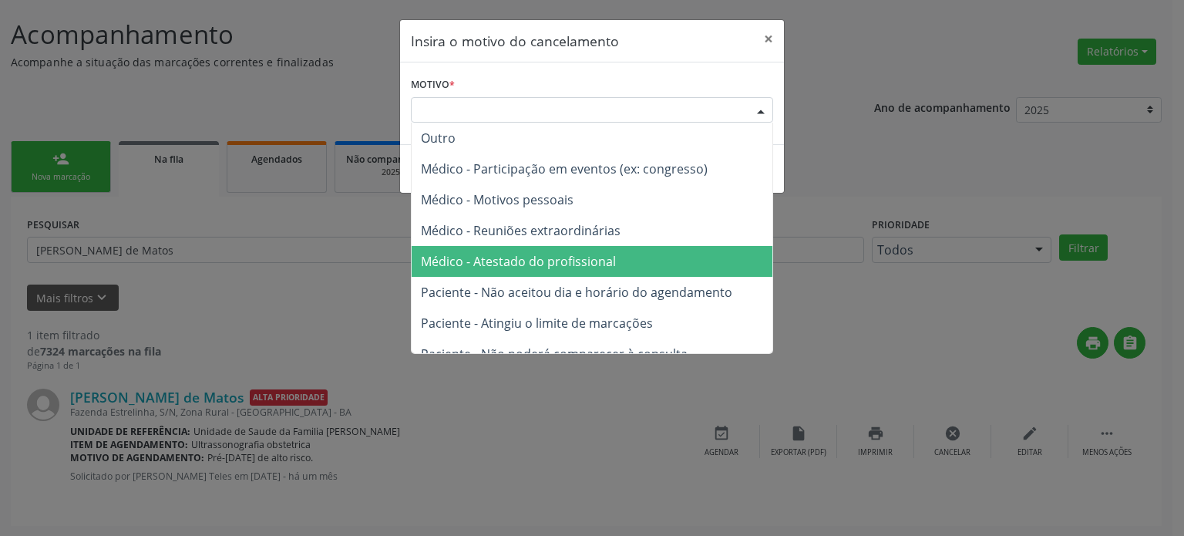
click at [525, 248] on span "Médico - Atestado do profissional" at bounding box center [592, 261] width 361 height 31
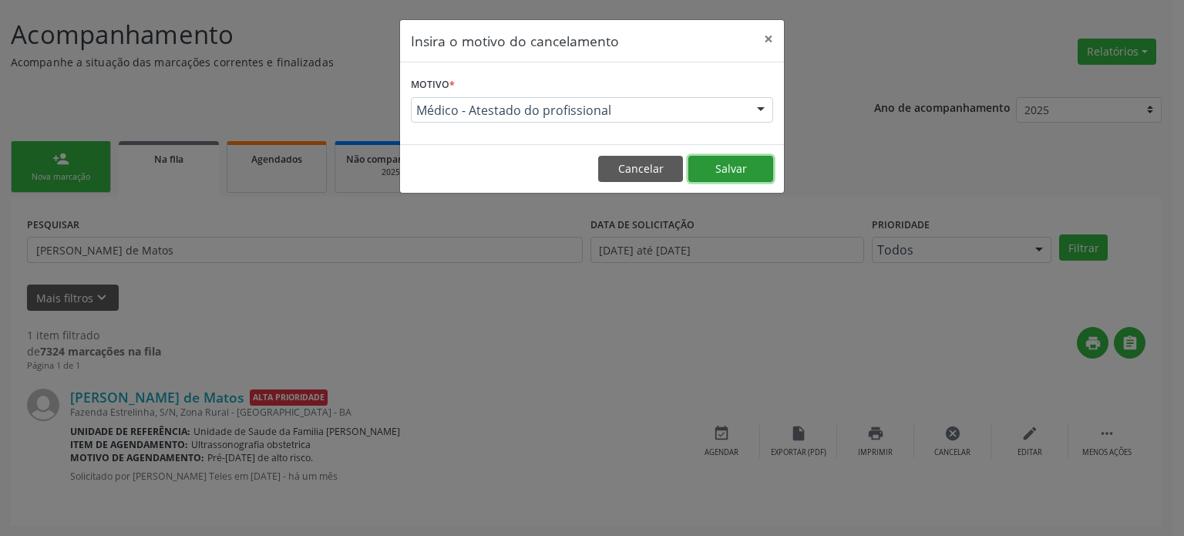
click at [704, 168] on button "Salvar" at bounding box center [730, 169] width 85 height 26
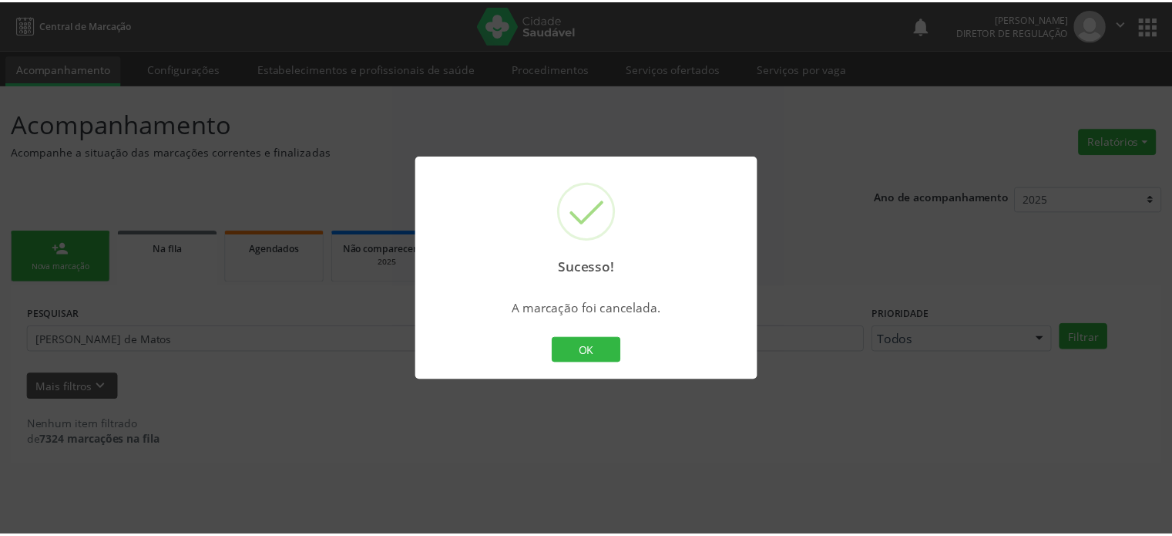
scroll to position [0, 0]
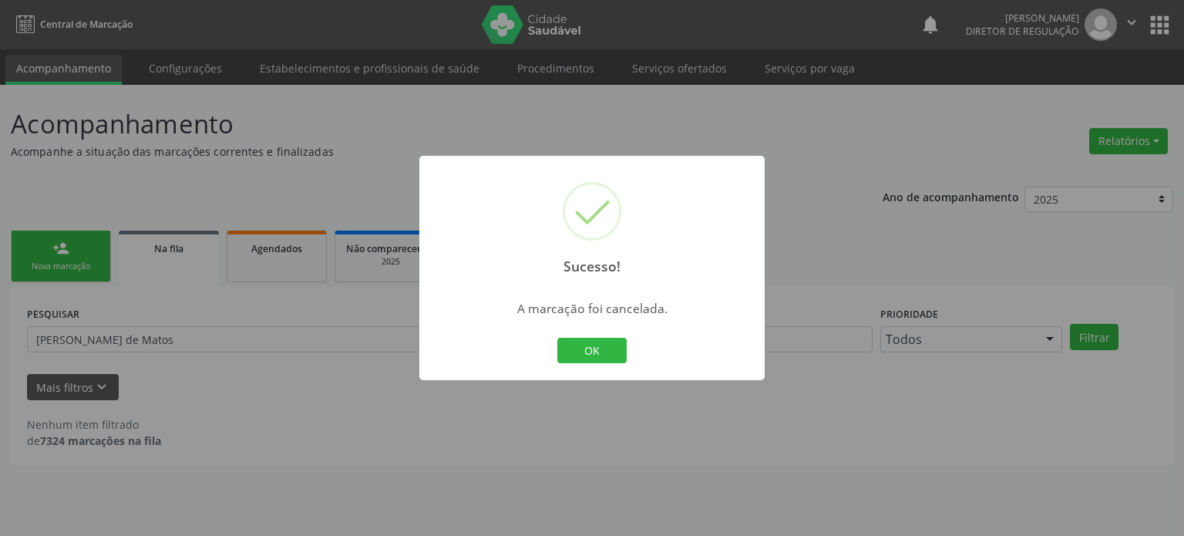
click at [166, 323] on div "Sucesso! × A marcação foi cancelada. OK Cancel" at bounding box center [592, 268] width 1184 height 536
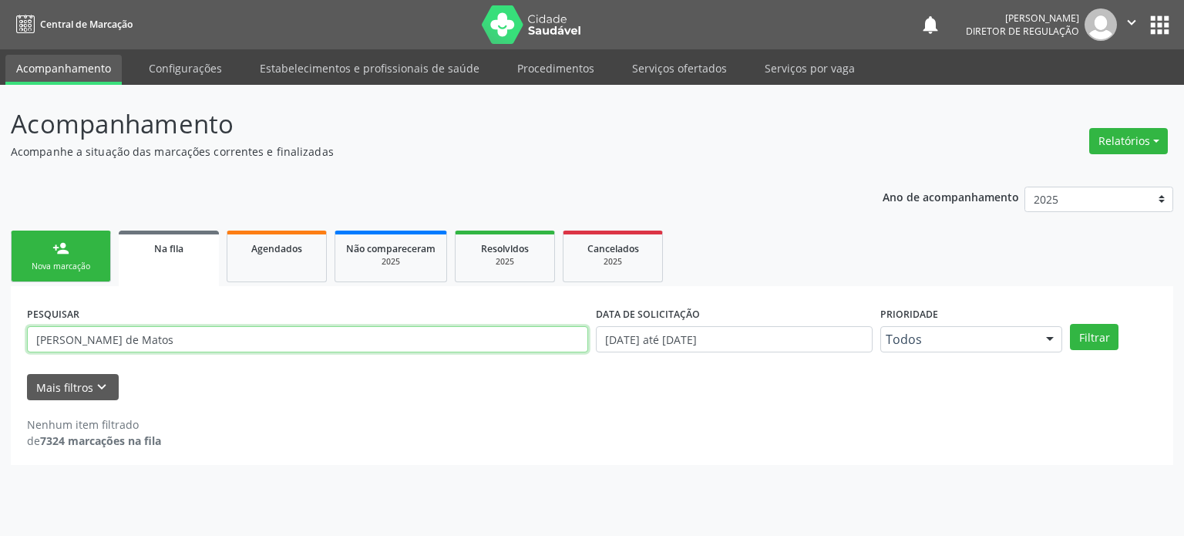
click at [145, 335] on input "[PERSON_NAME] de Matos" at bounding box center [307, 339] width 561 height 26
paste input "[PERSON_NAME] de Brito da Luz"
click at [1070, 324] on button "Filtrar" at bounding box center [1094, 337] width 49 height 26
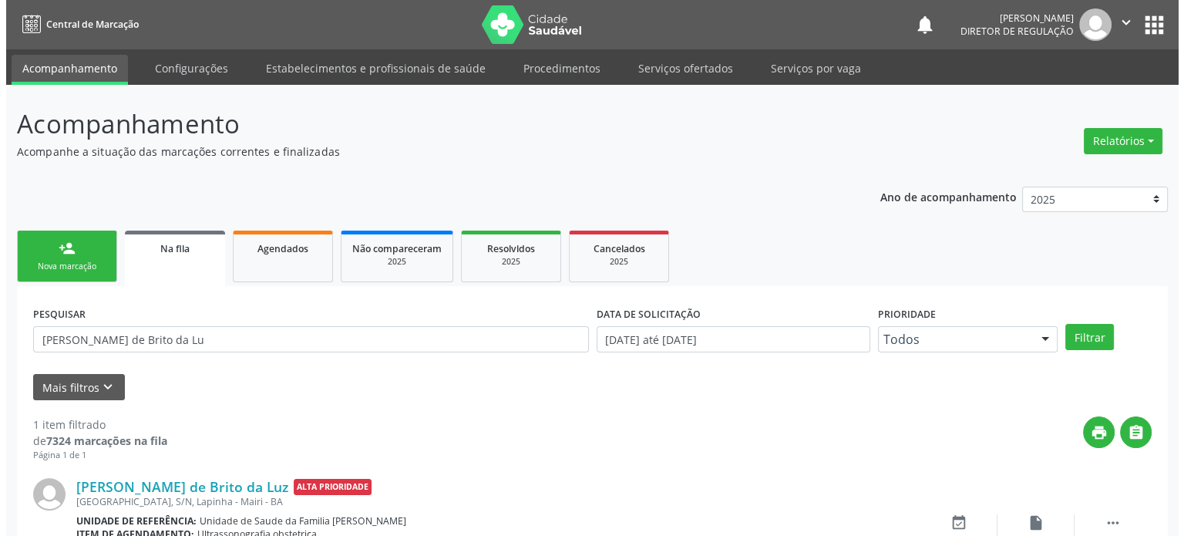
scroll to position [89, 0]
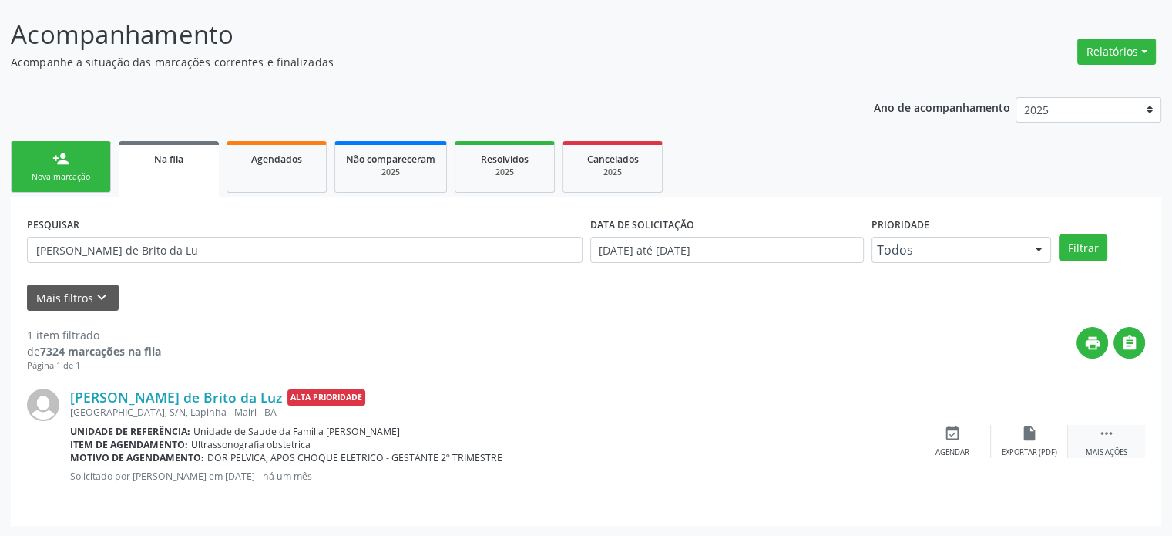
click at [1112, 432] on icon "" at bounding box center [1106, 433] width 17 height 17
click at [961, 428] on div "cancel Cancelar" at bounding box center [952, 441] width 77 height 33
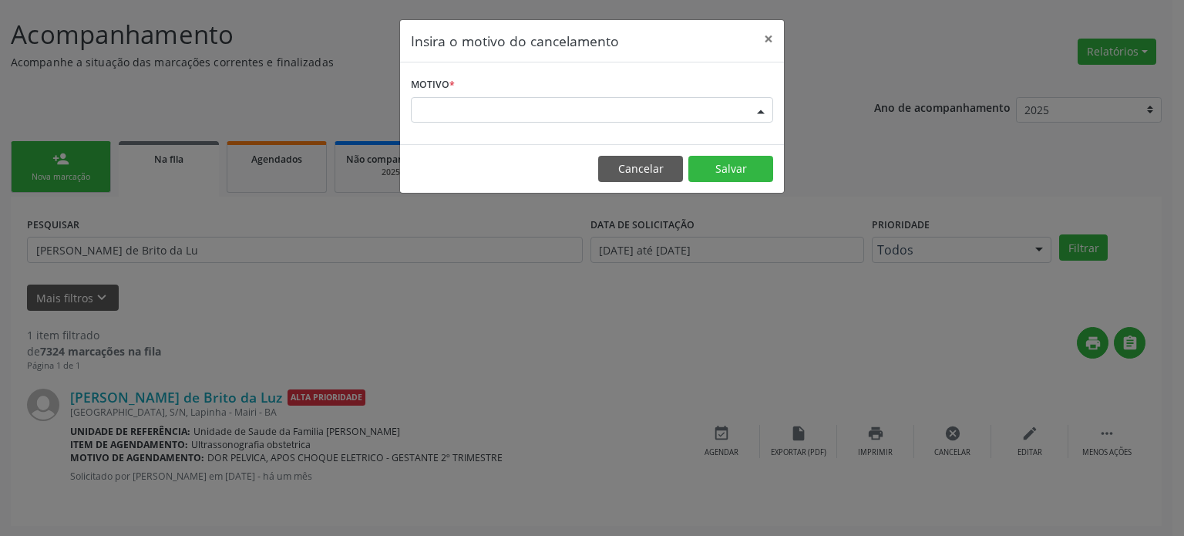
click at [490, 105] on div "Escolha o motivo" at bounding box center [592, 110] width 362 height 26
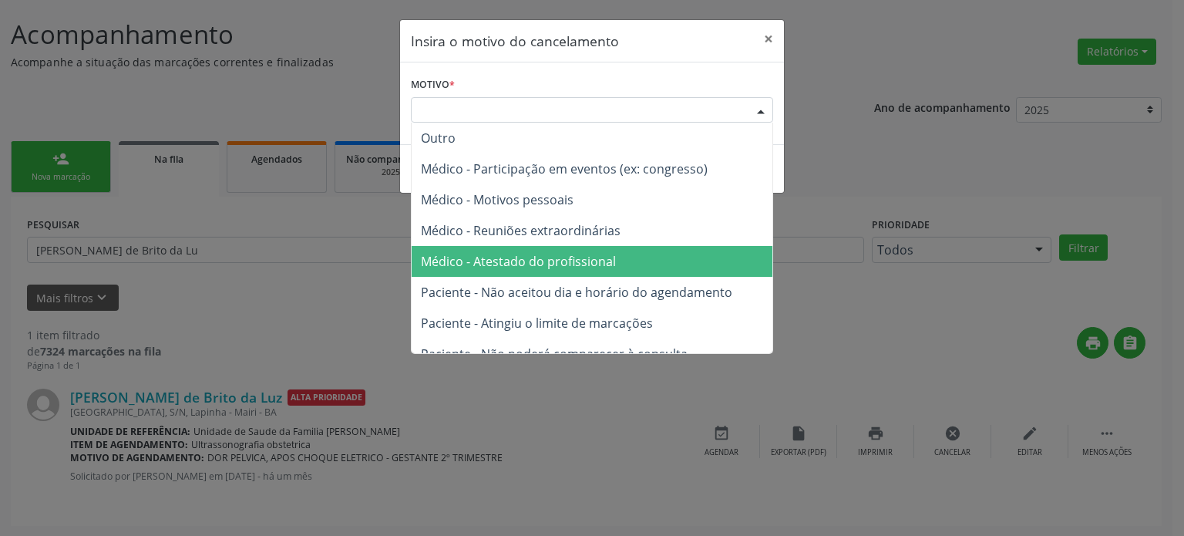
click at [533, 267] on span "Médico - Atestado do profissional" at bounding box center [518, 261] width 195 height 17
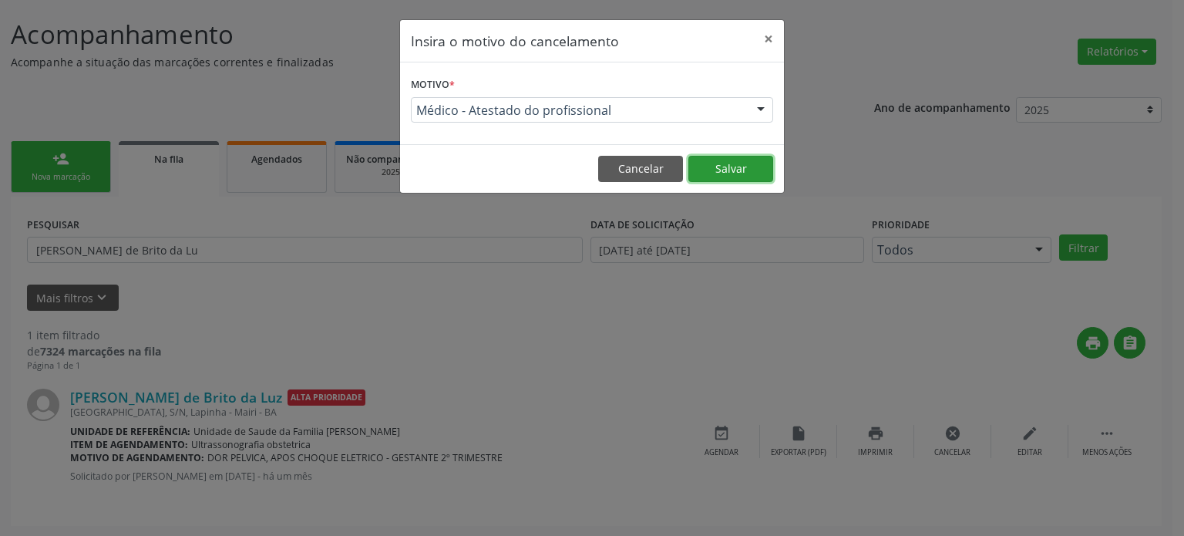
click at [744, 164] on button "Salvar" at bounding box center [730, 169] width 85 height 26
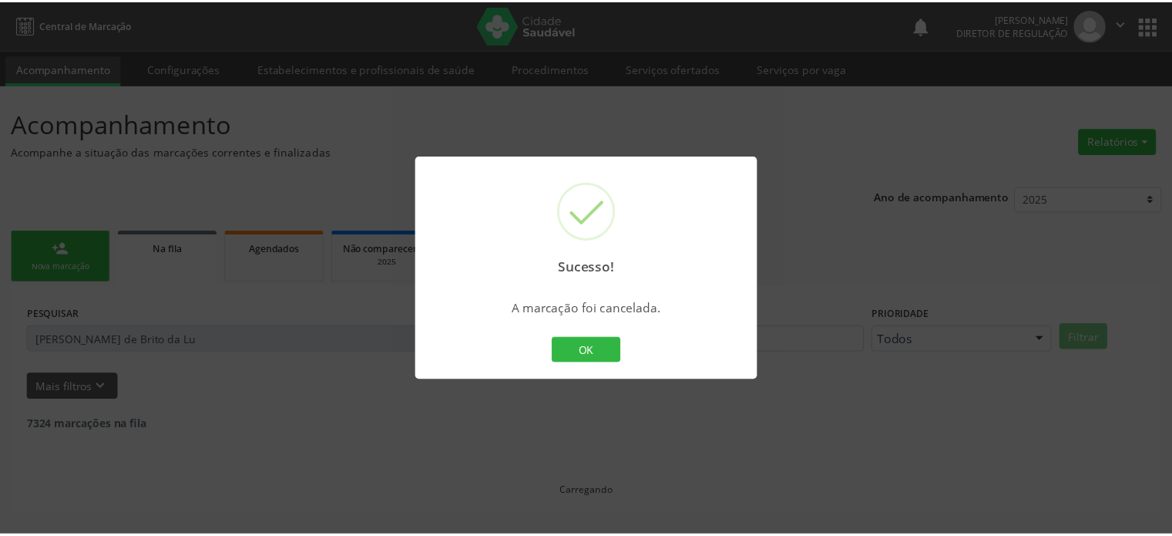
scroll to position [0, 0]
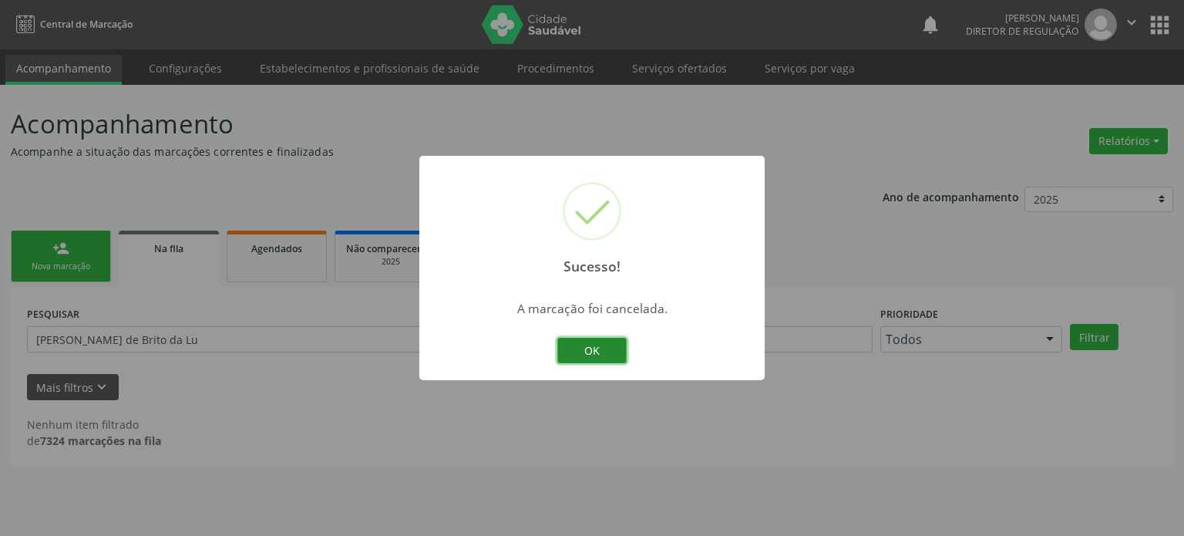
click at [593, 348] on button "OK" at bounding box center [591, 351] width 69 height 26
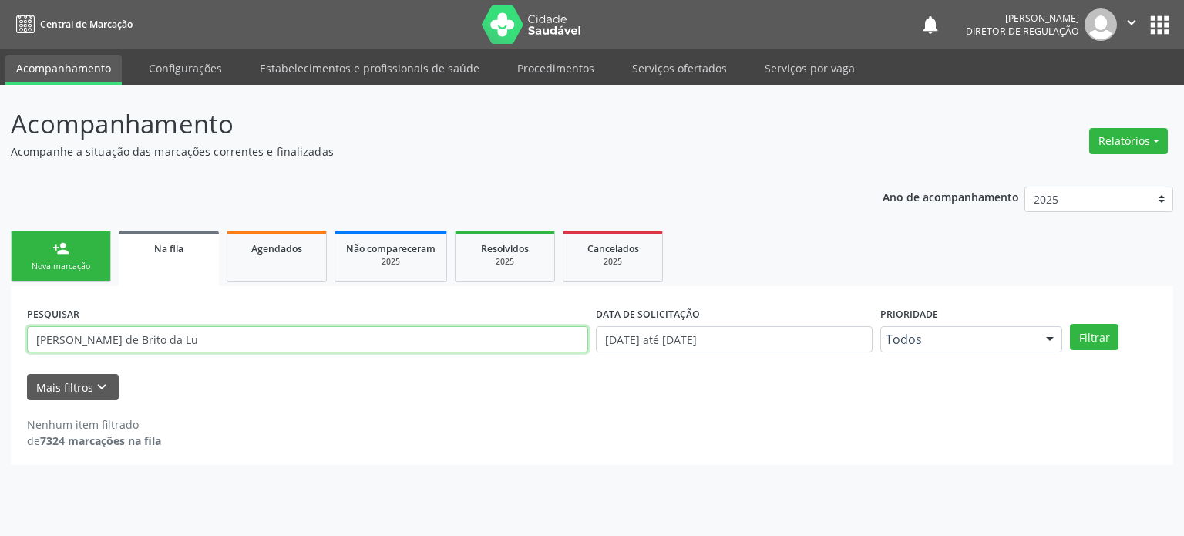
click at [191, 340] on input "[PERSON_NAME] de Brito da Lu" at bounding box center [307, 339] width 561 height 26
click at [1070, 324] on button "Filtrar" at bounding box center [1094, 337] width 49 height 26
click at [113, 349] on input "[PERSON_NAME] de Brito da" at bounding box center [307, 339] width 561 height 26
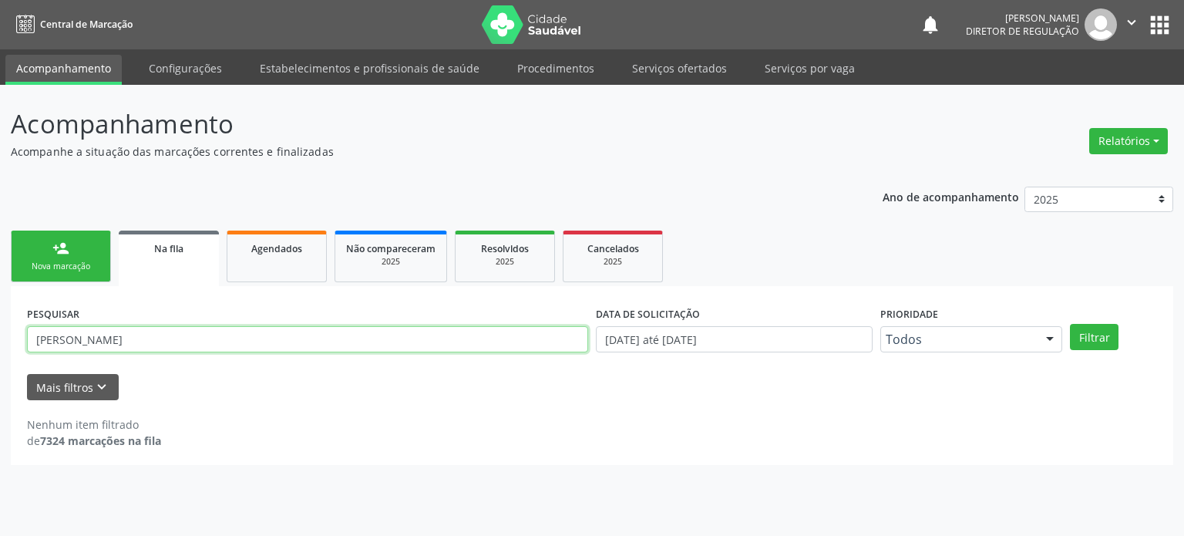
click at [1070, 324] on button "Filtrar" at bounding box center [1094, 337] width 49 height 26
drag, startPoint x: 173, startPoint y: 344, endPoint x: 96, endPoint y: 340, distance: 76.4
click at [96, 340] on input "[PERSON_NAME]" at bounding box center [307, 339] width 561 height 26
type input "d"
type input "e"
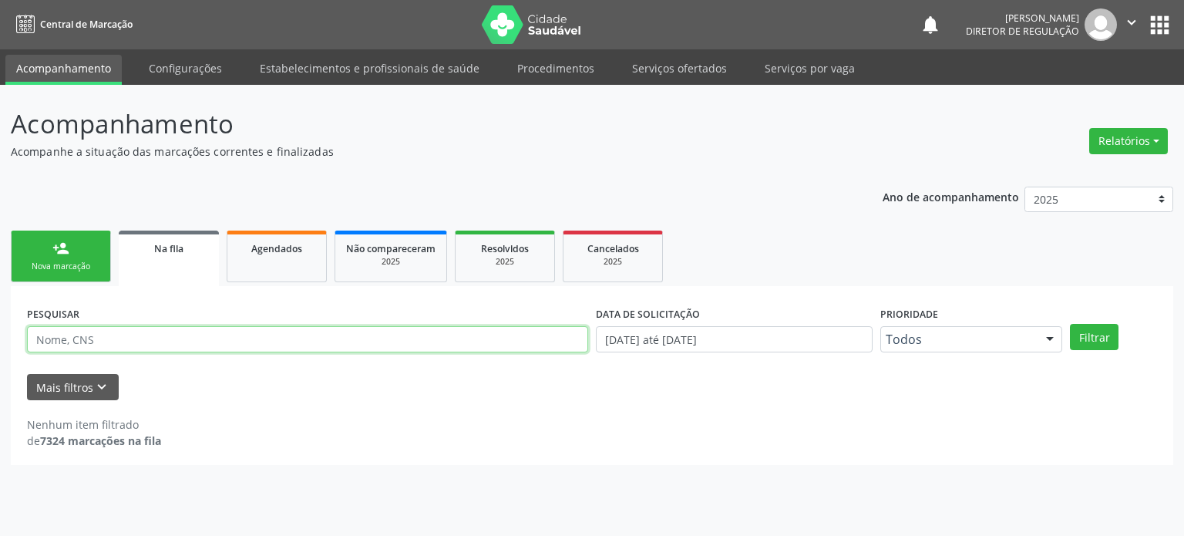
click at [96, 340] on input "text" at bounding box center [307, 339] width 561 height 26
click at [121, 338] on input "text" at bounding box center [307, 339] width 561 height 26
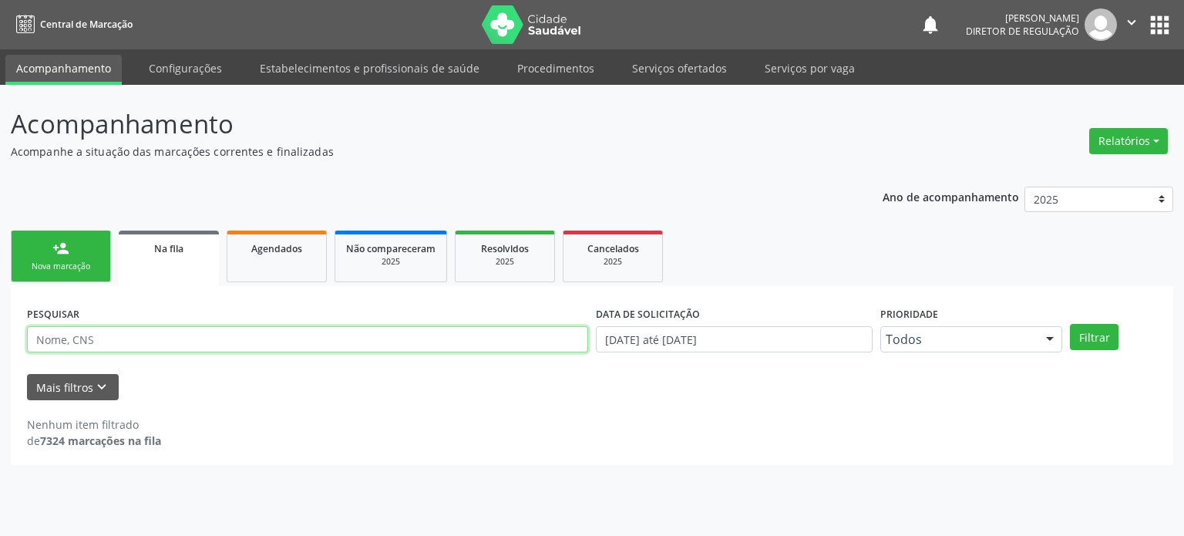
click at [121, 338] on input "text" at bounding box center [307, 339] width 561 height 26
paste input "70820861928"
click at [1070, 324] on button "Filtrar" at bounding box center [1094, 337] width 49 height 26
click at [139, 341] on input "70820861928" at bounding box center [307, 339] width 561 height 26
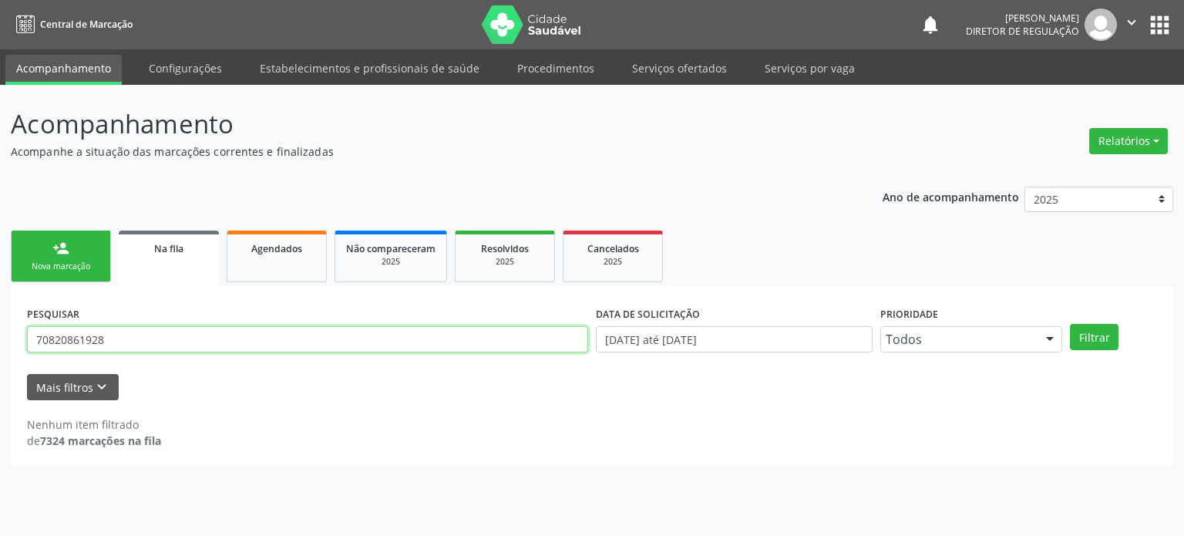
click at [139, 341] on input "70820861928" at bounding box center [307, 339] width 561 height 26
type input "70820861928"
click at [1070, 324] on button "Filtrar" at bounding box center [1094, 337] width 49 height 26
click at [74, 343] on input "70820861928" at bounding box center [307, 339] width 561 height 26
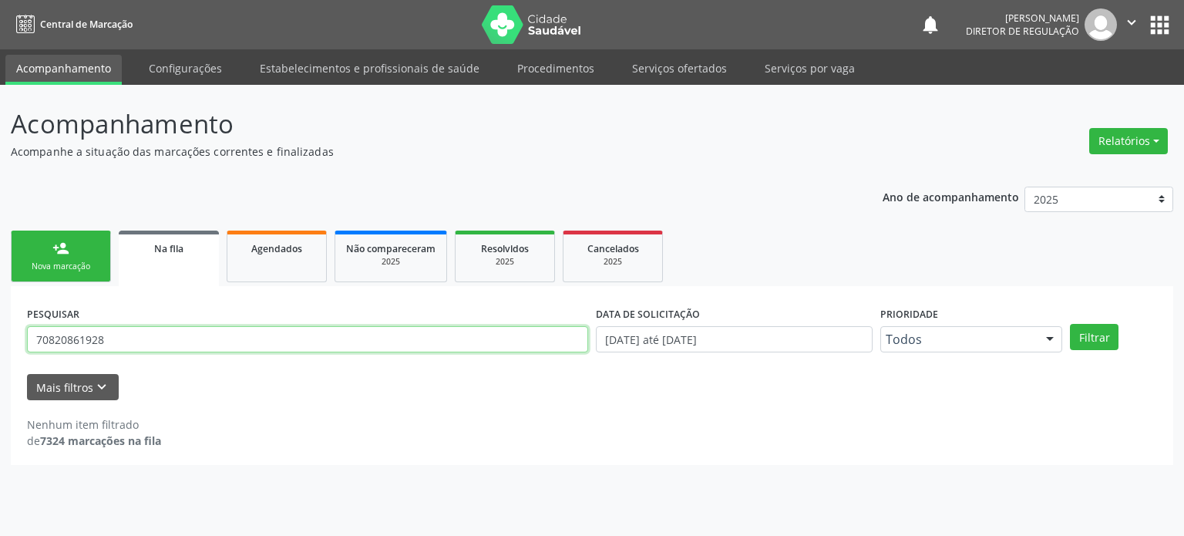
click at [74, 343] on input "70820861928" at bounding box center [307, 339] width 561 height 26
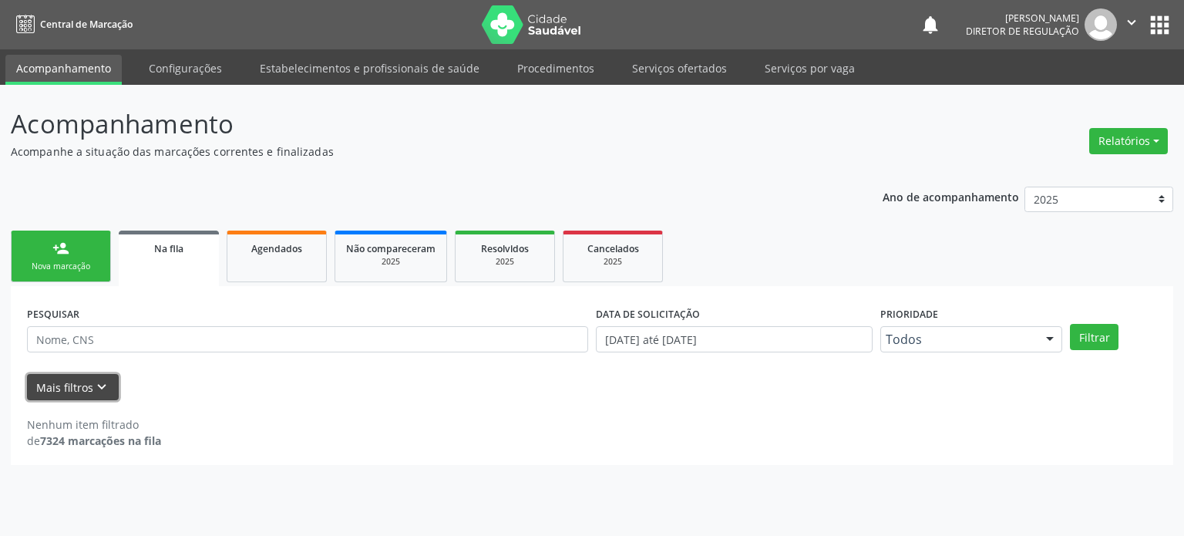
click at [88, 398] on button "Mais filtros keyboard_arrow_down" at bounding box center [73, 387] width 92 height 27
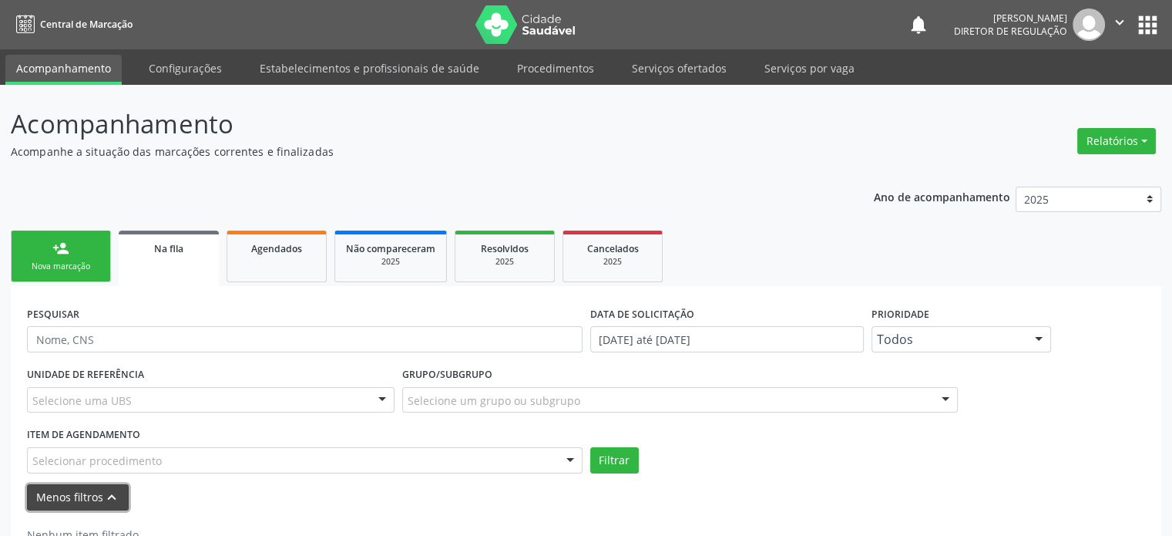
click at [106, 499] on icon "keyboard_arrow_up" at bounding box center [111, 497] width 17 height 17
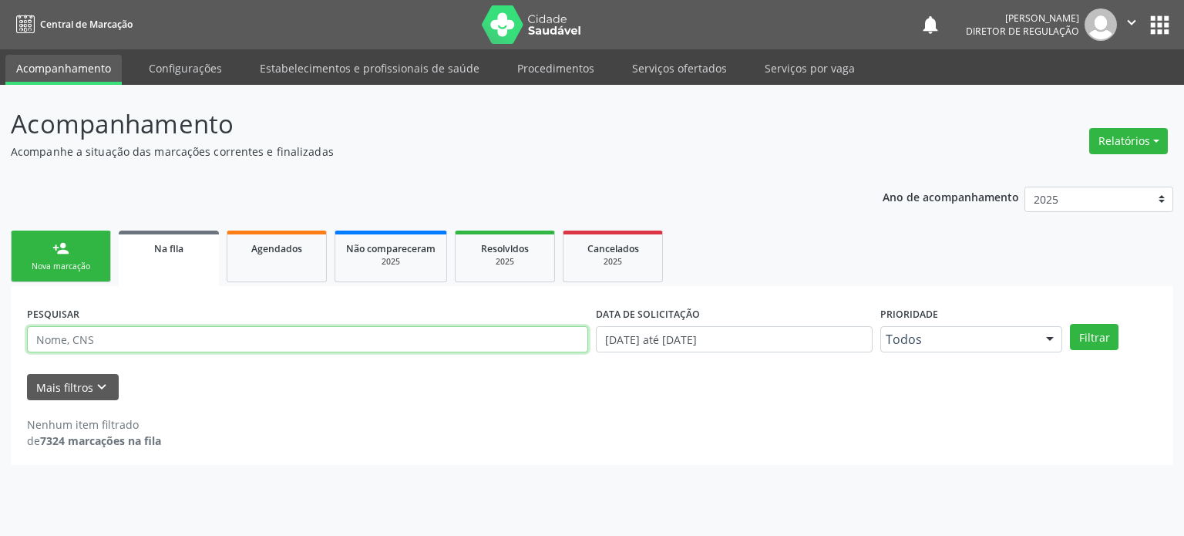
click at [102, 329] on input "text" at bounding box center [307, 339] width 561 height 26
click at [253, 344] on input "text" at bounding box center [307, 339] width 561 height 26
paste input "[PERSON_NAME]"
click at [1070, 324] on button "Filtrar" at bounding box center [1094, 337] width 49 height 26
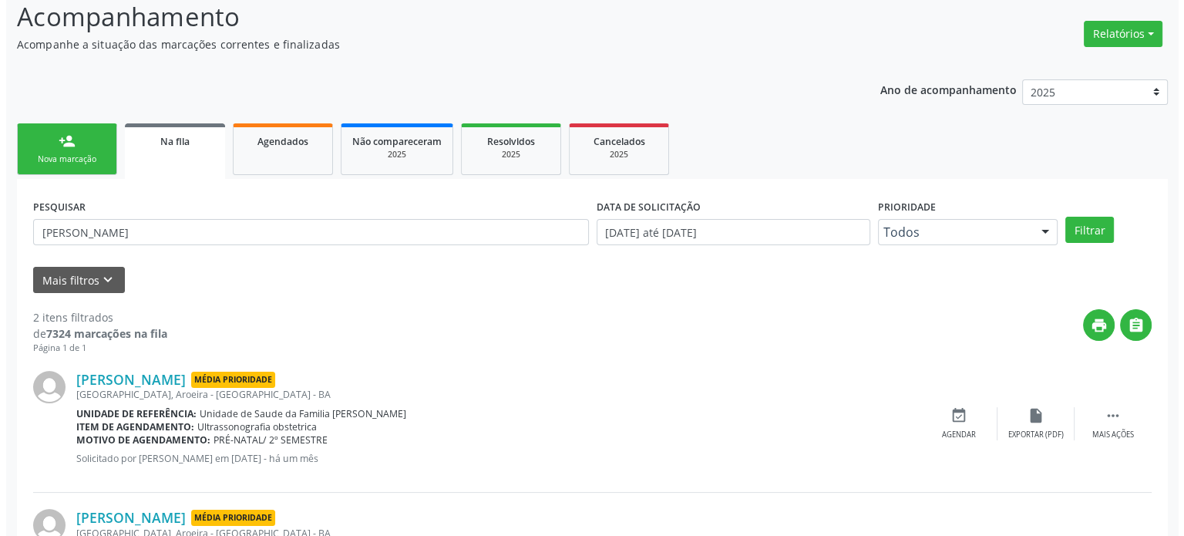
scroll to position [227, 0]
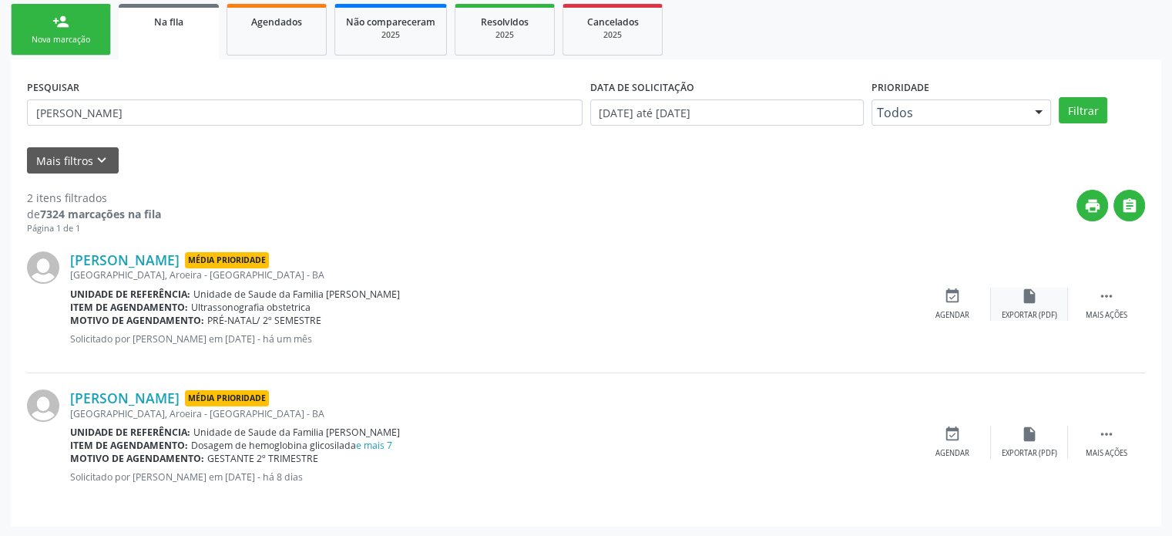
click at [1066, 294] on div "insert_drive_file Exportar (PDF)" at bounding box center [1029, 303] width 77 height 33
click at [1104, 291] on icon "" at bounding box center [1106, 295] width 17 height 17
click at [973, 294] on div "cancel Cancelar" at bounding box center [952, 303] width 77 height 33
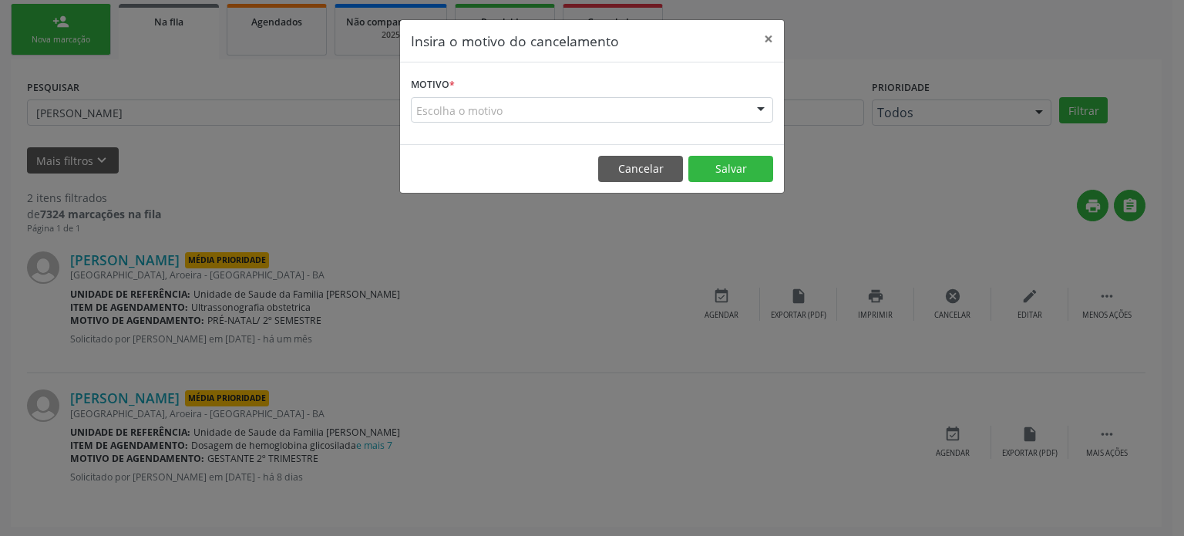
click at [442, 82] on label "Motivo *" at bounding box center [433, 85] width 44 height 24
click at [461, 116] on div "Escolha o motivo" at bounding box center [592, 110] width 362 height 26
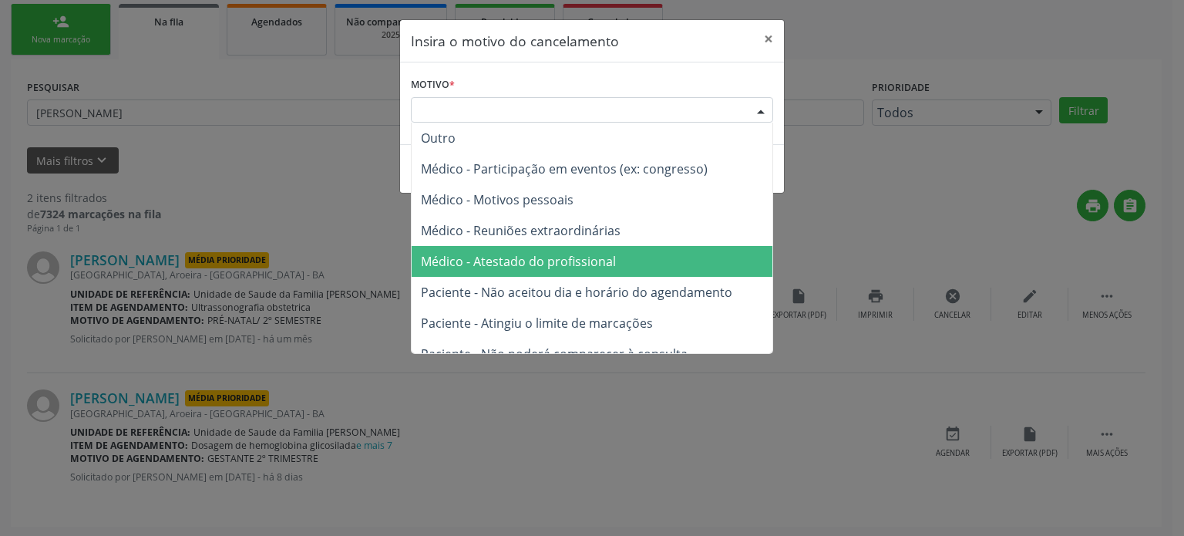
click at [493, 255] on span "Médico - Atestado do profissional" at bounding box center [518, 261] width 195 height 17
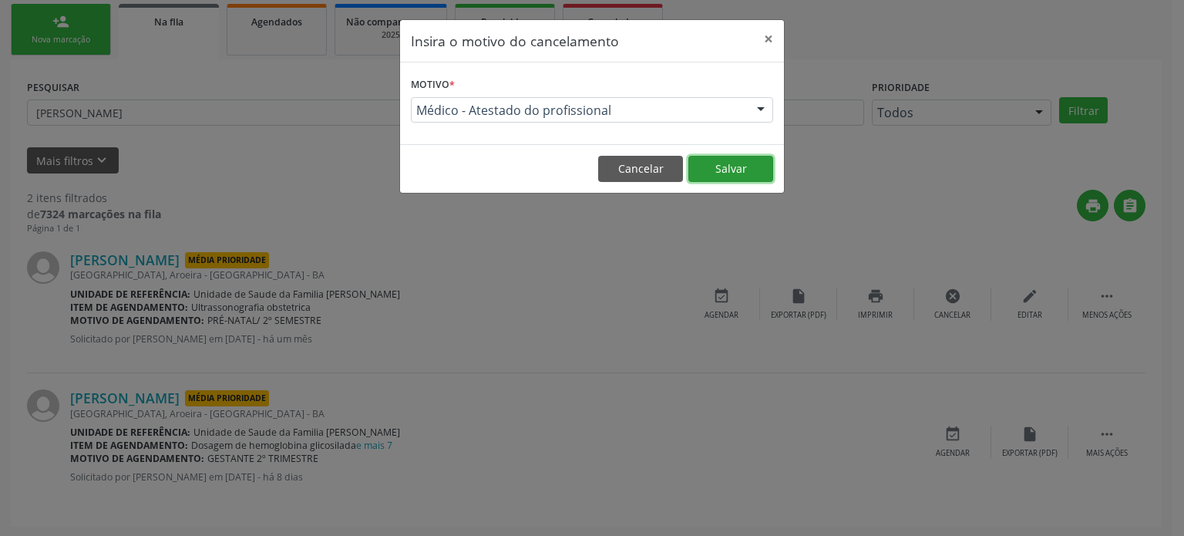
click at [697, 162] on button "Salvar" at bounding box center [730, 169] width 85 height 26
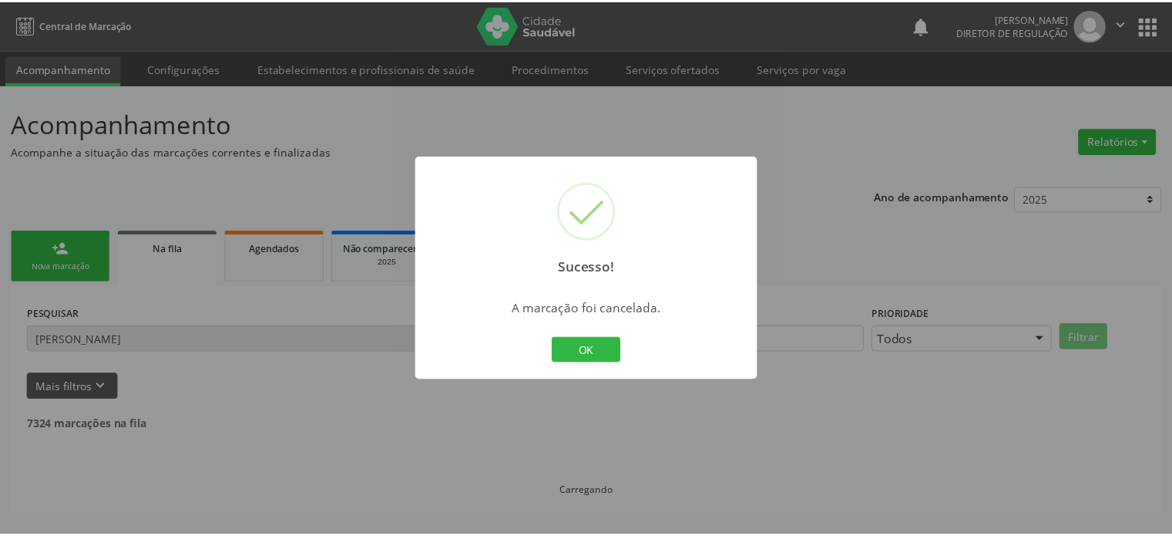
scroll to position [0, 0]
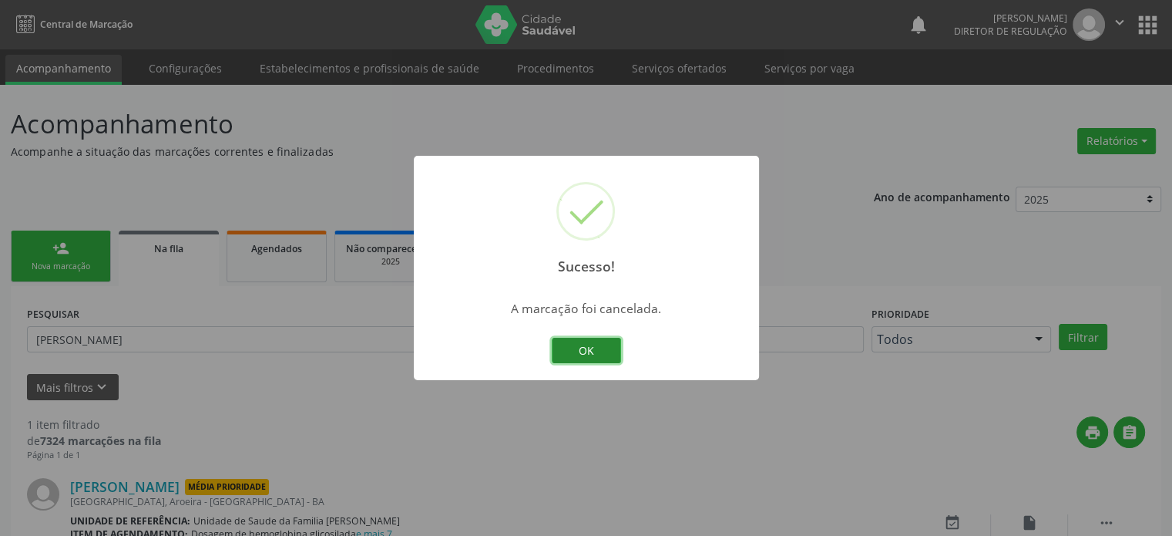
click at [611, 344] on button "OK" at bounding box center [586, 351] width 69 height 26
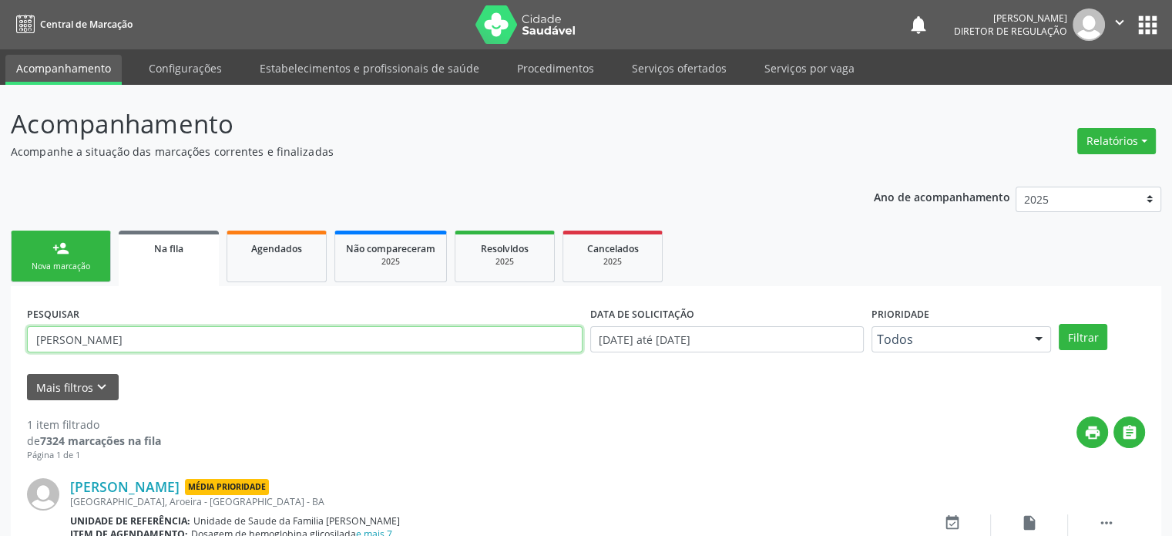
click at [138, 344] on input "[PERSON_NAME]" at bounding box center [305, 339] width 556 height 26
paste input "[PERSON_NAME] da Cr"
click at [1059, 324] on button "Filtrar" at bounding box center [1083, 337] width 49 height 26
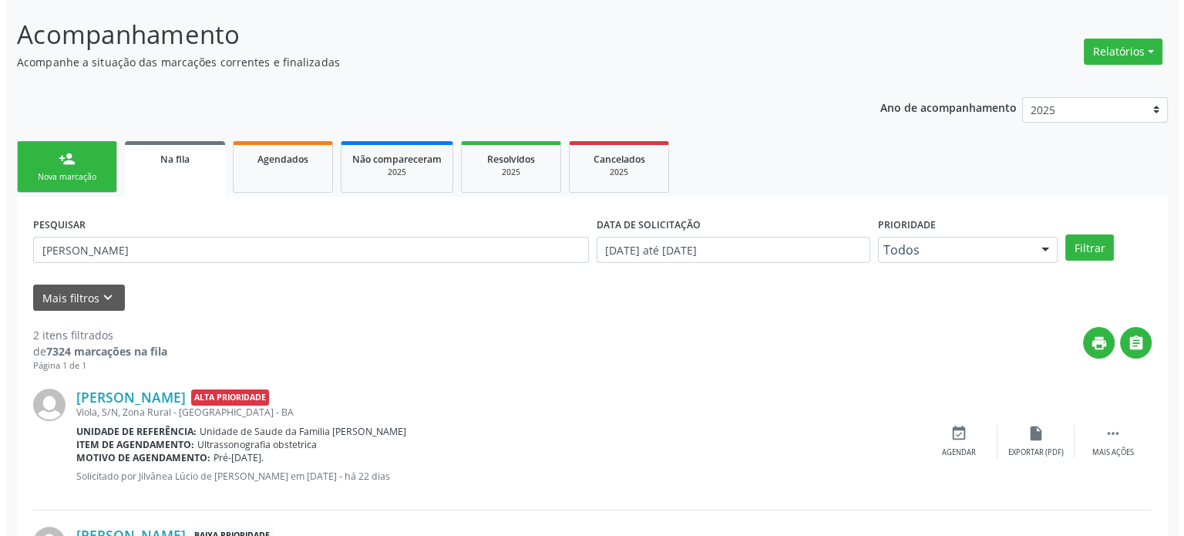
scroll to position [227, 0]
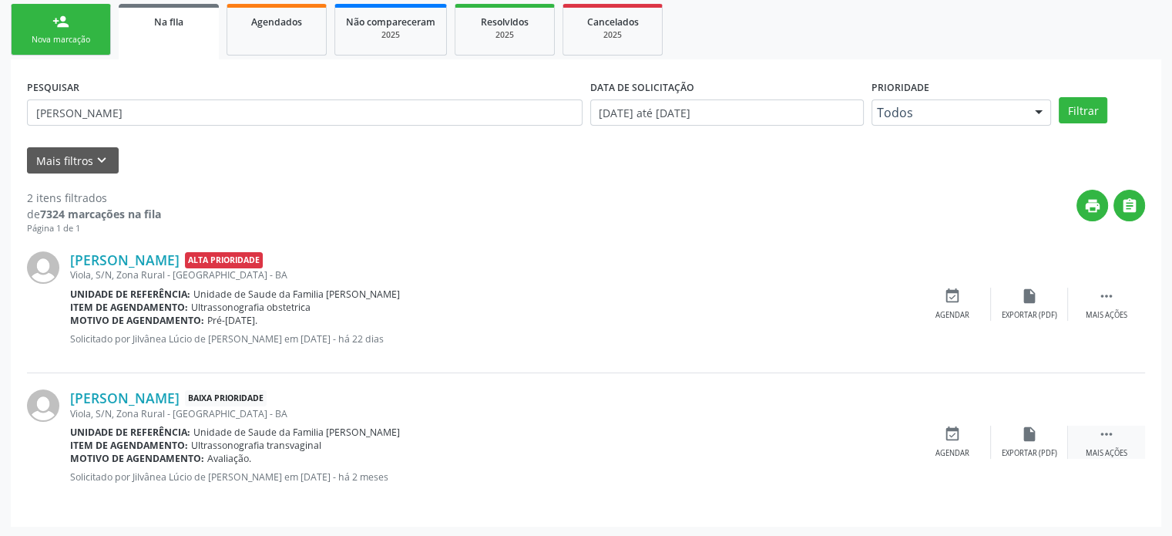
click at [1117, 434] on div " Mais ações" at bounding box center [1106, 441] width 77 height 33
click at [954, 437] on icon "cancel" at bounding box center [952, 433] width 17 height 17
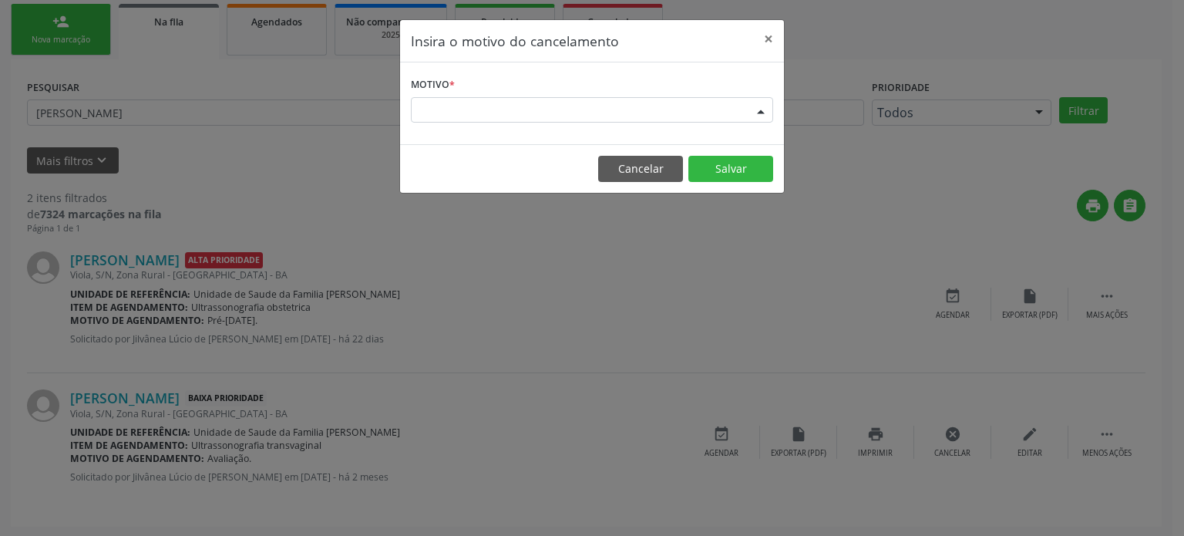
click at [475, 116] on div "Escolha o motivo" at bounding box center [592, 110] width 362 height 26
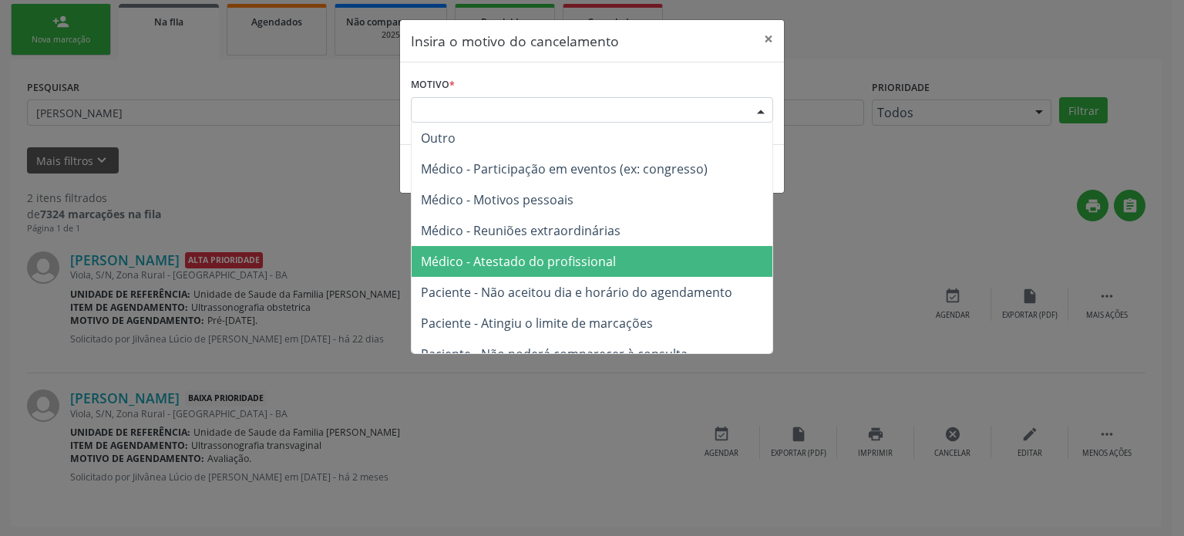
click at [518, 272] on span "Médico - Atestado do profissional" at bounding box center [592, 261] width 361 height 31
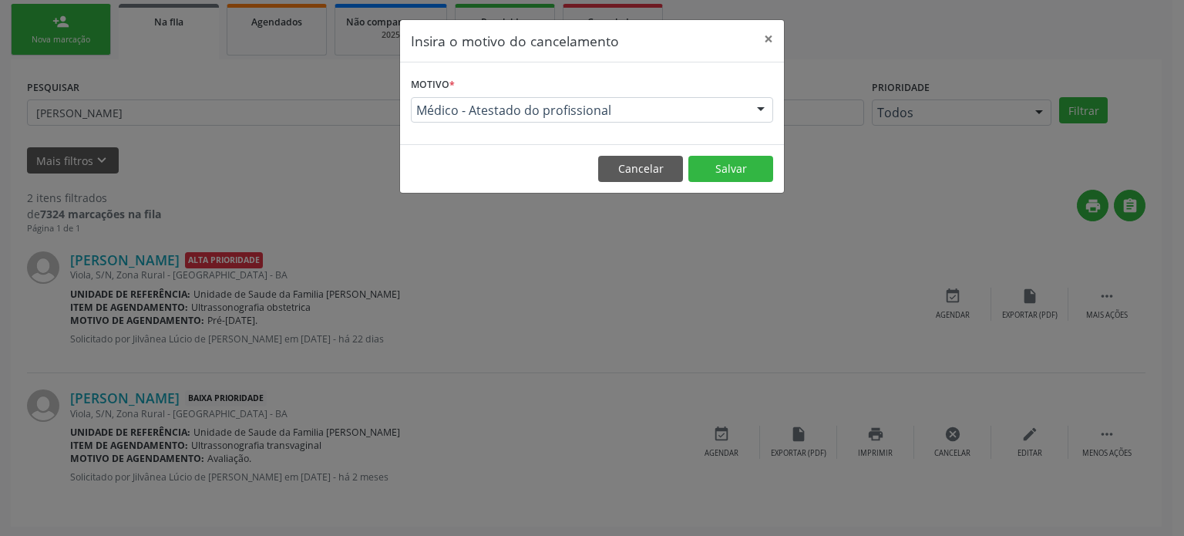
click at [720, 182] on footer "Cancelar Salvar" at bounding box center [592, 168] width 384 height 49
click at [721, 172] on button "Salvar" at bounding box center [730, 169] width 85 height 26
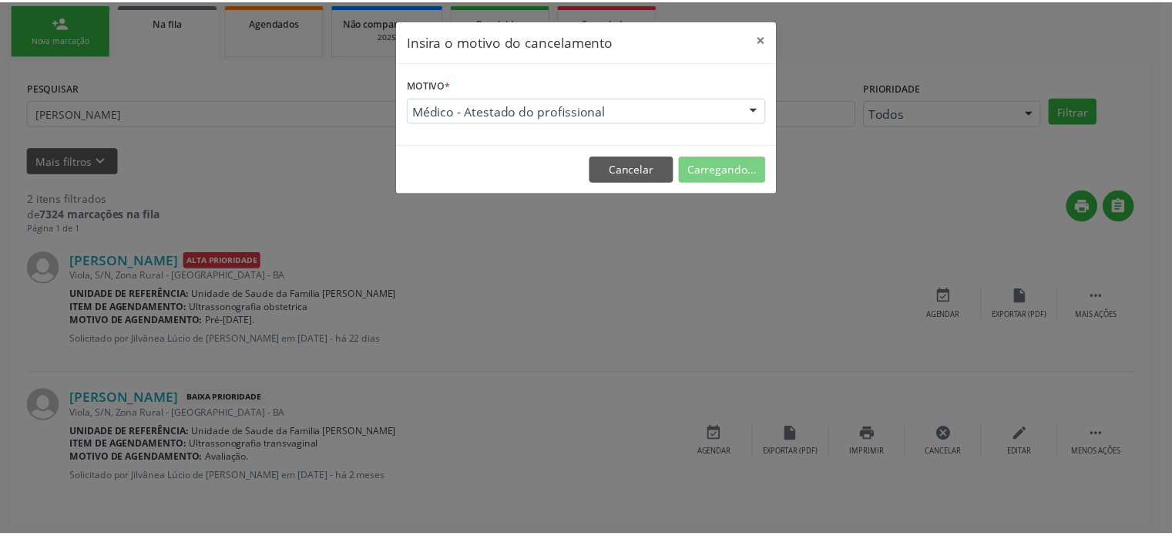
scroll to position [0, 0]
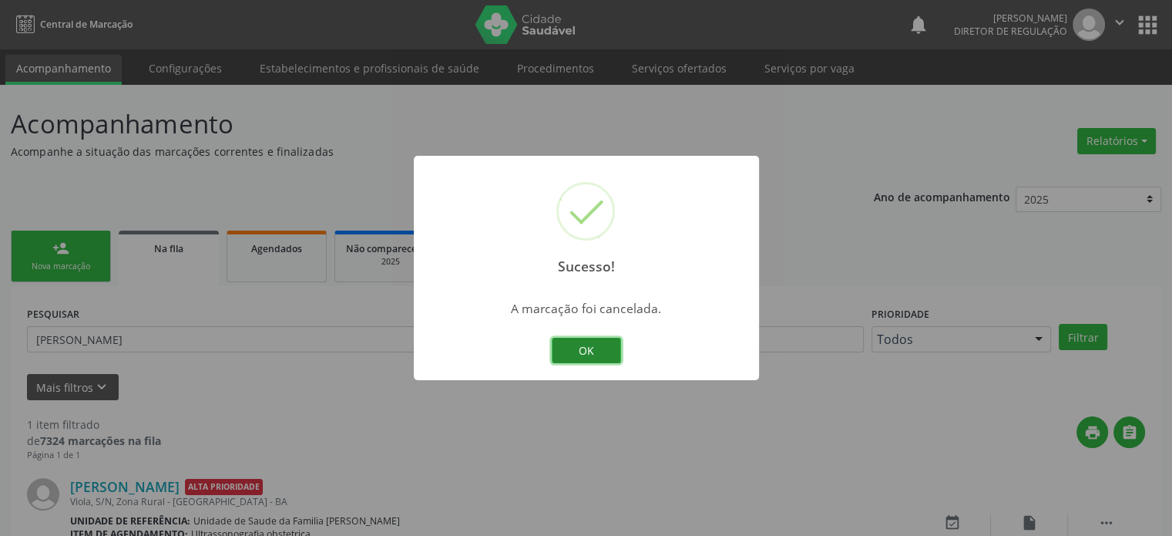
click at [613, 343] on button "OK" at bounding box center [586, 351] width 69 height 26
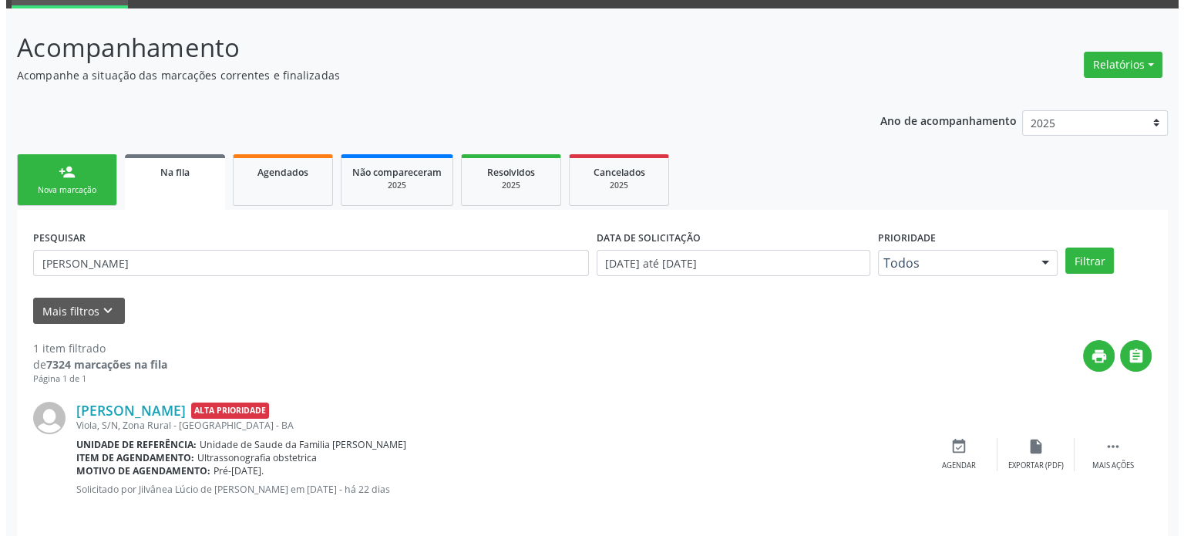
scroll to position [89, 0]
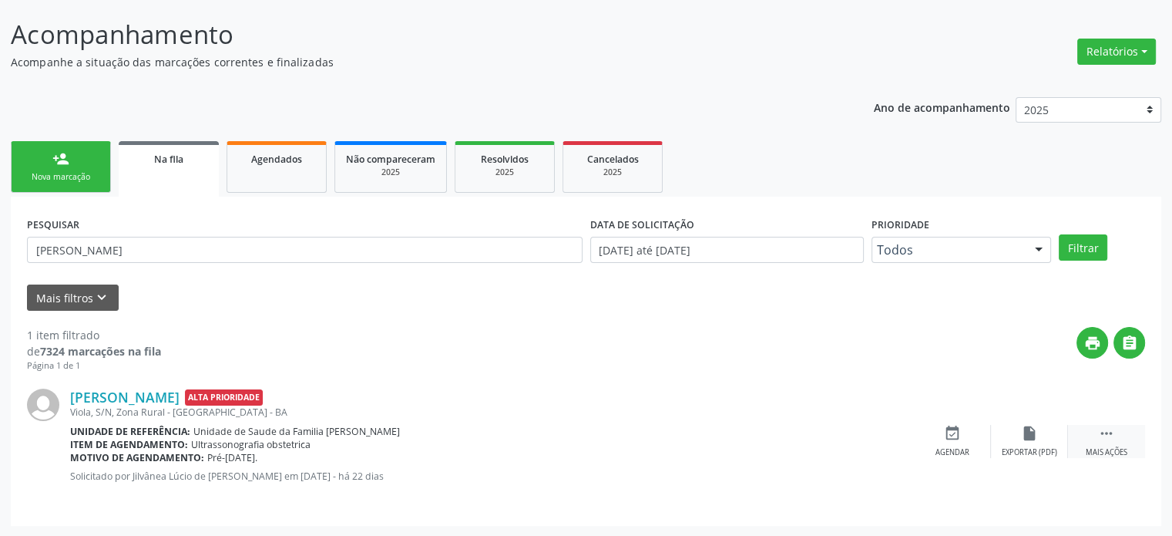
click at [1103, 433] on icon "" at bounding box center [1106, 433] width 17 height 17
click at [951, 428] on icon "cancel" at bounding box center [952, 433] width 17 height 17
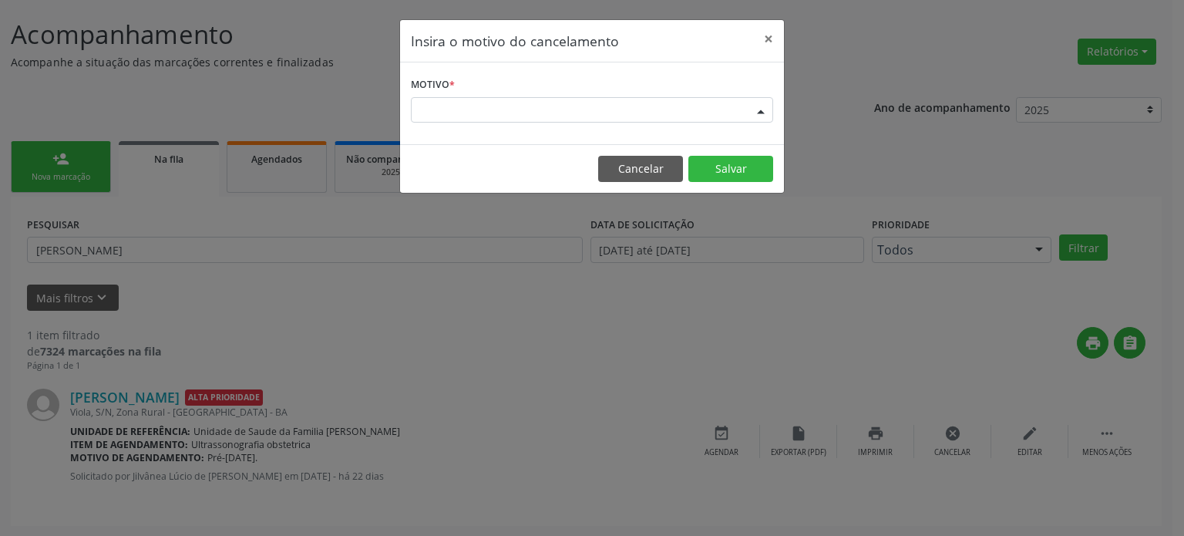
click at [506, 101] on div "Escolha o motivo" at bounding box center [592, 110] width 362 height 26
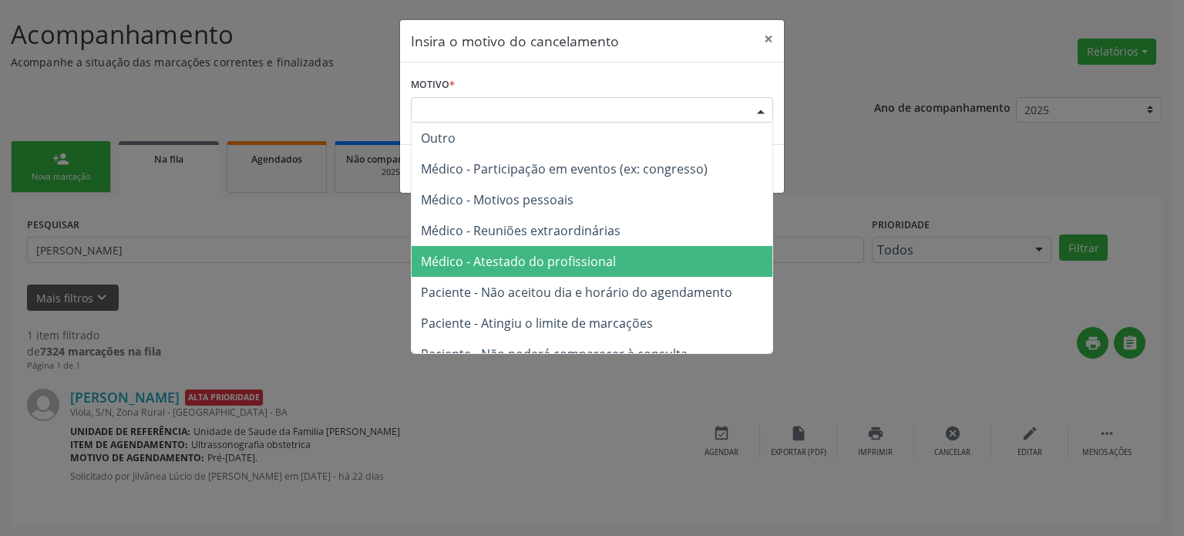
click at [546, 263] on span "Médico - Atestado do profissional" at bounding box center [518, 261] width 195 height 17
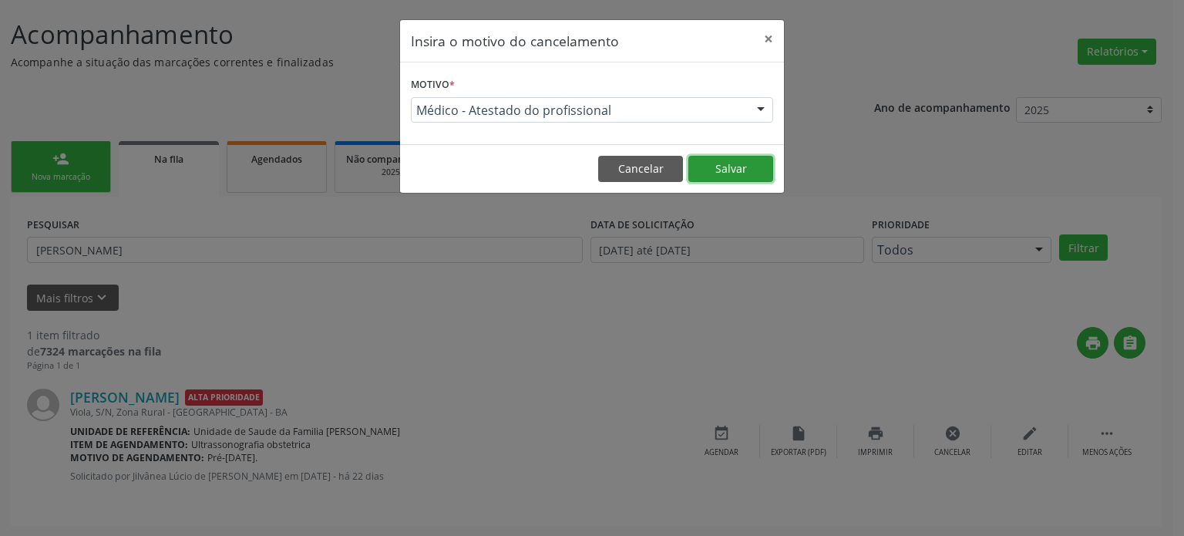
click at [727, 172] on button "Salvar" at bounding box center [730, 169] width 85 height 26
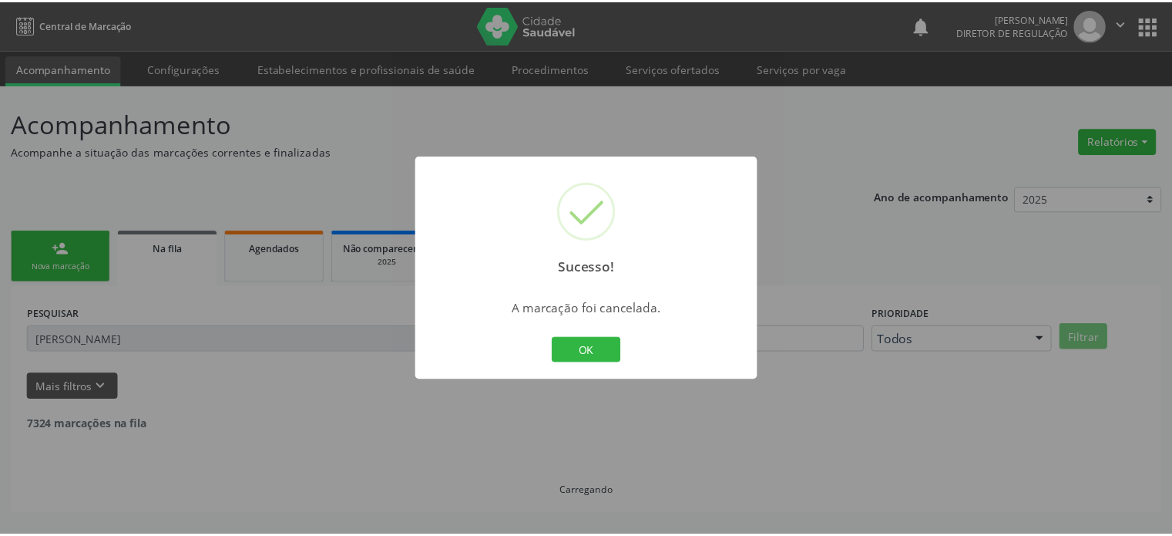
scroll to position [0, 0]
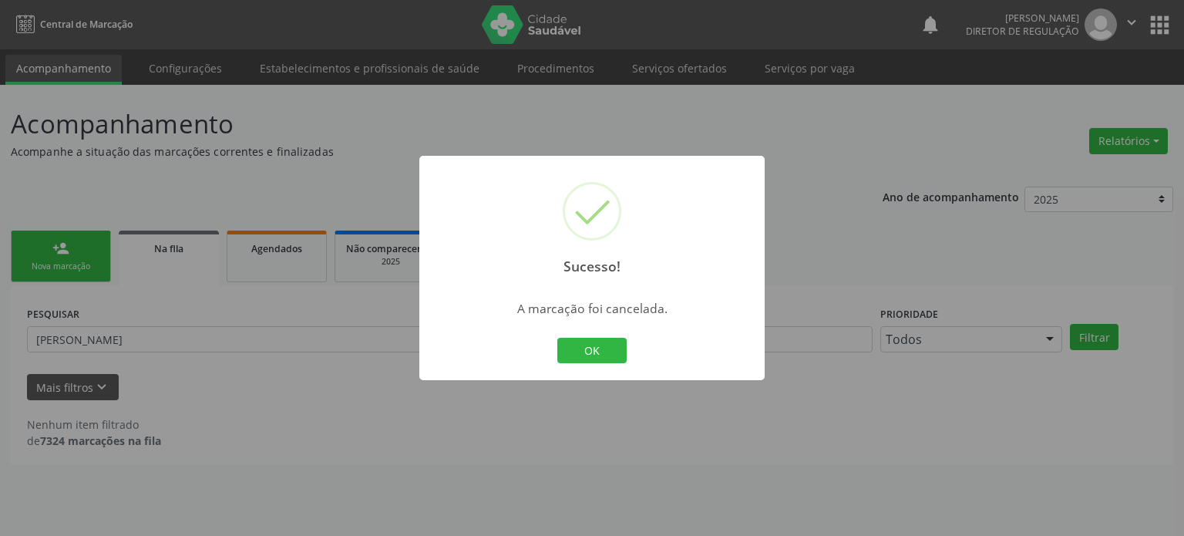
drag, startPoint x: 152, startPoint y: 408, endPoint x: 154, endPoint y: 351, distance: 56.3
click at [155, 403] on div "Sucesso! × A marcação foi cancelada. OK Cancel" at bounding box center [592, 268] width 1184 height 536
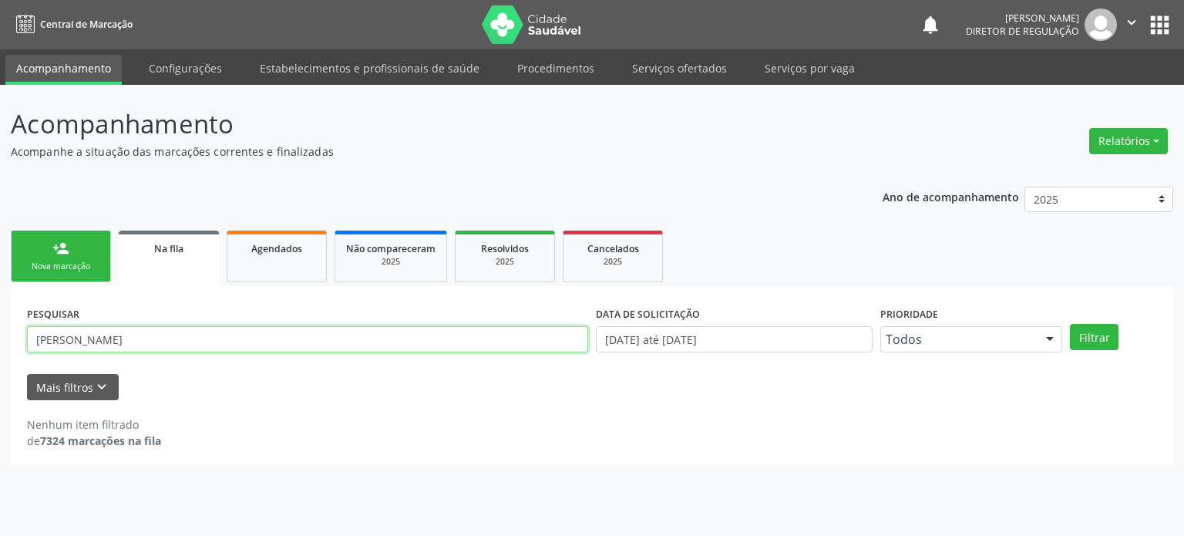
click at [145, 337] on input "[PERSON_NAME]" at bounding box center [307, 339] width 561 height 26
paste input "[PERSON_NAME]"
type input "[PERSON_NAME]"
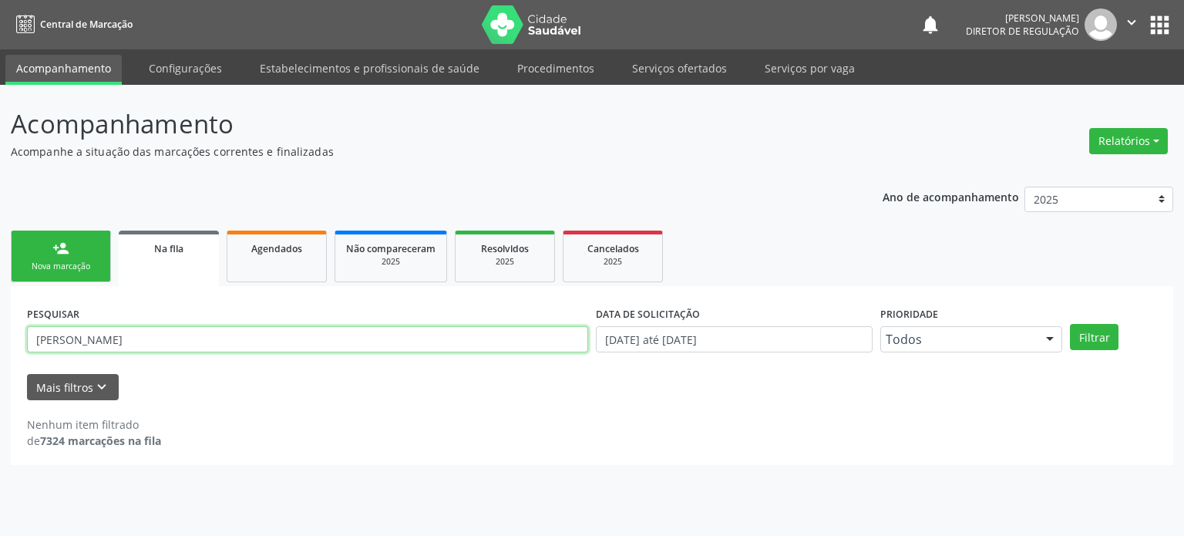
click at [1070, 324] on button "Filtrar" at bounding box center [1094, 337] width 49 height 26
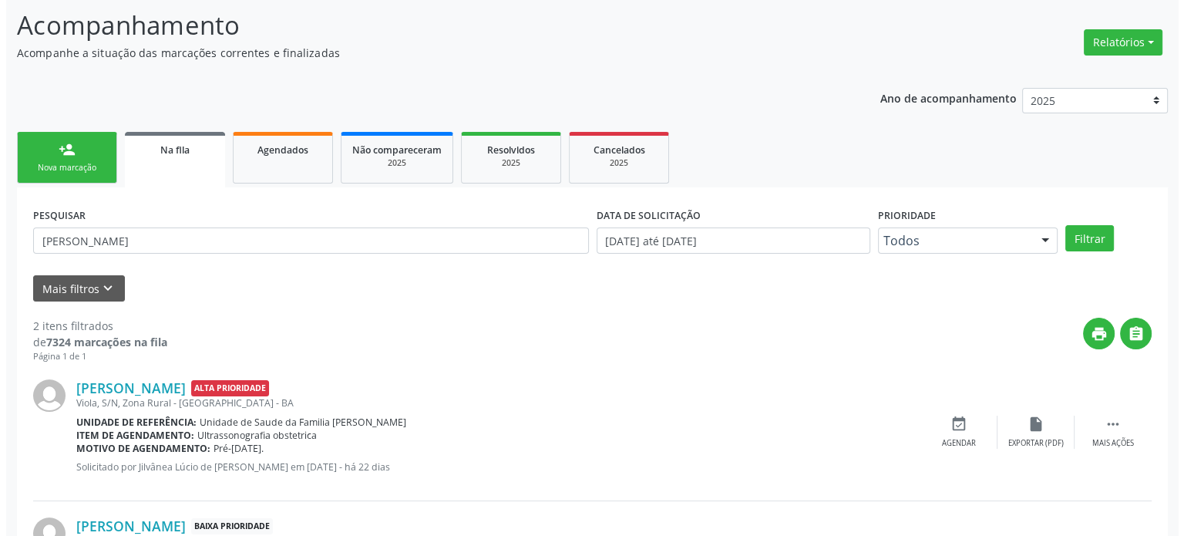
scroll to position [227, 0]
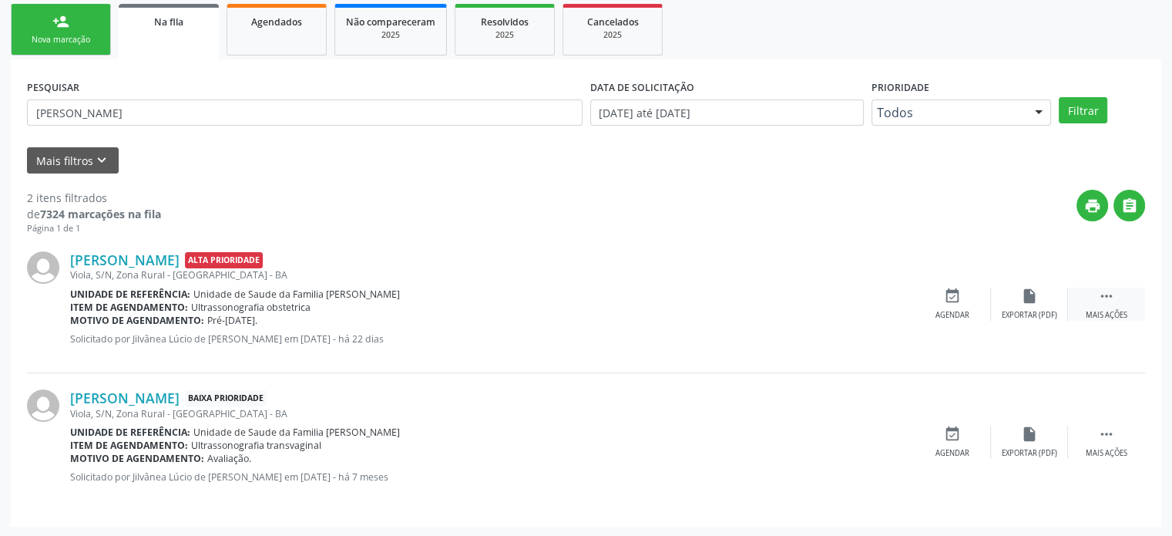
click at [1105, 291] on icon "" at bounding box center [1106, 295] width 17 height 17
click at [959, 287] on icon "cancel" at bounding box center [952, 295] width 17 height 17
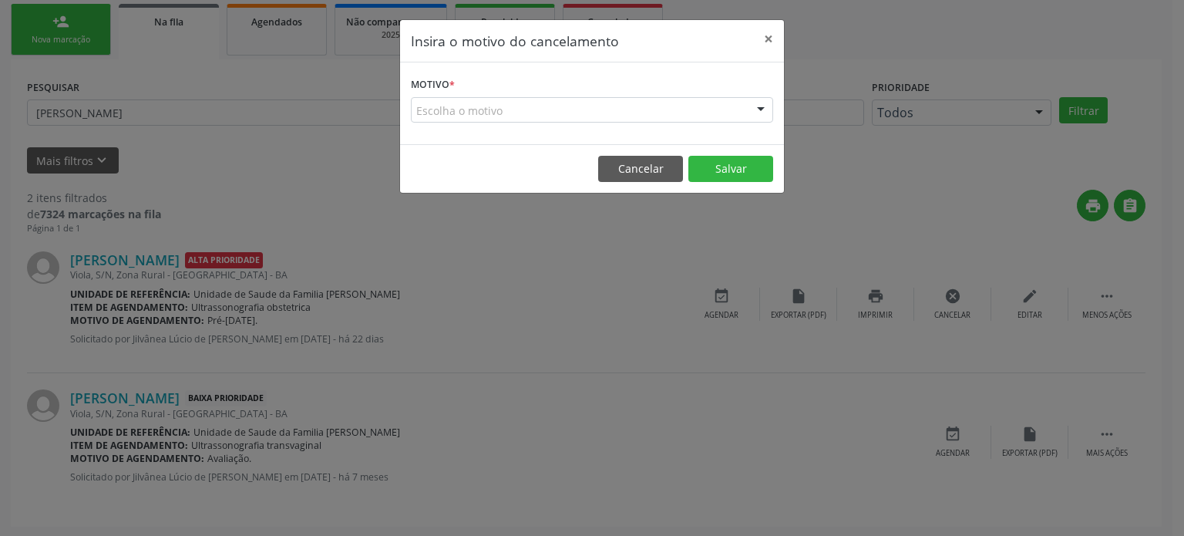
click at [607, 107] on div "Escolha o motivo" at bounding box center [592, 110] width 362 height 26
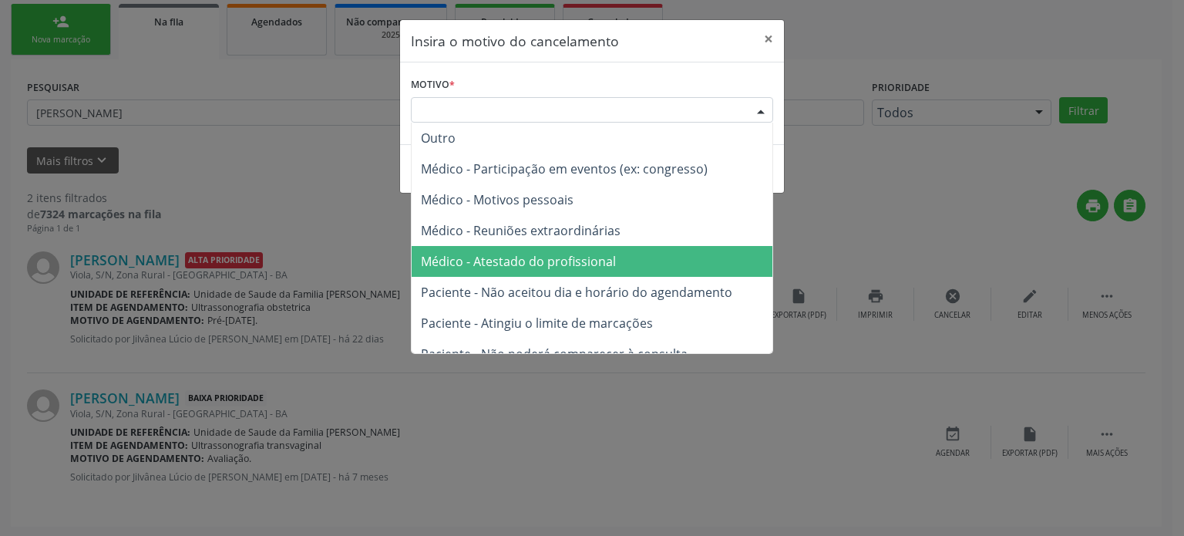
click at [567, 257] on span "Médico - Atestado do profissional" at bounding box center [518, 261] width 195 height 17
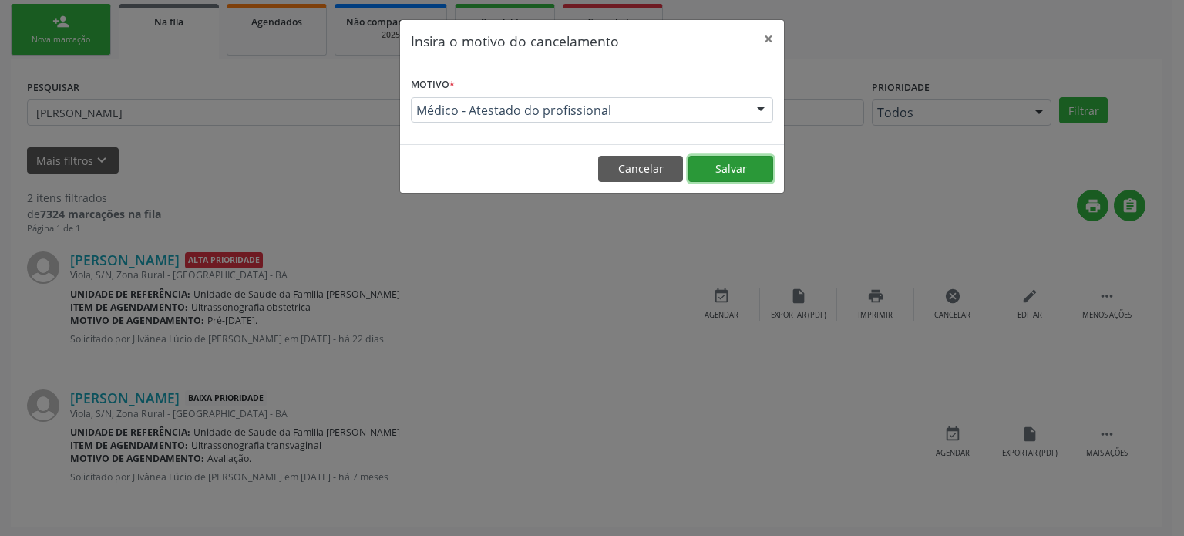
click at [747, 164] on button "Salvar" at bounding box center [730, 169] width 85 height 26
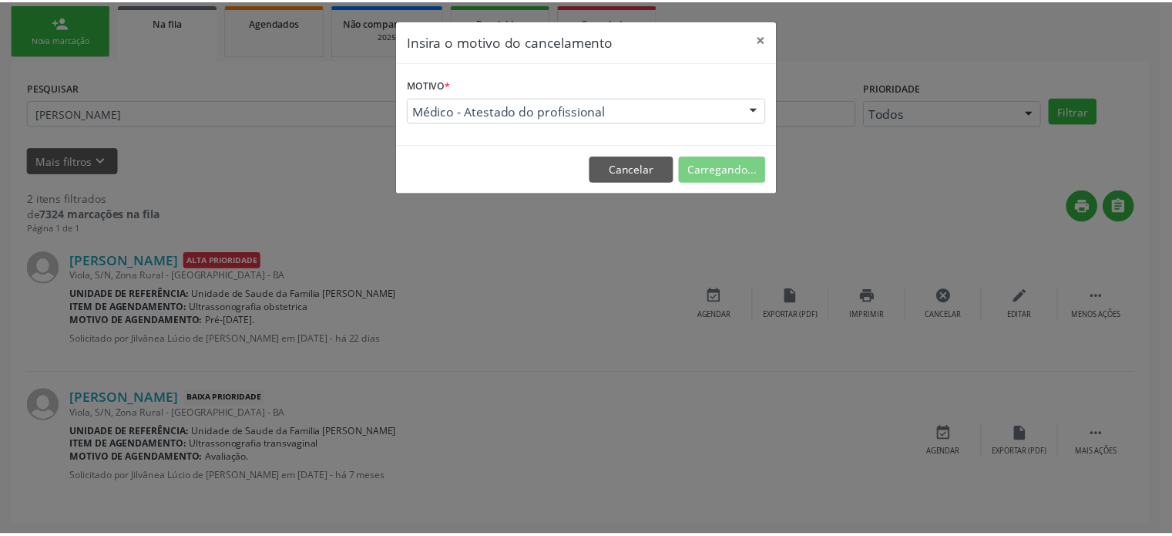
scroll to position [0, 0]
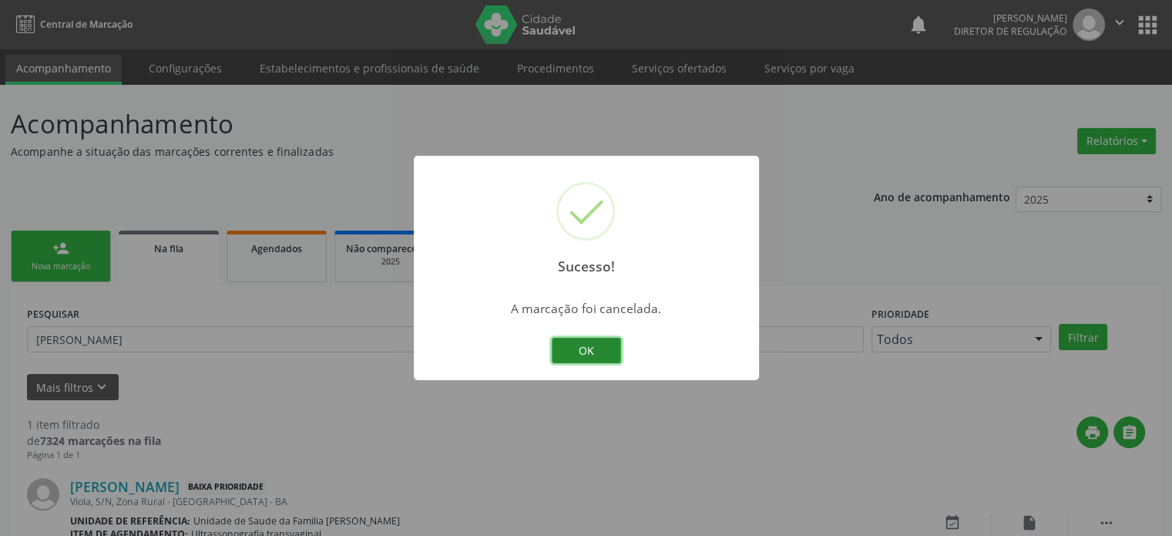
click at [571, 344] on button "OK" at bounding box center [586, 351] width 69 height 26
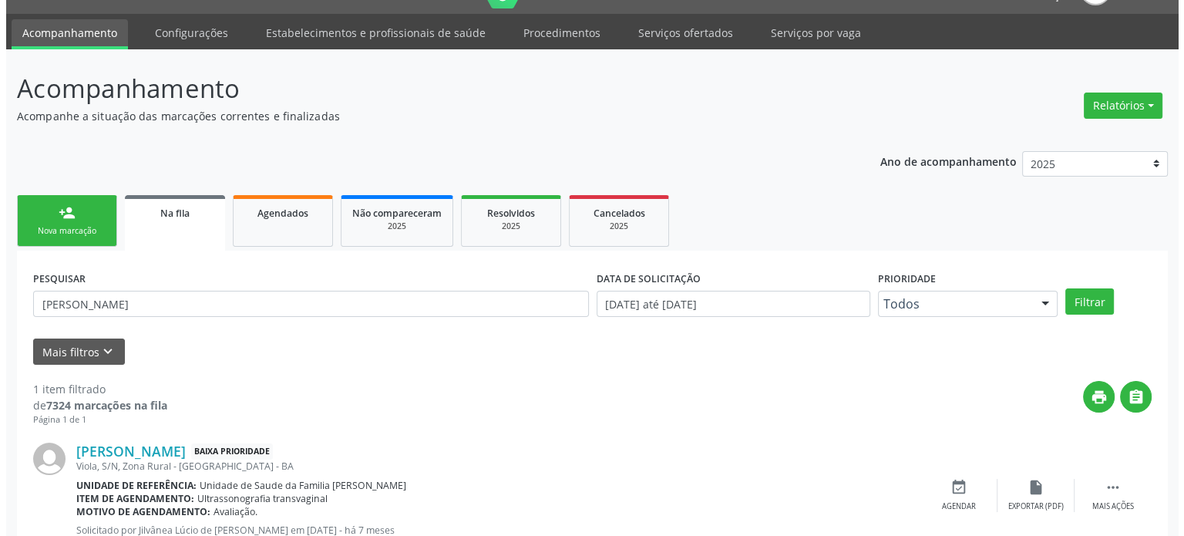
scroll to position [89, 0]
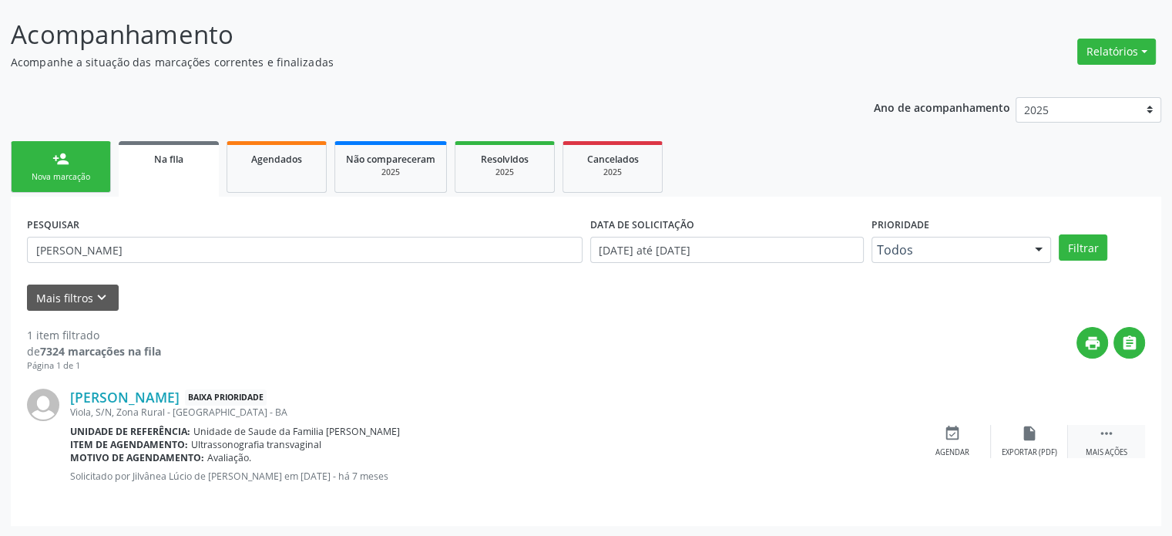
click at [1094, 434] on div " Mais ações" at bounding box center [1106, 441] width 77 height 33
click at [937, 431] on div "cancel Cancelar" at bounding box center [952, 441] width 77 height 33
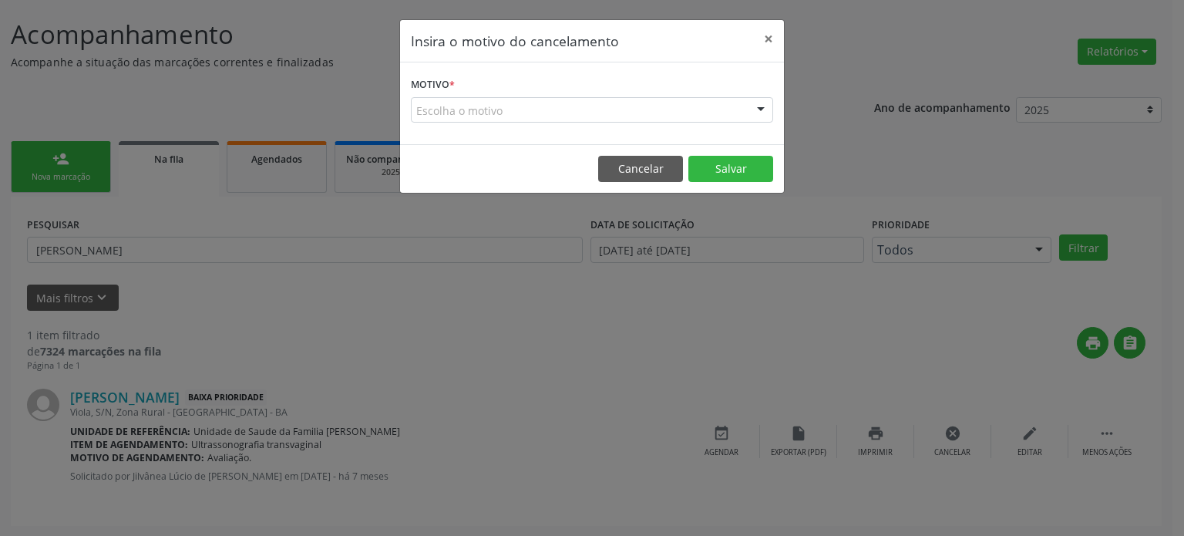
click at [493, 110] on div "Escolha o motivo" at bounding box center [592, 110] width 362 height 26
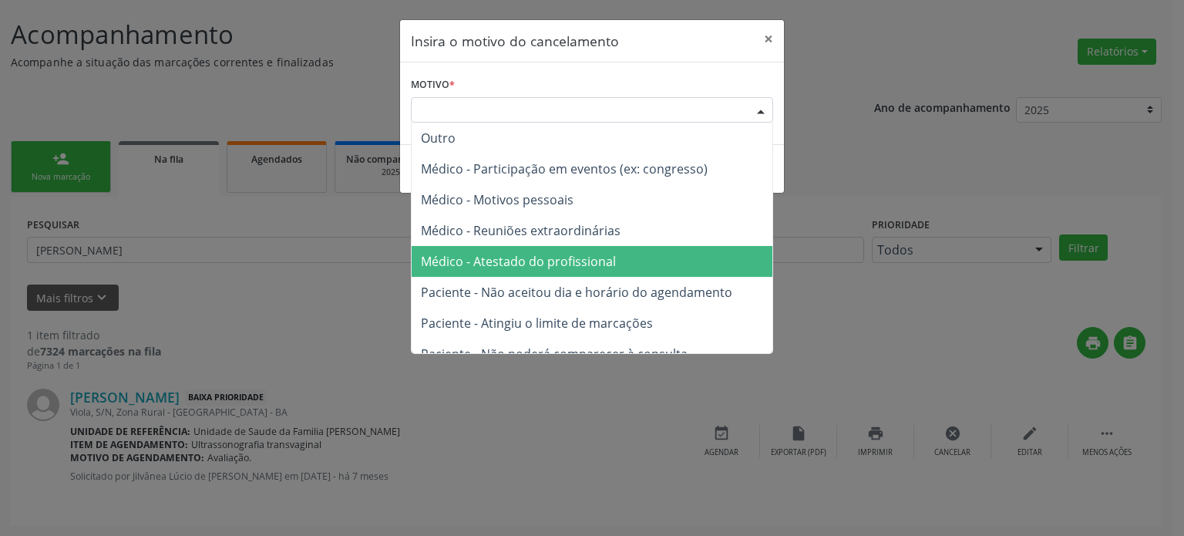
click at [529, 254] on span "Médico - Atestado do profissional" at bounding box center [518, 261] width 195 height 17
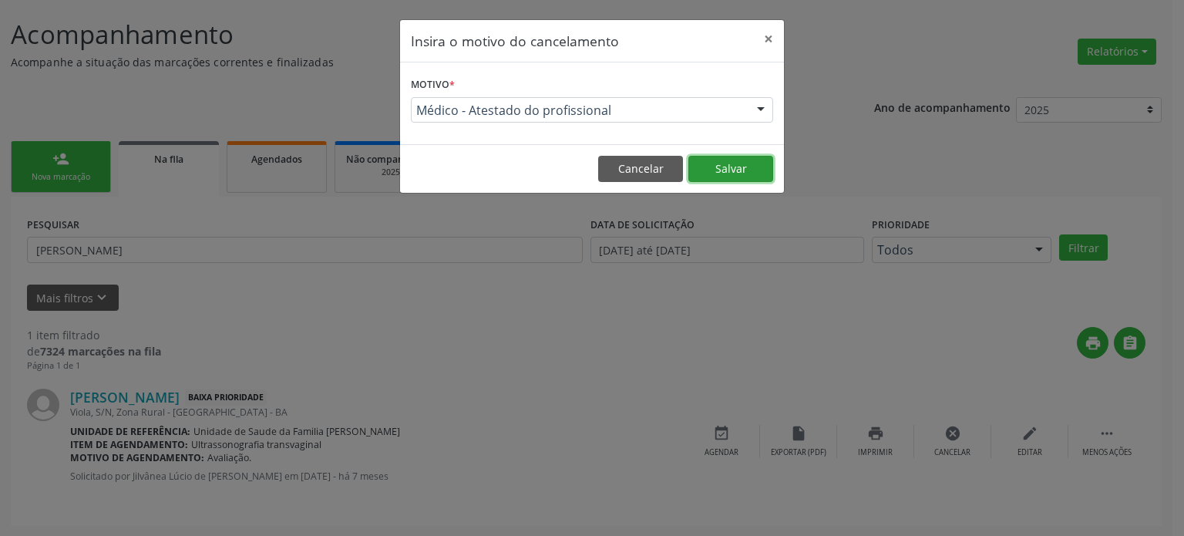
click at [731, 160] on button "Salvar" at bounding box center [730, 169] width 85 height 26
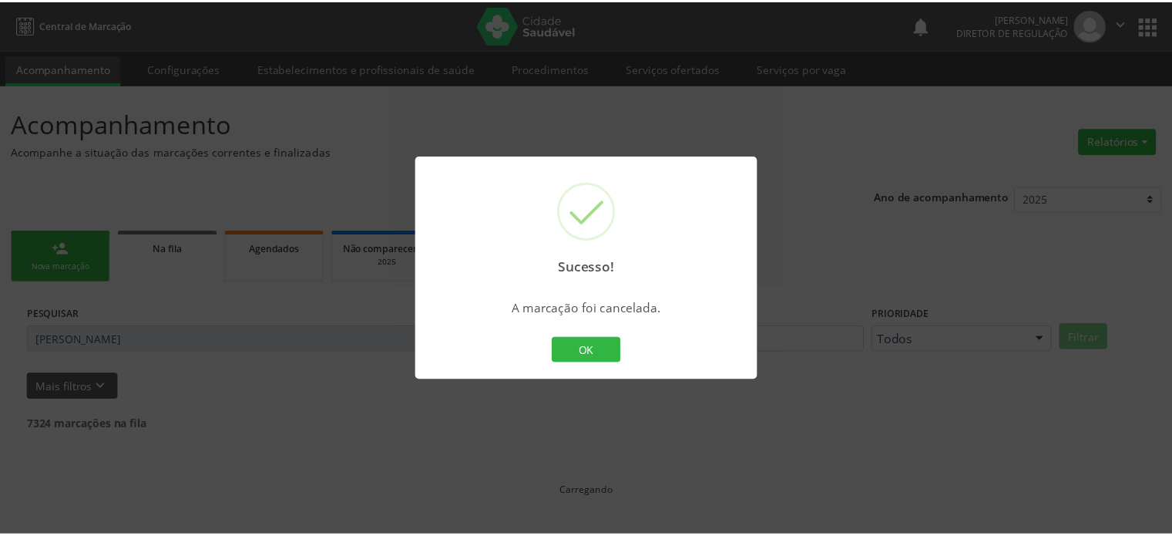
scroll to position [0, 0]
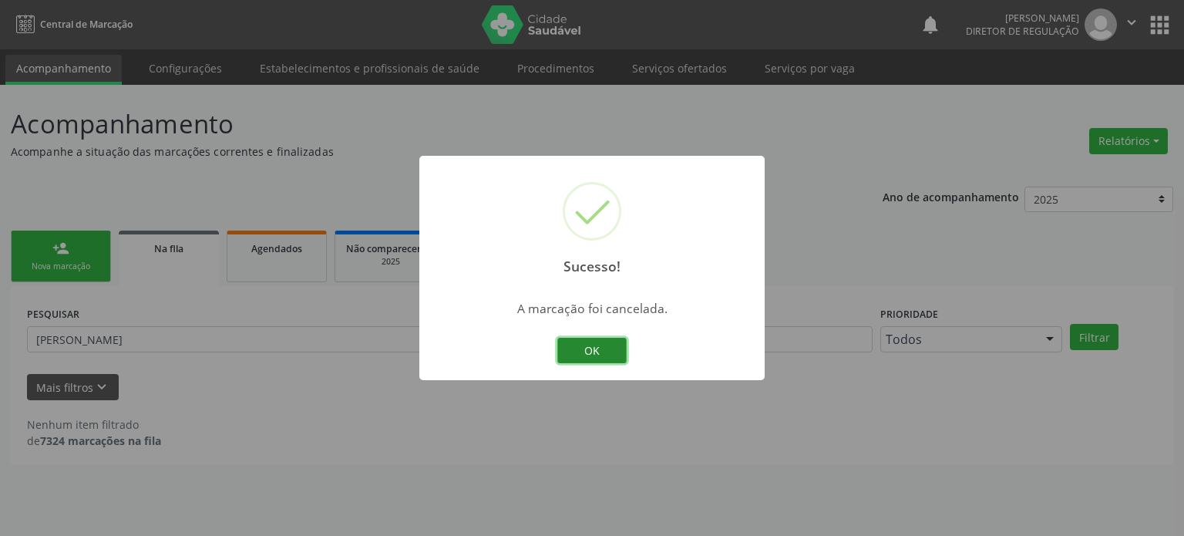
click at [601, 351] on button "OK" at bounding box center [591, 351] width 69 height 26
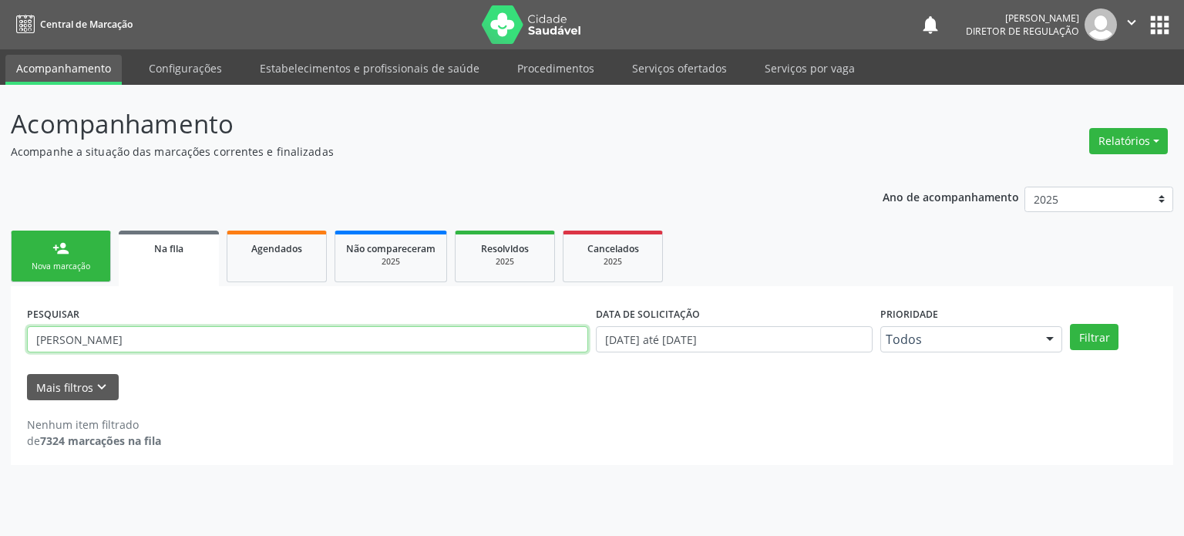
click at [104, 342] on input "[PERSON_NAME]" at bounding box center [307, 339] width 561 height 26
paste input "[PERSON_NAME]"
type input "[PERSON_NAME]"
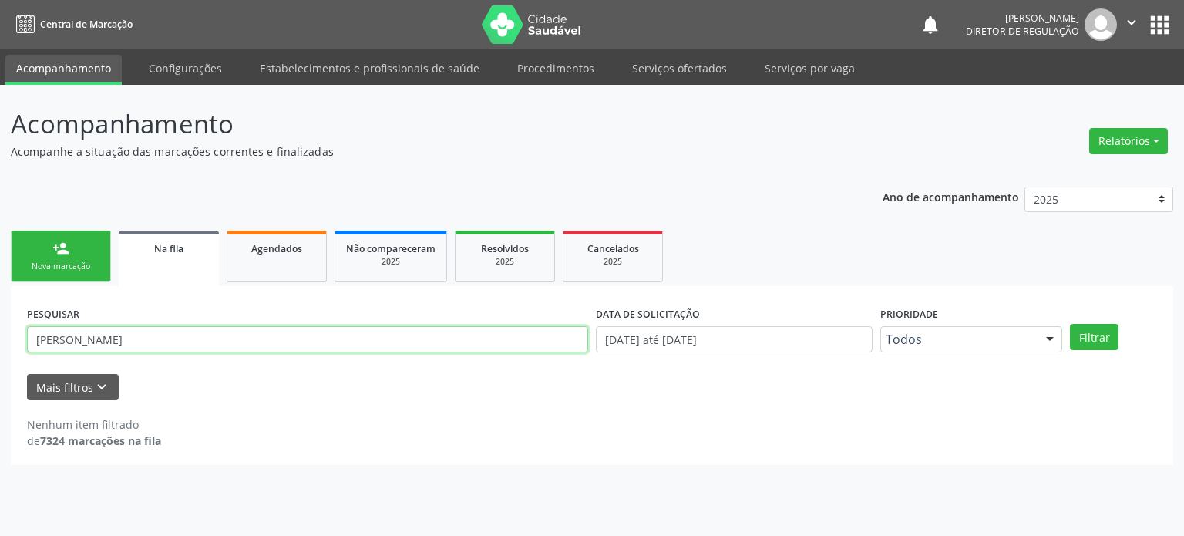
click at [1070, 324] on button "Filtrar" at bounding box center [1094, 337] width 49 height 26
click at [191, 335] on input "[PERSON_NAME]" at bounding box center [307, 339] width 561 height 26
paste input "[PERSON_NAME]"
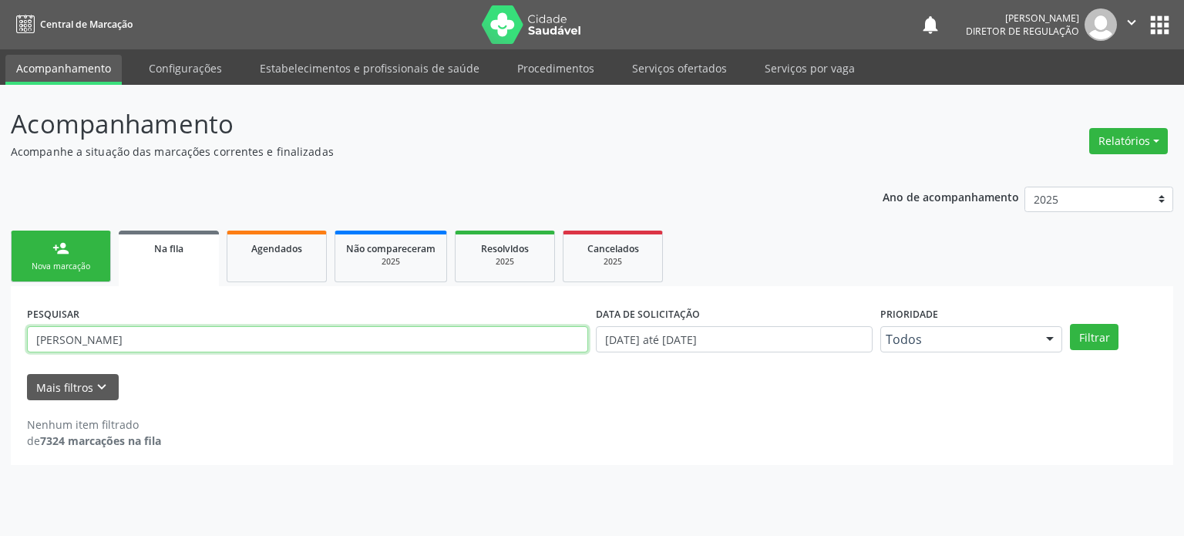
click at [1070, 324] on button "Filtrar" at bounding box center [1094, 337] width 49 height 26
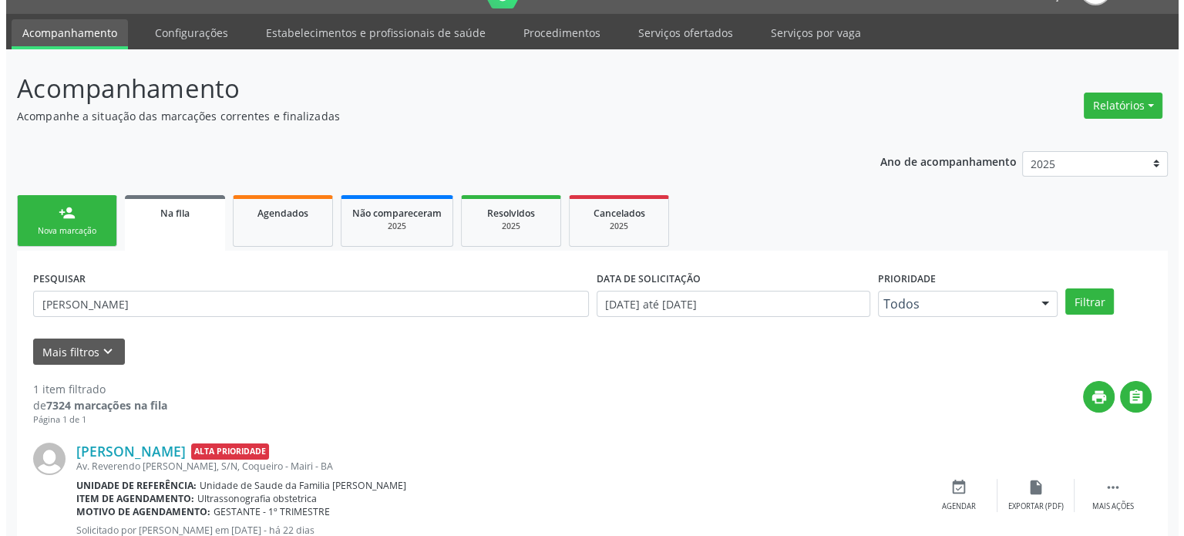
scroll to position [89, 0]
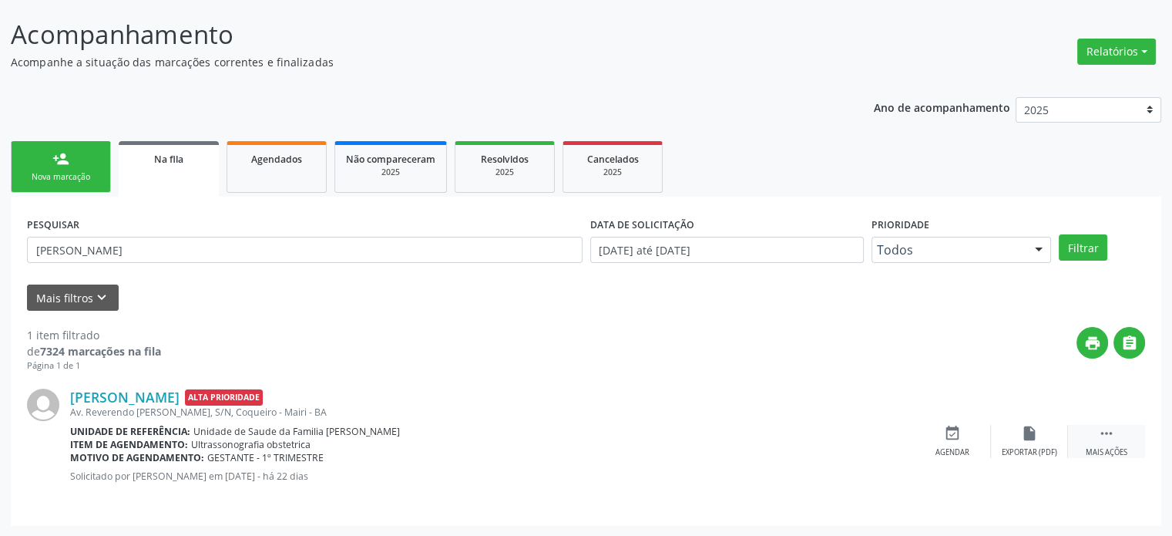
click at [1111, 433] on icon "" at bounding box center [1106, 433] width 17 height 17
click at [956, 434] on icon "cancel" at bounding box center [952, 433] width 17 height 17
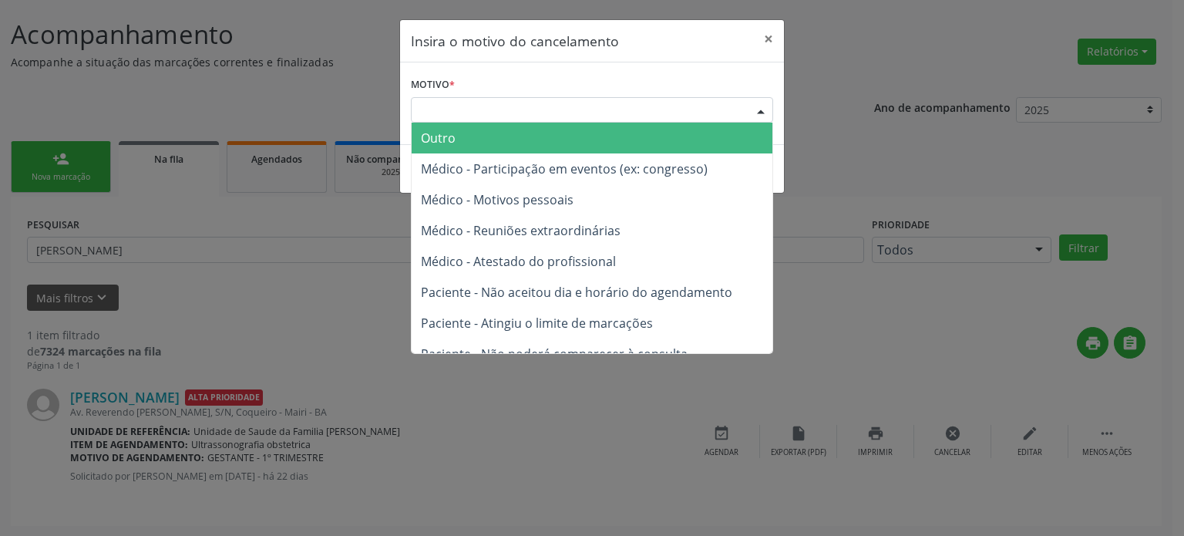
click at [488, 117] on div "Escolha o motivo" at bounding box center [592, 110] width 362 height 26
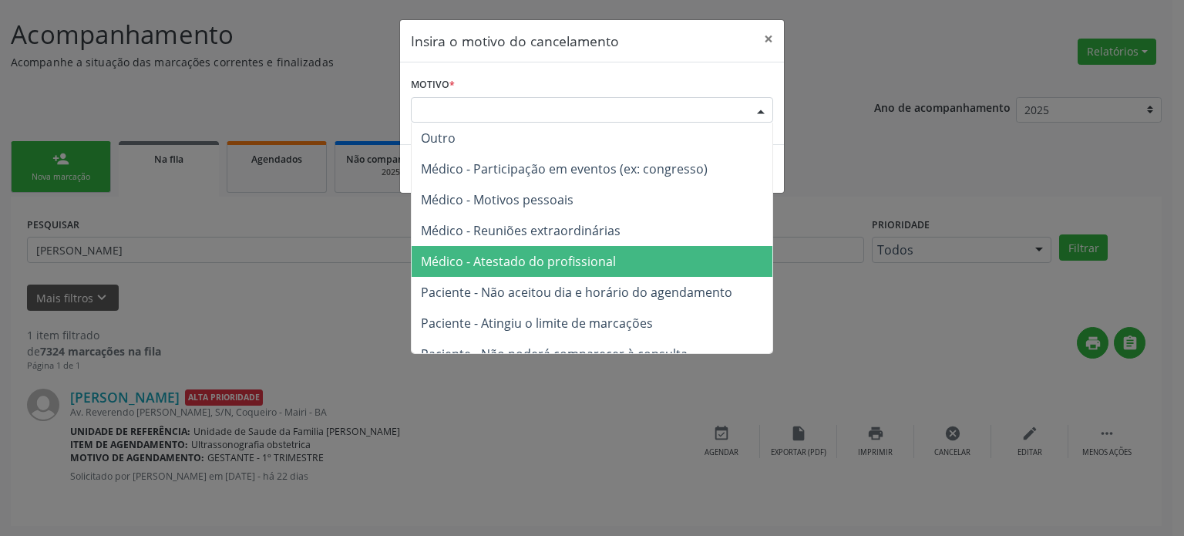
click at [487, 253] on span "Médico - Atestado do profissional" at bounding box center [518, 261] width 195 height 17
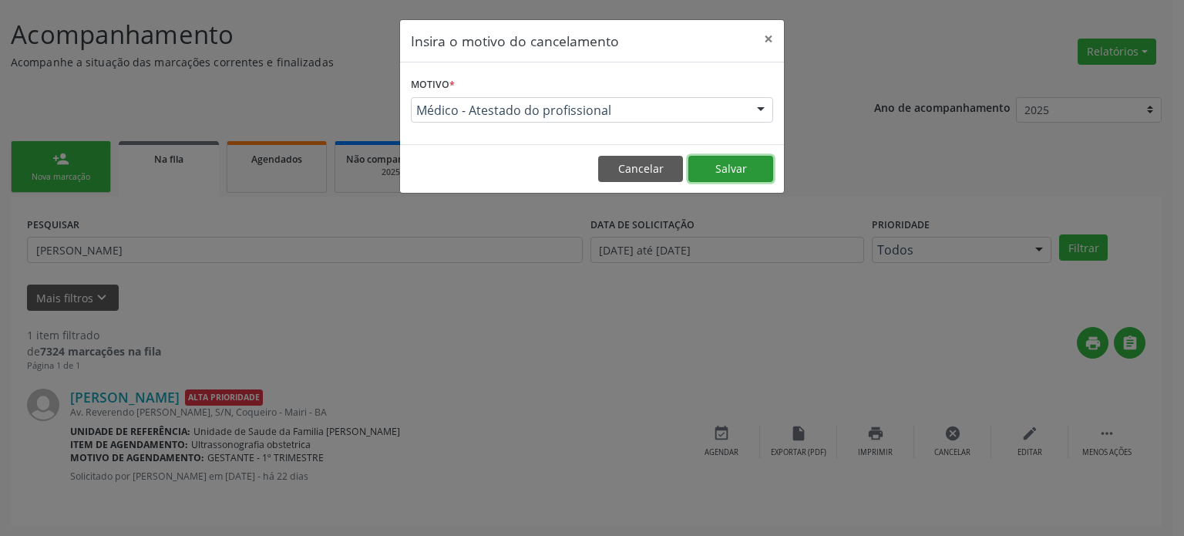
click at [744, 156] on button "Salvar" at bounding box center [730, 169] width 85 height 26
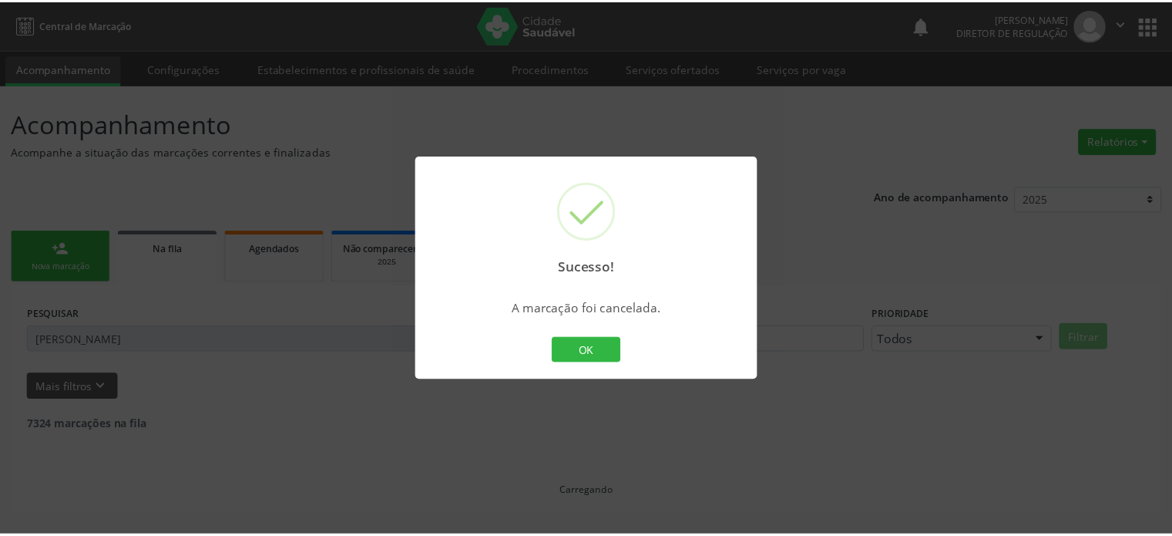
scroll to position [0, 0]
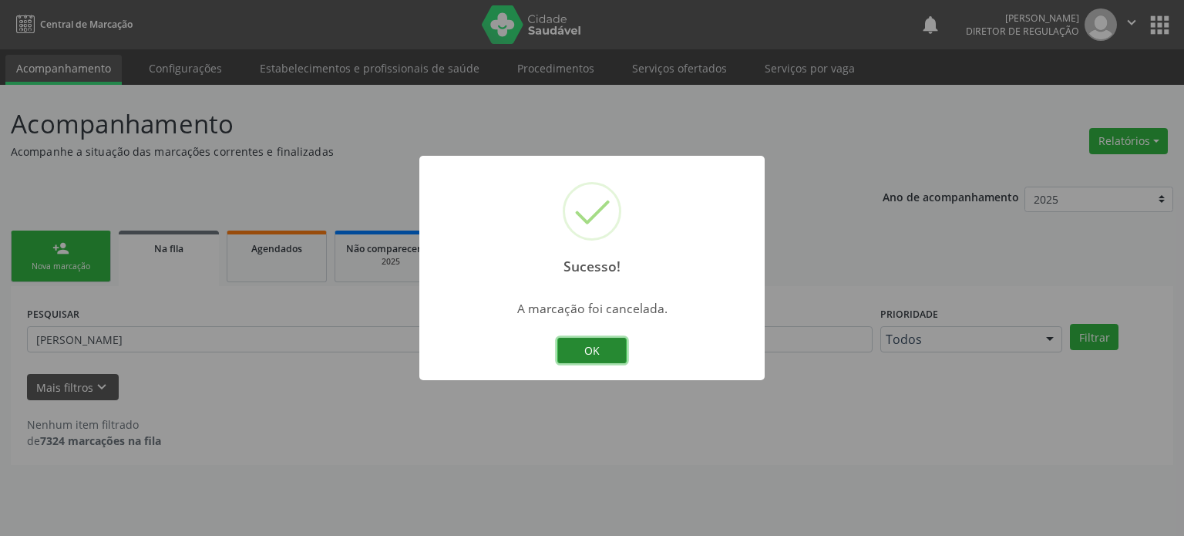
click at [587, 355] on button "OK" at bounding box center [591, 351] width 69 height 26
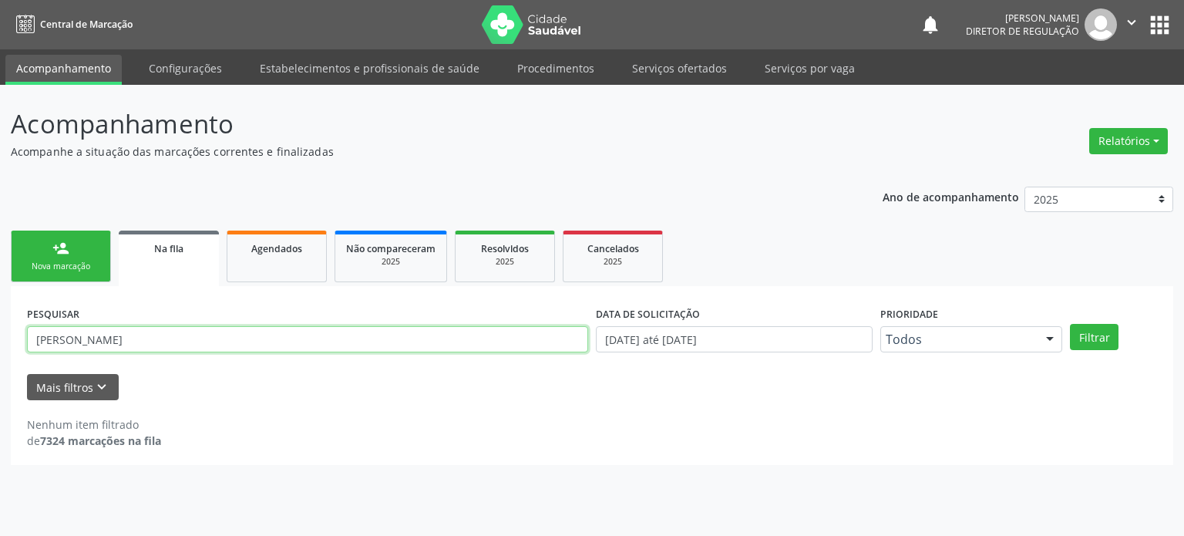
click at [176, 345] on input "[PERSON_NAME]" at bounding box center [307, 339] width 561 height 26
click at [1070, 324] on button "Filtrar" at bounding box center [1094, 337] width 49 height 26
click at [127, 348] on input "[PERSON_NAME]" at bounding box center [307, 339] width 561 height 26
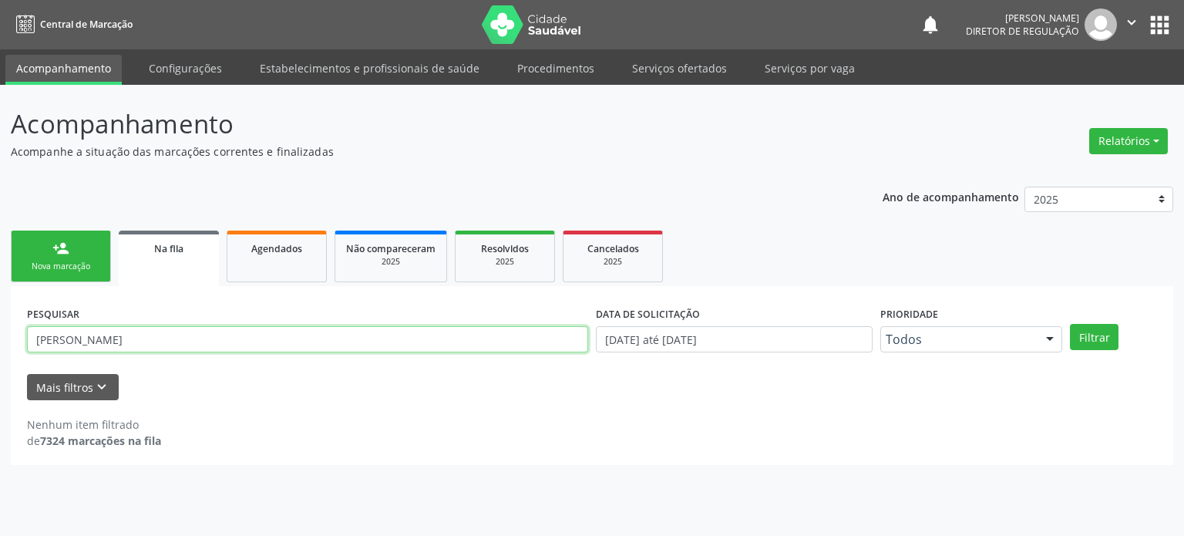
paste input "[PERSON_NAME]"
click at [1070, 324] on button "Filtrar" at bounding box center [1094, 337] width 49 height 26
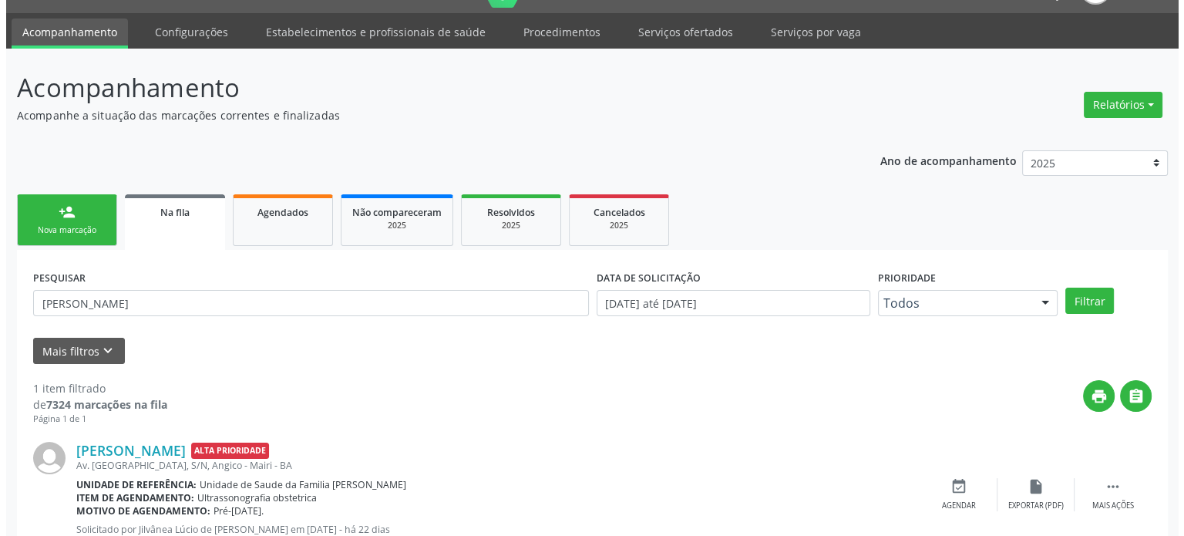
scroll to position [89, 0]
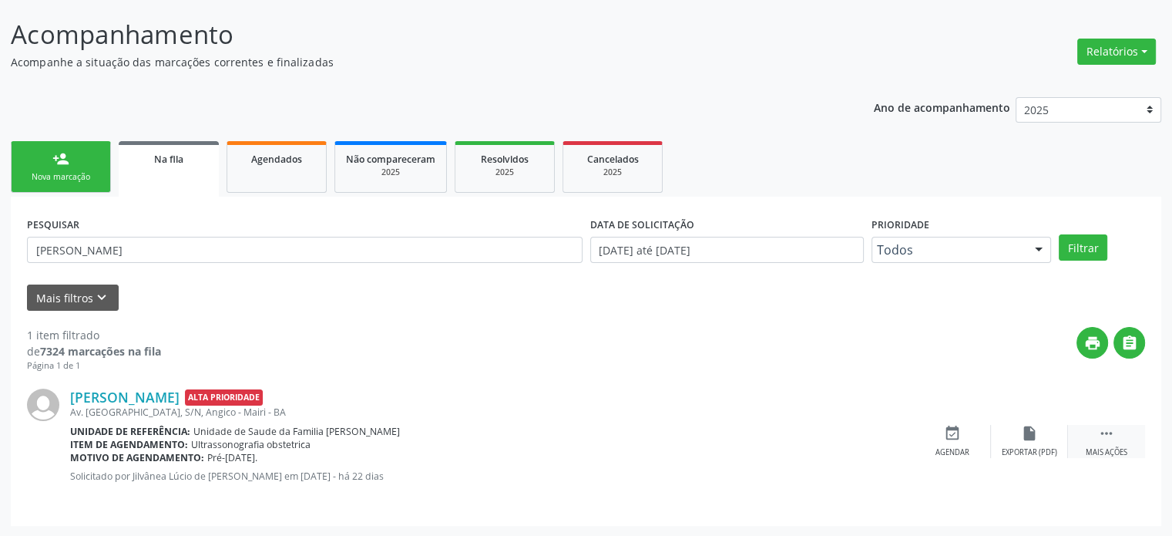
click at [1117, 440] on div " Mais ações" at bounding box center [1106, 441] width 77 height 33
click at [959, 437] on icon "cancel" at bounding box center [952, 433] width 17 height 17
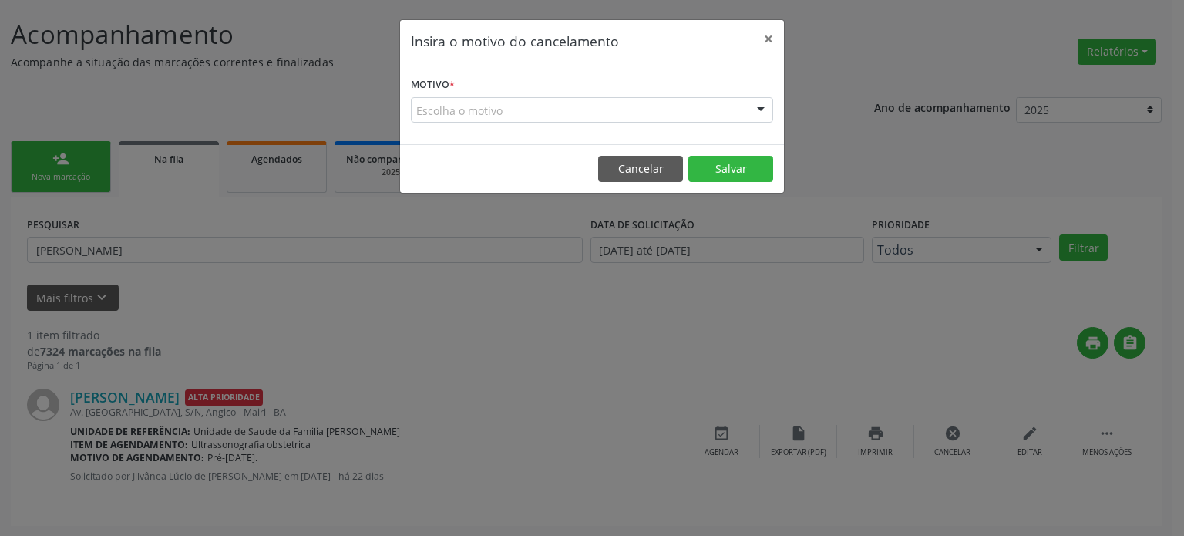
click at [478, 107] on div "Escolha o motivo" at bounding box center [592, 110] width 362 height 26
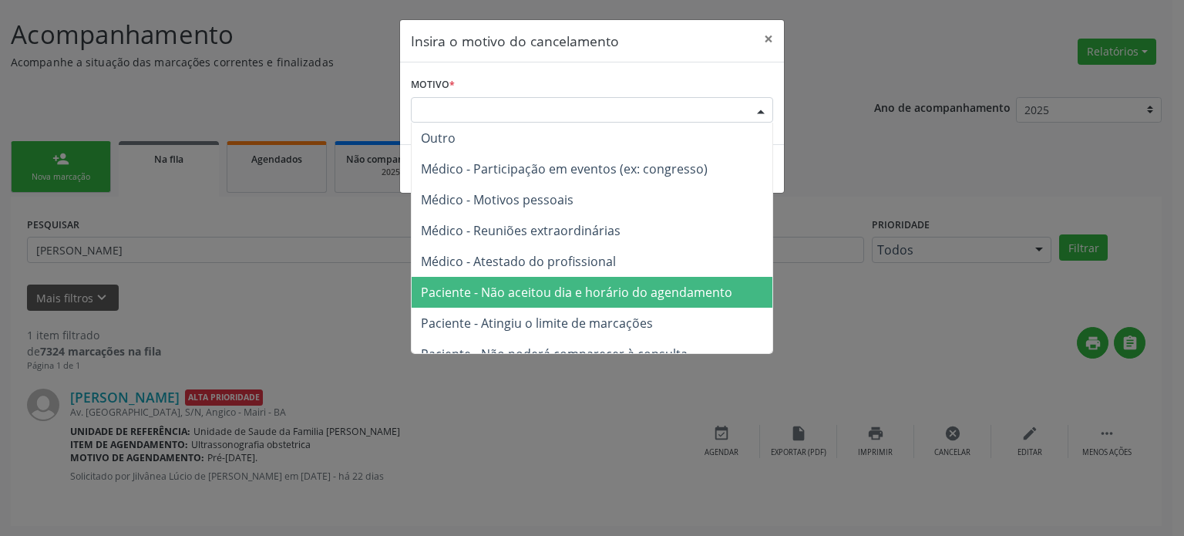
click at [530, 294] on span "Paciente - Não aceitou dia e horário do agendamento" at bounding box center [576, 292] width 311 height 17
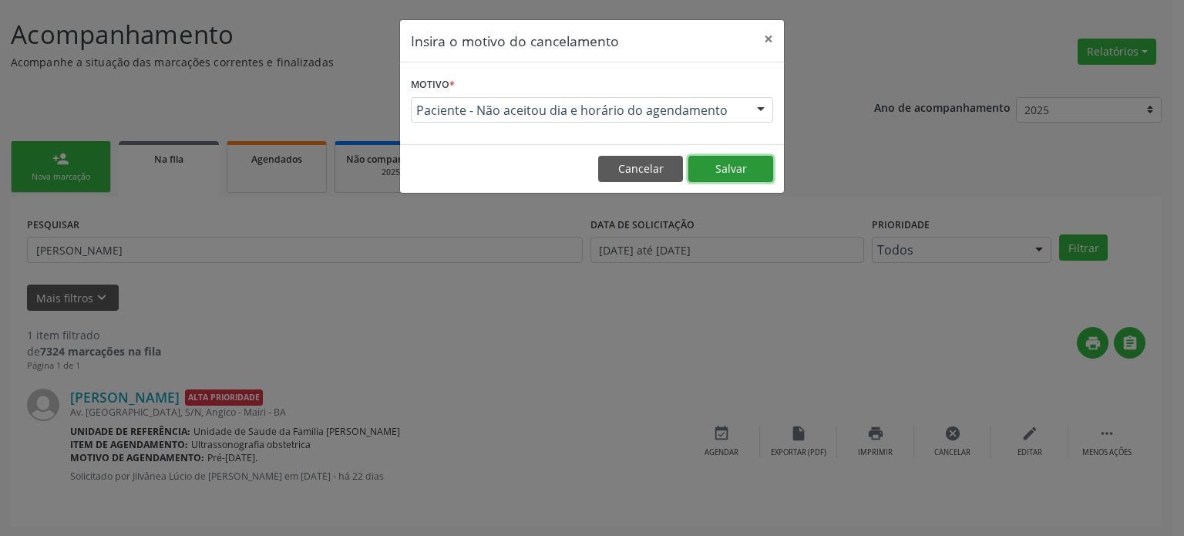
click at [727, 157] on button "Salvar" at bounding box center [730, 169] width 85 height 26
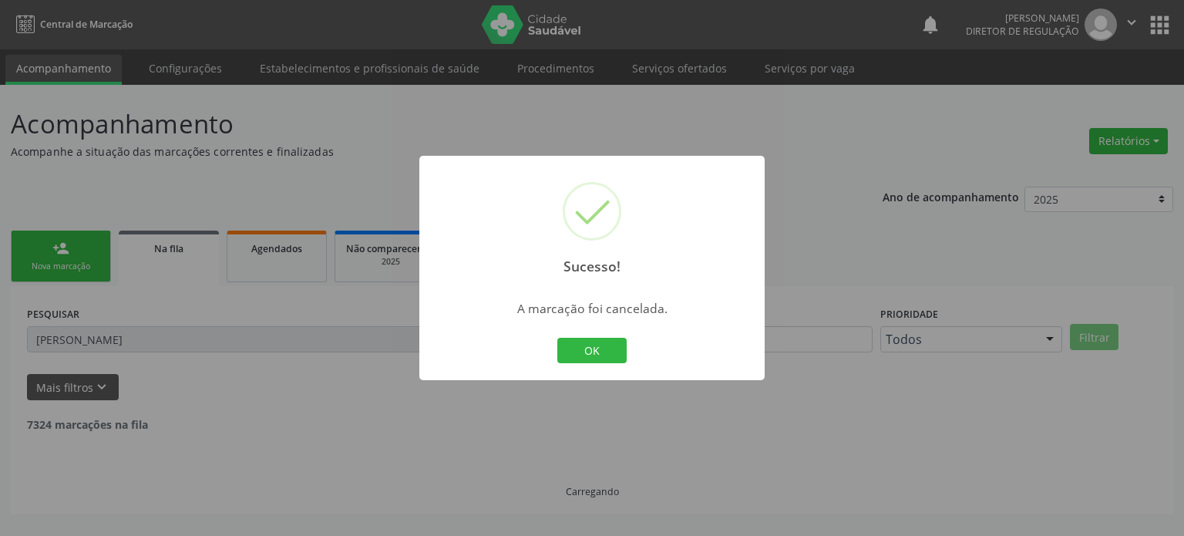
scroll to position [0, 0]
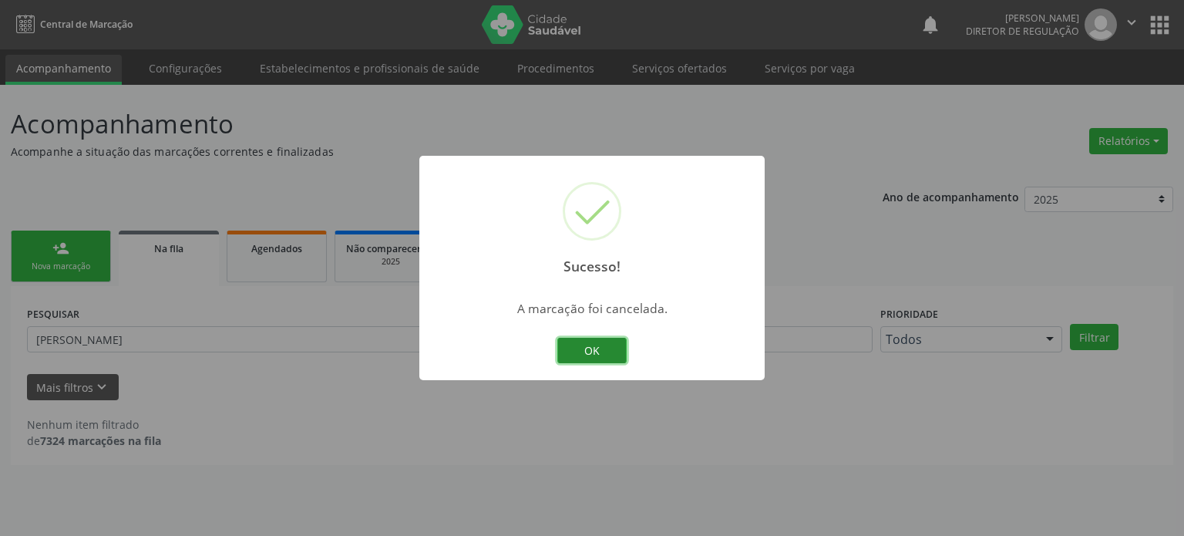
click at [604, 342] on button "OK" at bounding box center [591, 351] width 69 height 26
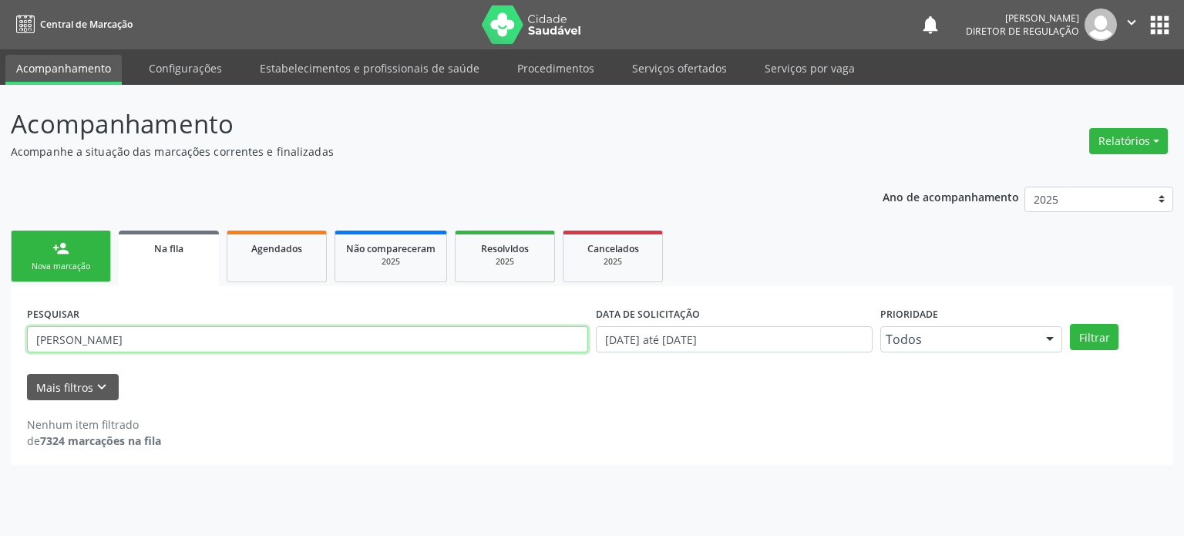
click at [66, 343] on input "[PERSON_NAME]" at bounding box center [307, 339] width 561 height 26
paste input "02871117500"
type input "02871117500"
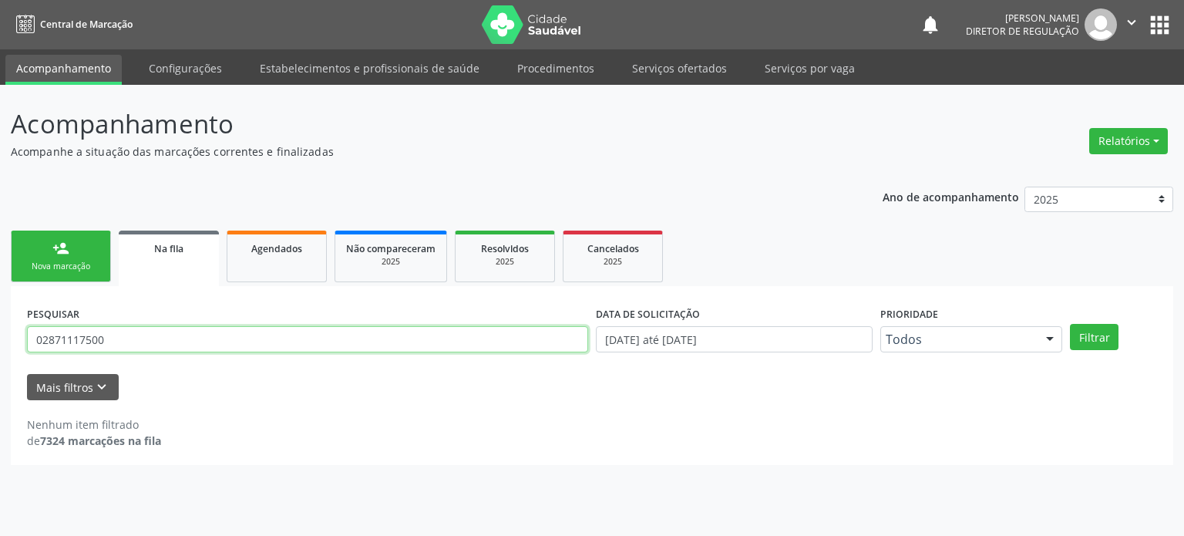
click at [1070, 324] on button "Filtrar" at bounding box center [1094, 337] width 49 height 26
click at [1149, 27] on button "apps" at bounding box center [1159, 25] width 27 height 27
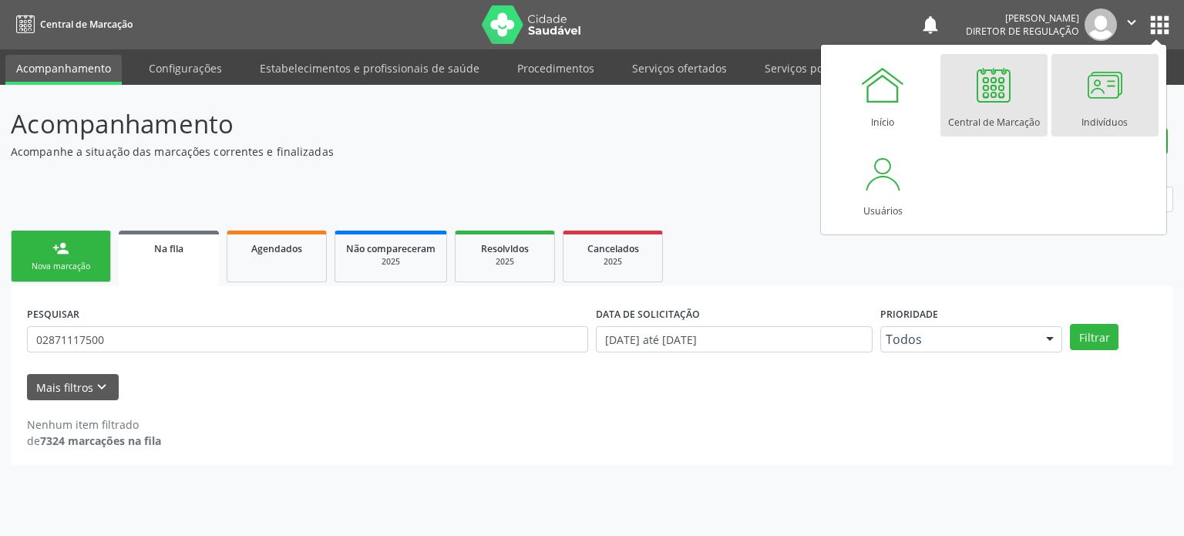
click at [1084, 104] on div at bounding box center [1104, 85] width 46 height 46
